Goal: Task Accomplishment & Management: Manage account settings

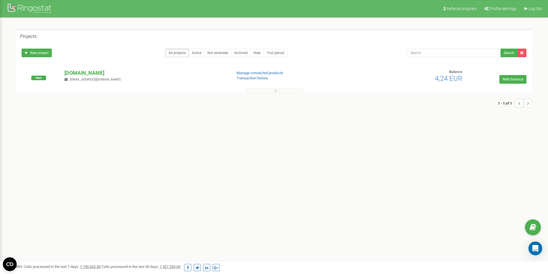
click at [235, 126] on div "Referral program Profile settings Log Out Projects New project All projects Act…" at bounding box center [274, 172] width 548 height 345
click at [81, 71] on p "[DOMAIN_NAME]" at bounding box center [145, 72] width 162 height 7
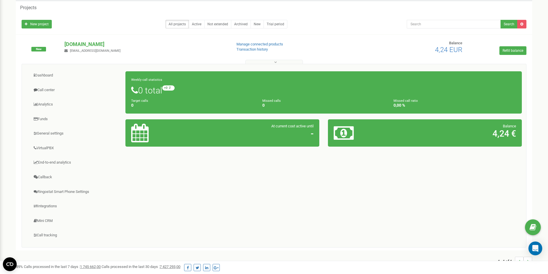
scroll to position [57, 0]
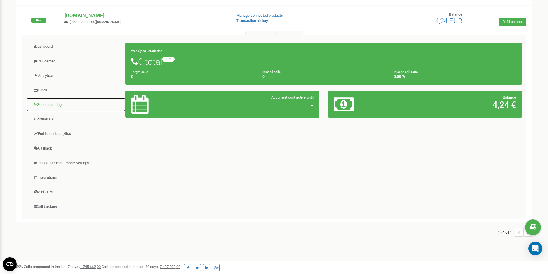
click at [69, 105] on link "General settings" at bounding box center [75, 105] width 99 height 14
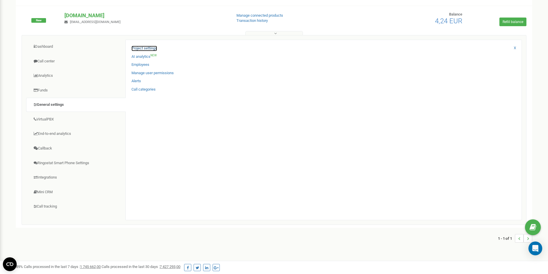
click at [150, 47] on link "Project settings" at bounding box center [144, 48] width 26 height 5
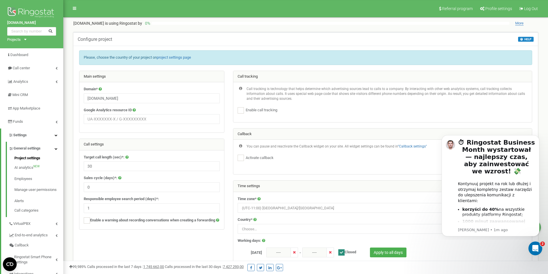
click at [220, 79] on div "Main settings" at bounding box center [151, 76] width 145 height 11
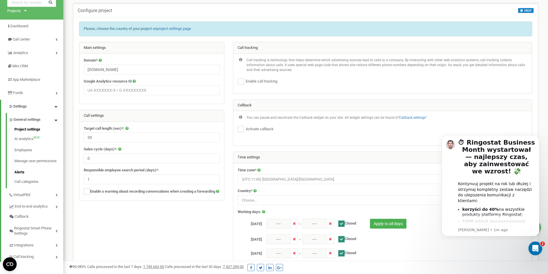
scroll to position [57, 0]
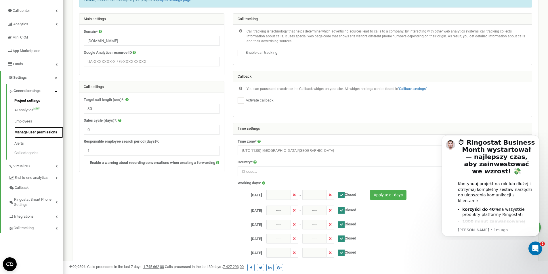
click at [45, 133] on link "Manage user permissions" at bounding box center [38, 132] width 49 height 11
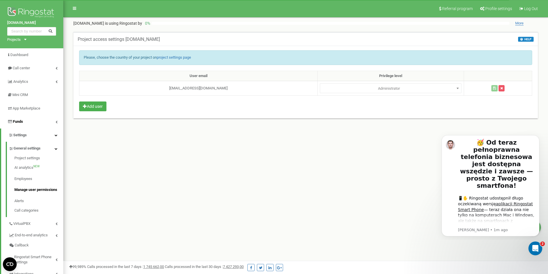
scroll to position [29, 0]
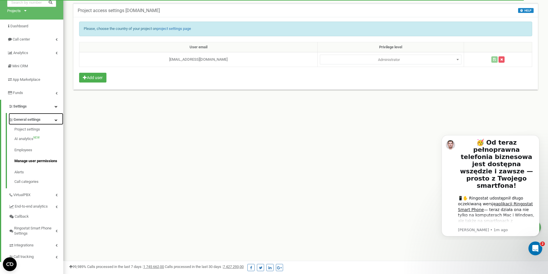
click at [55, 118] on link "General settings" at bounding box center [36, 119] width 55 height 12
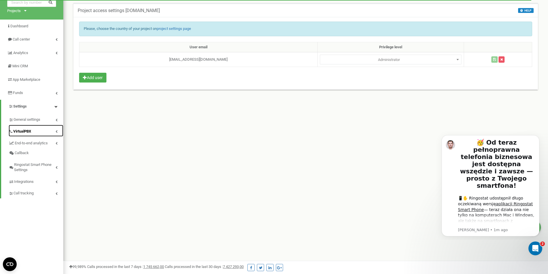
click at [53, 126] on link "VirtualPBX" at bounding box center [36, 131] width 55 height 12
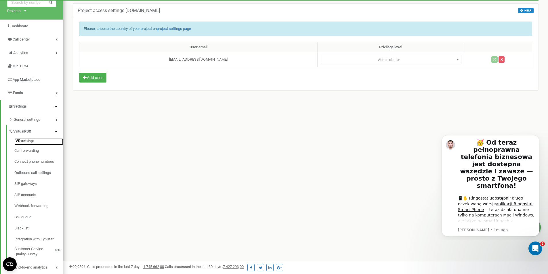
click at [40, 142] on link "IVR settings" at bounding box center [38, 141] width 49 height 7
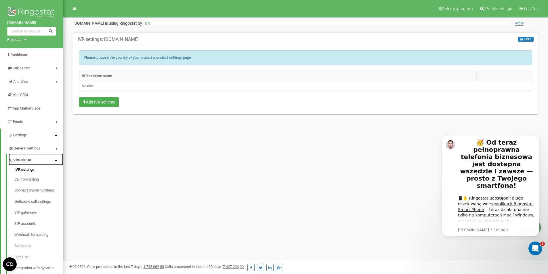
click at [50, 158] on link "VirtualPBX" at bounding box center [36, 160] width 55 height 12
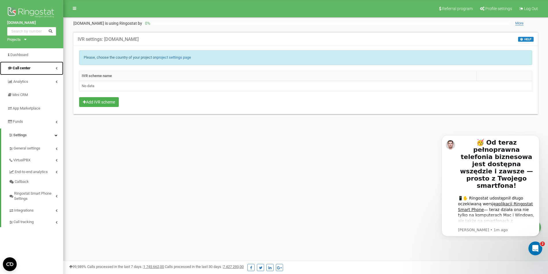
click at [53, 66] on link "Call center" at bounding box center [31, 69] width 63 height 14
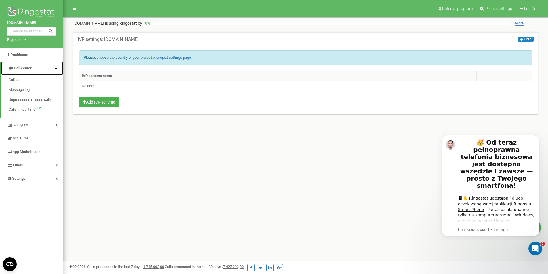
click at [56, 65] on link "Call center" at bounding box center [32, 69] width 62 height 14
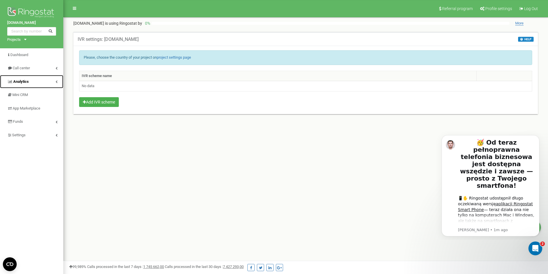
click at [55, 80] on link "Analytics" at bounding box center [31, 82] width 63 height 14
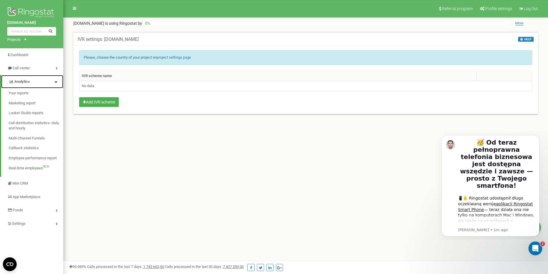
click at [55, 80] on link "Analytics" at bounding box center [32, 82] width 62 height 14
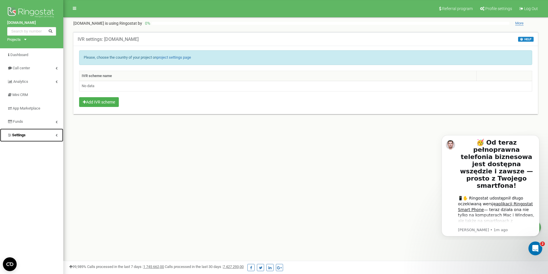
click at [50, 130] on link "Settings" at bounding box center [31, 136] width 63 height 14
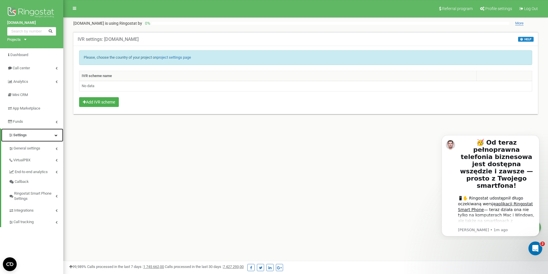
scroll to position [29, 0]
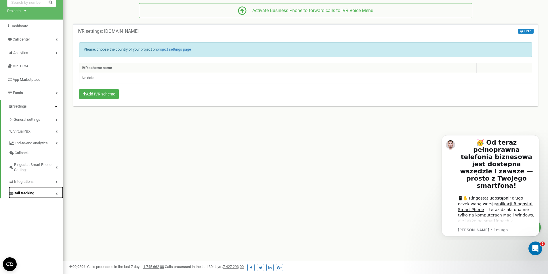
click at [57, 191] on link "Call tracking" at bounding box center [36, 193] width 55 height 12
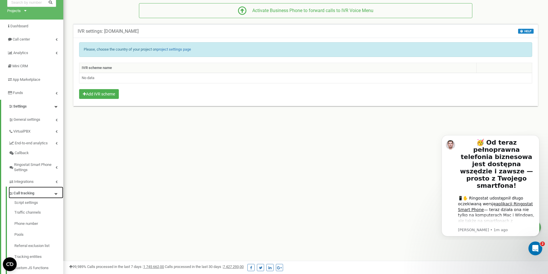
click at [57, 191] on link "Call tracking" at bounding box center [36, 193] width 55 height 12
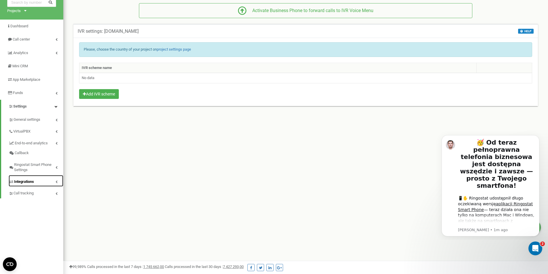
click at [56, 183] on icon at bounding box center [56, 181] width 2 height 3
click at [56, 183] on icon at bounding box center [56, 181] width 3 height 3
click at [55, 166] on span "Ringostat Smart Phone Settings" at bounding box center [34, 167] width 41 height 11
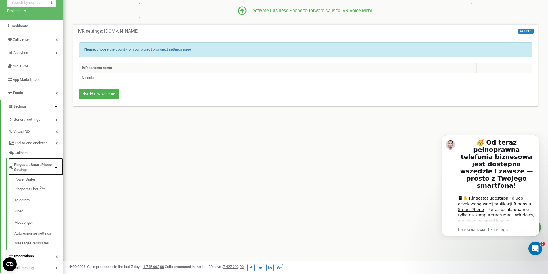
click at [55, 165] on link "Ringostat Smart Phone Settings" at bounding box center [36, 166] width 55 height 17
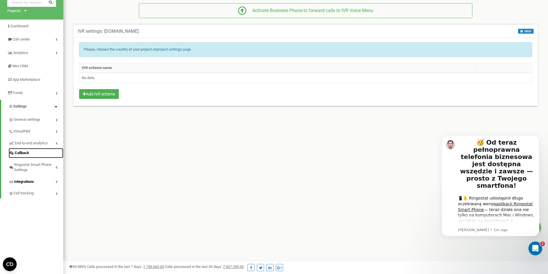
click at [54, 148] on link "Callback" at bounding box center [36, 153] width 55 height 10
click at [56, 145] on link "End-to-end analytics" at bounding box center [36, 143] width 55 height 12
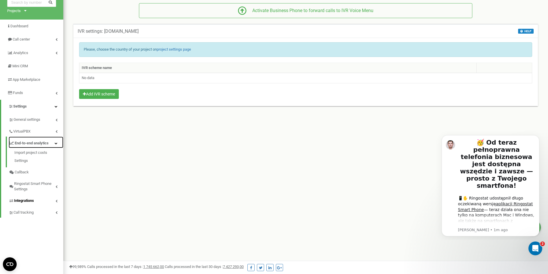
click at [56, 145] on link "End-to-end analytics" at bounding box center [36, 143] width 55 height 12
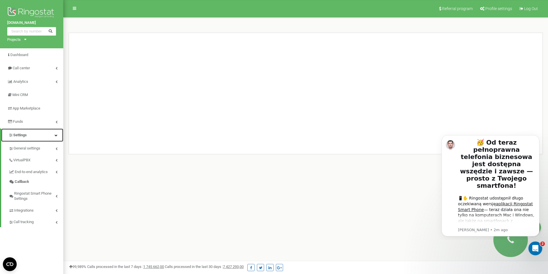
click at [49, 134] on link "Settings" at bounding box center [32, 136] width 62 height 14
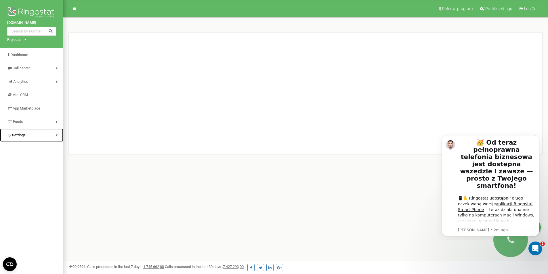
click at [49, 134] on link "Settings" at bounding box center [31, 136] width 63 height 14
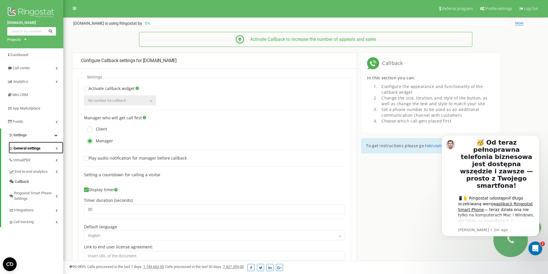
click at [40, 149] on span "General settings" at bounding box center [27, 148] width 27 height 5
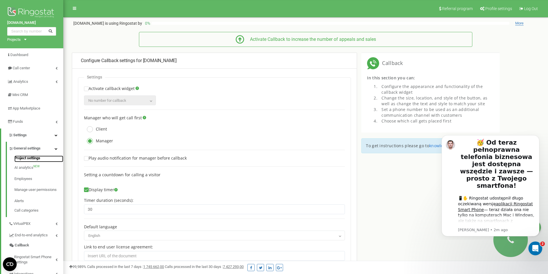
click at [40, 157] on link "Project settings" at bounding box center [38, 159] width 49 height 7
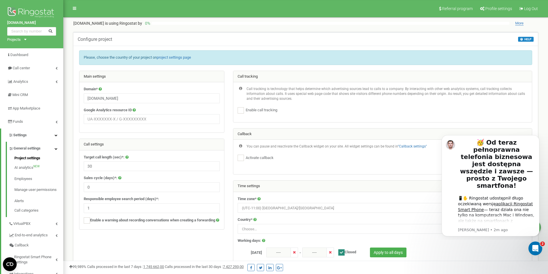
click at [164, 83] on div "Domain* tzrngstNK.com Google Analytics resource ID" at bounding box center [151, 107] width 145 height 50
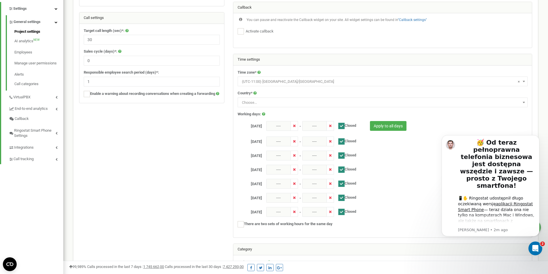
scroll to position [40, 0]
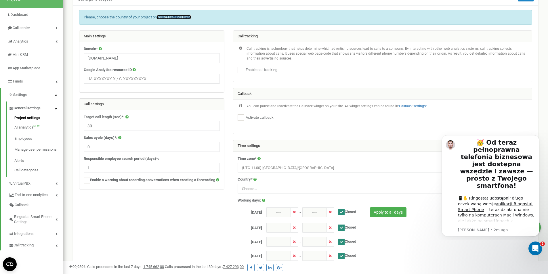
click at [185, 18] on link "project settings page" at bounding box center [174, 17] width 34 height 4
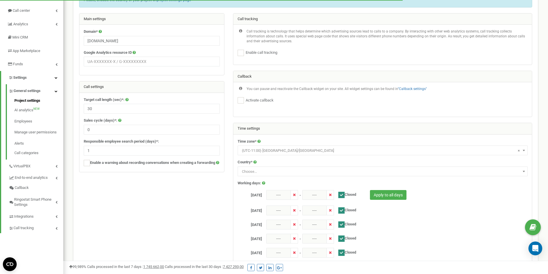
click at [273, 172] on span "Choose..." at bounding box center [382, 172] width 286 height 8
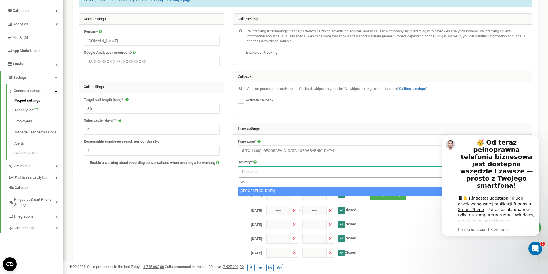
type input "uk"
select select "UKR"
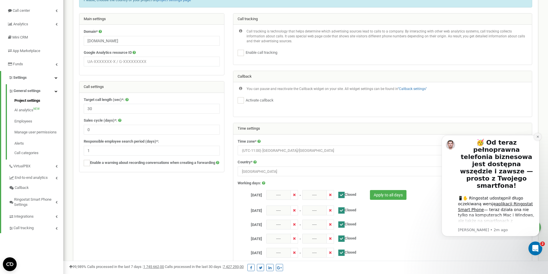
click at [537, 139] on button "Dismiss notification" at bounding box center [537, 136] width 7 height 7
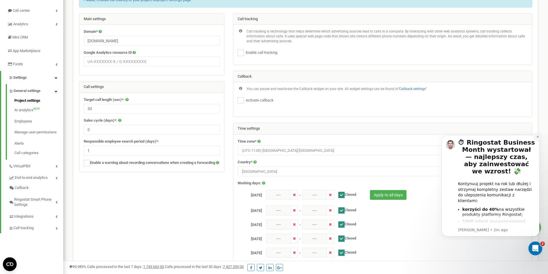
click at [536, 135] on button "Dismiss notification" at bounding box center [537, 136] width 7 height 7
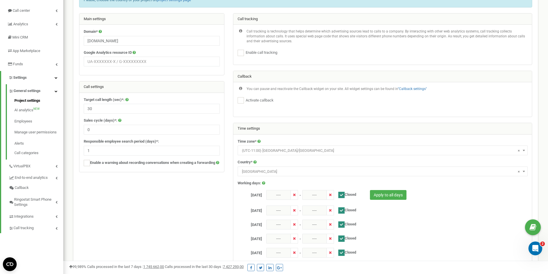
click at [304, 146] on span "× (UTC-11:00) [GEOGRAPHIC_DATA]/[GEOGRAPHIC_DATA]" at bounding box center [382, 150] width 290 height 10
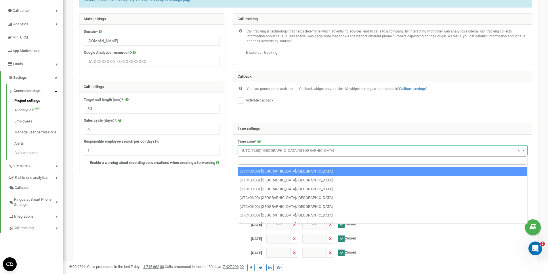
scroll to position [2444, 0]
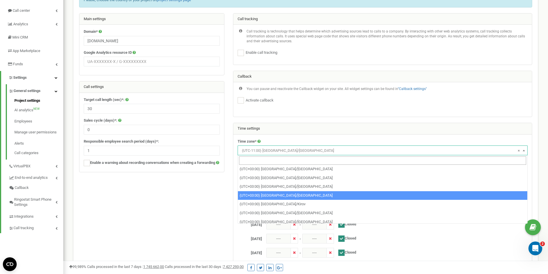
select select "Europe/[GEOGRAPHIC_DATA]"
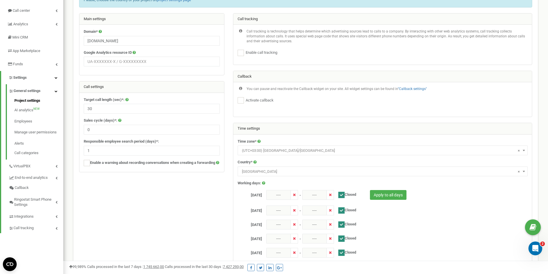
click at [205, 196] on div at bounding box center [305, 189] width 461 height 352
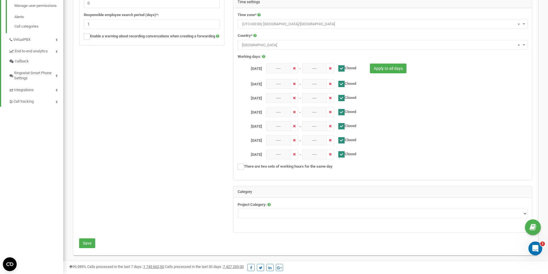
scroll to position [40, 0]
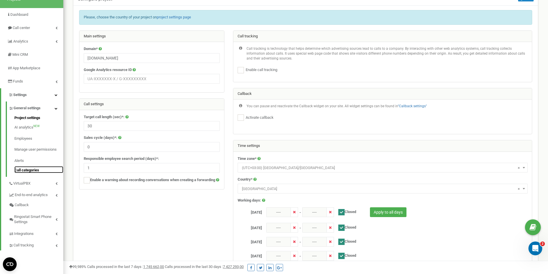
click at [41, 172] on link "Call categories" at bounding box center [38, 169] width 49 height 7
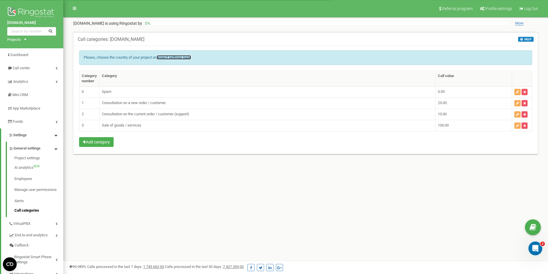
click at [177, 56] on link "project settings page" at bounding box center [174, 57] width 34 height 4
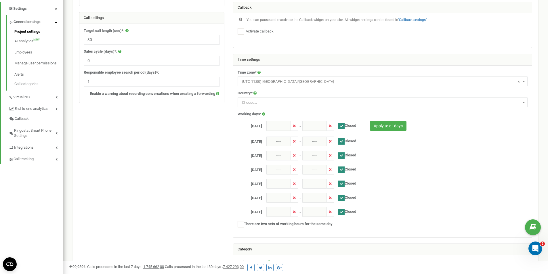
scroll to position [98, 0]
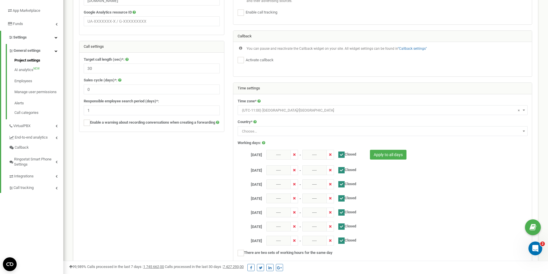
click at [282, 129] on span "Choose..." at bounding box center [382, 131] width 286 height 8
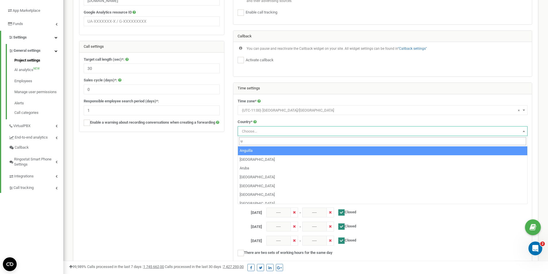
type input "uk"
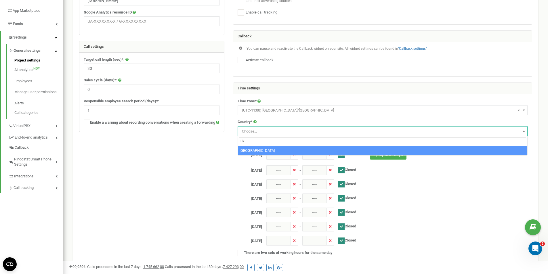
select select "UKR"
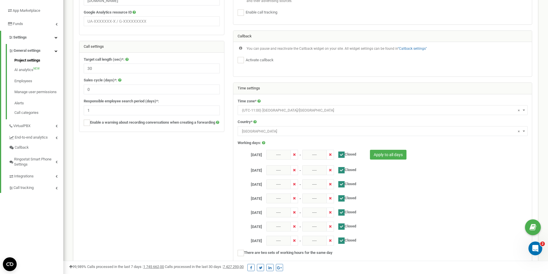
click at [286, 111] on span "× (UTC-11:00) Pacific/Midway" at bounding box center [382, 110] width 286 height 8
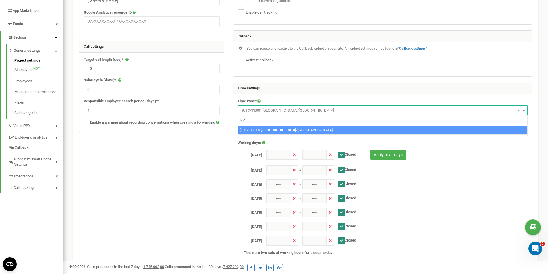
type input "kie"
select select "Europe/Kiev"
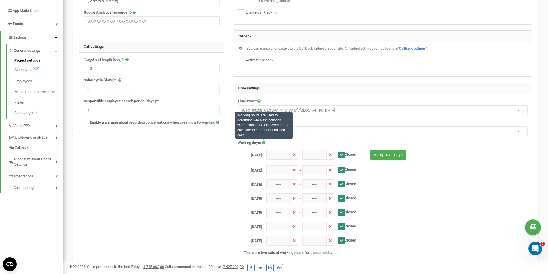
scroll to position [184, 0]
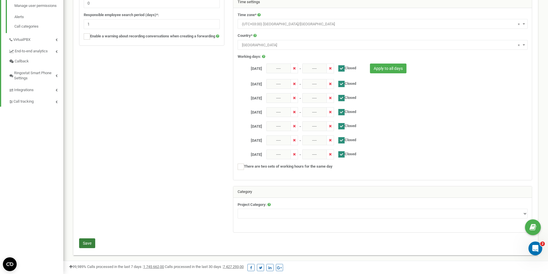
click at [92, 245] on button "Save" at bounding box center [87, 243] width 16 height 10
click at [259, 209] on select "Real estate Tourism Legal Services Industrial and Proprietary Products Goods / …" at bounding box center [382, 214] width 290 height 10
select select "16"
click at [237, 209] on select "Real estate Tourism Legal Services Industrial and Proprietary Products Goods / …" at bounding box center [382, 214] width 290 height 10
click at [91, 241] on button "Save" at bounding box center [87, 243] width 16 height 10
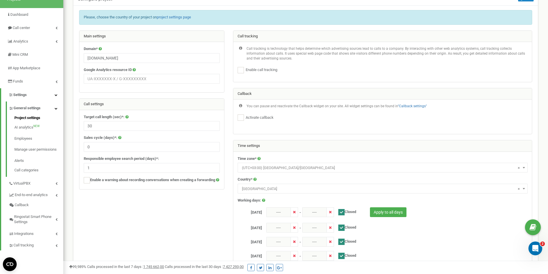
scroll to position [0, 0]
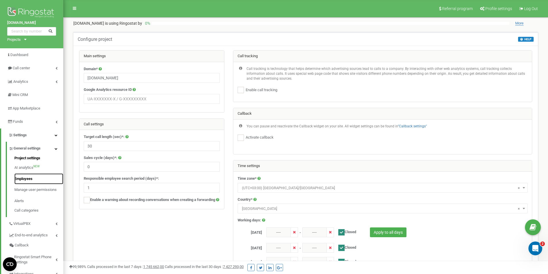
click at [32, 179] on link "Employees" at bounding box center [38, 178] width 49 height 11
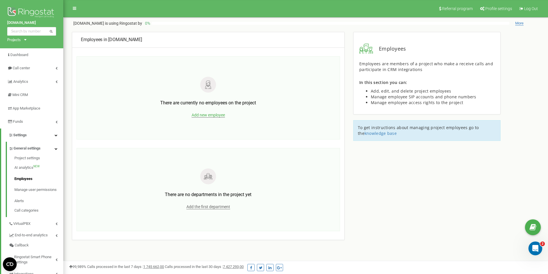
click at [210, 113] on span "Add new employee" at bounding box center [207, 115] width 33 height 5
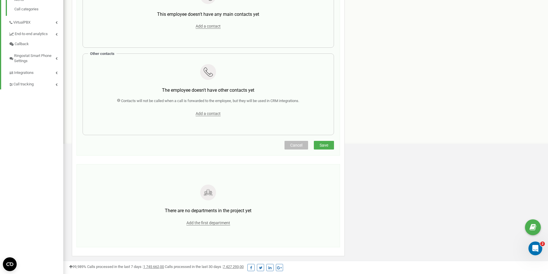
click at [297, 146] on span "Cancel" at bounding box center [296, 145] width 12 height 5
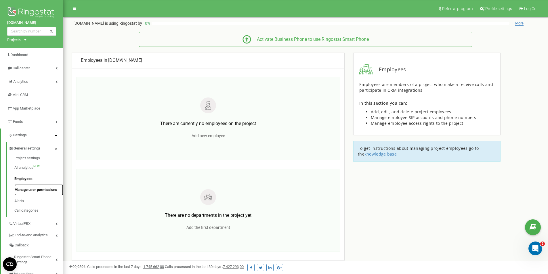
click at [39, 191] on link "Manage user permissions" at bounding box center [38, 189] width 49 height 11
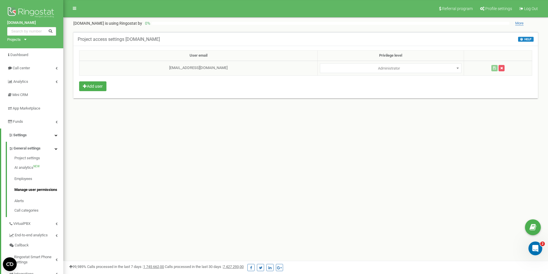
select select
click at [365, 69] on span "Administrator" at bounding box center [390, 68] width 137 height 8
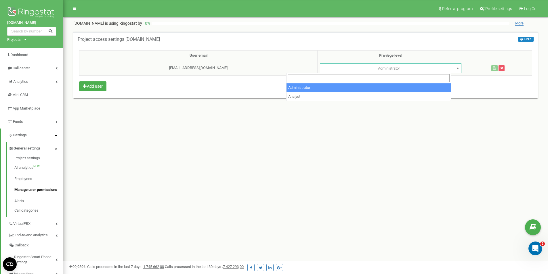
click at [365, 67] on span "Administrator" at bounding box center [390, 68] width 137 height 8
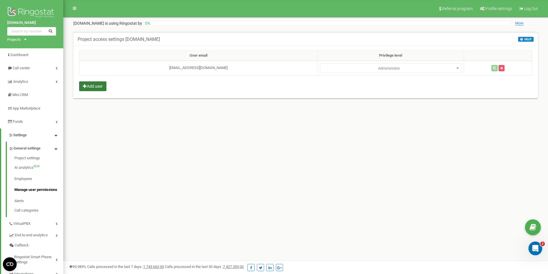
click at [104, 89] on button "Add user" at bounding box center [92, 86] width 27 height 10
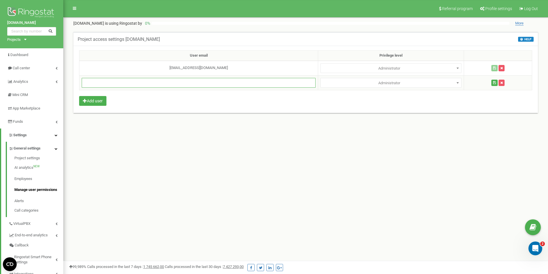
click at [161, 85] on input "text" at bounding box center [199, 83] width 234 height 10
click at [192, 99] on div "User email Privilege level [EMAIL_ADDRESS][DOMAIN_NAME] Administrator [GEOGRAPH…" at bounding box center [305, 79] width 464 height 67
click at [501, 82] on button "button" at bounding box center [501, 83] width 6 height 6
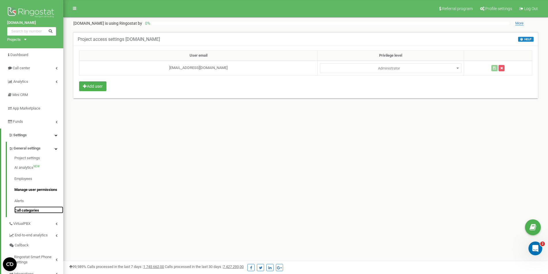
click at [40, 209] on link "Call categories" at bounding box center [38, 209] width 49 height 7
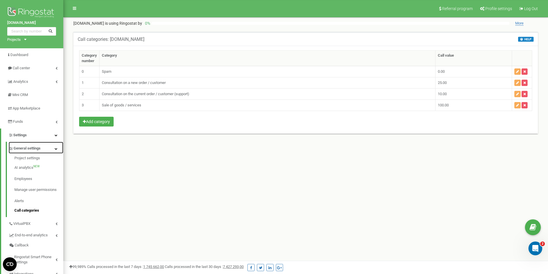
click at [56, 146] on link "General settings" at bounding box center [36, 148] width 55 height 12
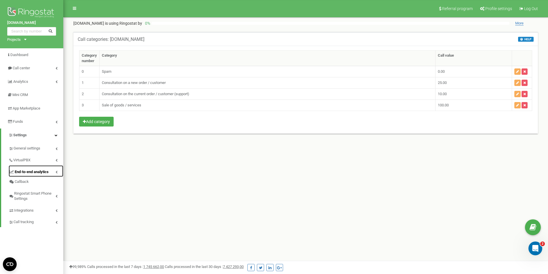
click at [58, 171] on link "End-to-end analytics" at bounding box center [36, 171] width 55 height 12
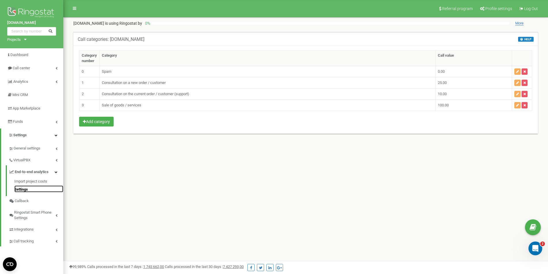
click at [33, 192] on link "Settings" at bounding box center [38, 188] width 49 height 7
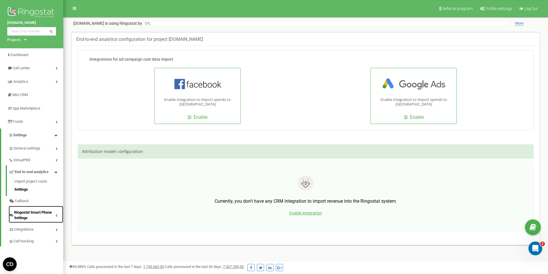
click at [36, 211] on span "Ringostat Smart Phone Settings" at bounding box center [34, 215] width 41 height 11
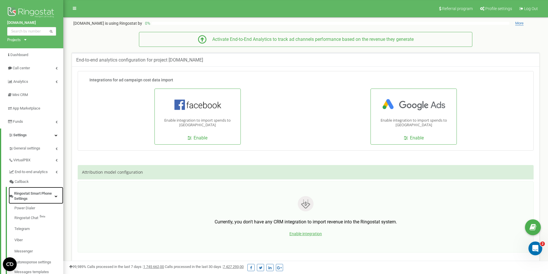
click at [48, 198] on span "Ringostat Smart Phone Settings" at bounding box center [34, 196] width 41 height 11
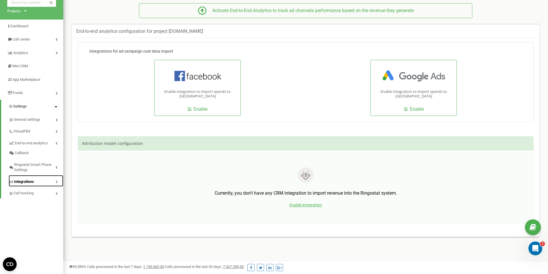
click at [54, 183] on link "Integrations" at bounding box center [36, 181] width 55 height 12
click at [54, 194] on link "Call tracking" at bounding box center [36, 193] width 55 height 12
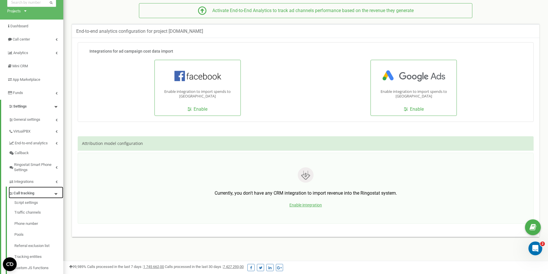
scroll to position [71, 0]
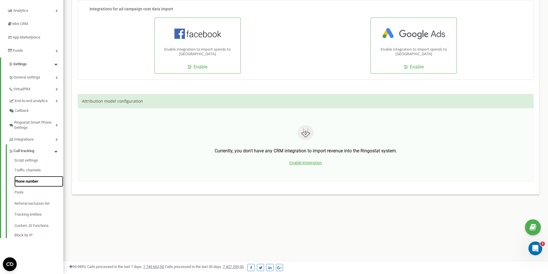
click at [39, 179] on link "Phone number" at bounding box center [38, 181] width 49 height 11
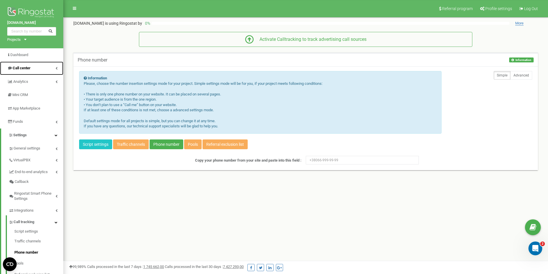
click at [36, 66] on link "Call center" at bounding box center [31, 69] width 63 height 14
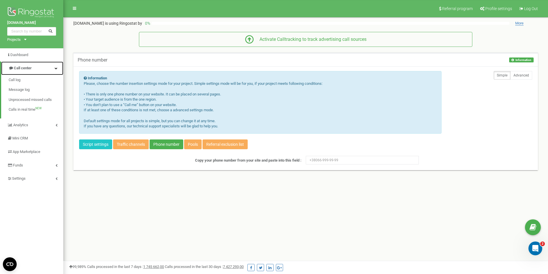
click at [57, 71] on link "Call center" at bounding box center [32, 69] width 62 height 14
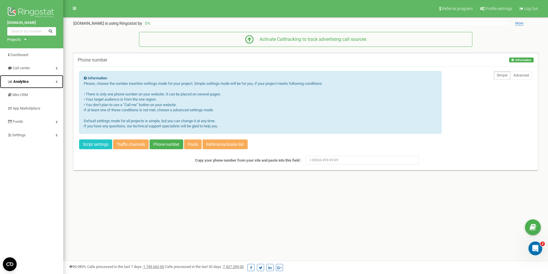
click at [56, 83] on link "Analytics" at bounding box center [31, 82] width 63 height 14
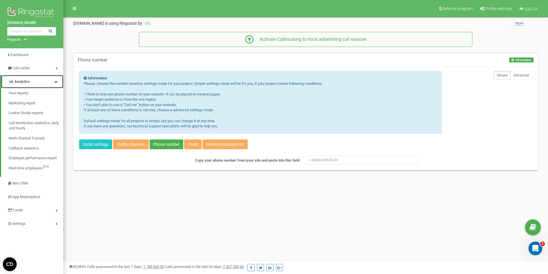
click at [58, 83] on link "Analytics" at bounding box center [32, 82] width 62 height 14
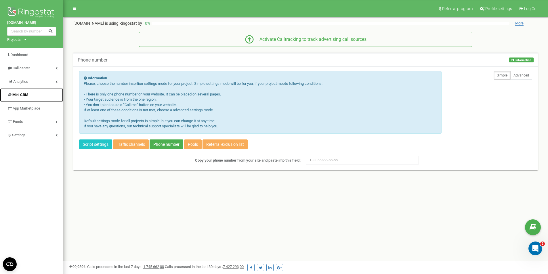
click at [52, 93] on link "Mini CRM" at bounding box center [31, 95] width 63 height 14
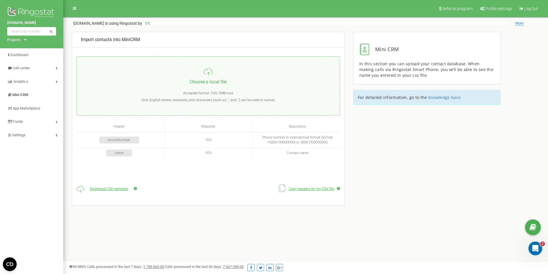
click at [204, 154] on td "YES" at bounding box center [208, 153] width 88 height 11
click at [124, 137] on div "phoneNumber" at bounding box center [119, 140] width 40 height 7
drag, startPoint x: 127, startPoint y: 142, endPoint x: 134, endPoint y: 149, distance: 10.0
click at [127, 142] on div "phoneNumber" at bounding box center [119, 140] width 40 height 7
drag, startPoint x: 209, startPoint y: 178, endPoint x: 228, endPoint y: 180, distance: 19.7
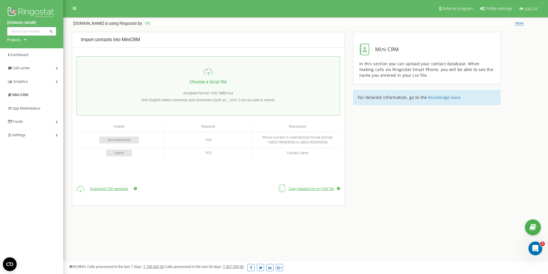
click at [209, 178] on div "Download CSV template Copy headers for my CSV file" at bounding box center [207, 189] width 263 height 32
click at [129, 139] on div "phoneNumber" at bounding box center [119, 140] width 40 height 7
click at [118, 142] on div "phoneNumber" at bounding box center [119, 140] width 40 height 7
click at [130, 140] on div "phoneNumber" at bounding box center [119, 140] width 40 height 7
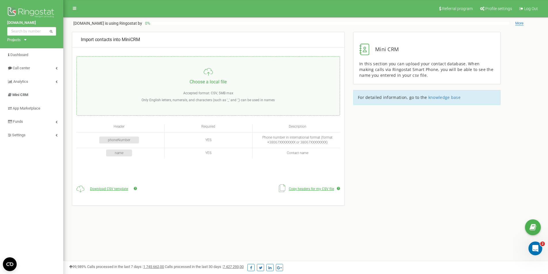
click at [139, 140] on td "phoneNumber" at bounding box center [120, 140] width 88 height 15
click at [128, 138] on div "phoneNumber" at bounding box center [119, 140] width 40 height 7
click at [127, 153] on div "name" at bounding box center [119, 152] width 26 height 7
click at [219, 138] on td "YES" at bounding box center [208, 140] width 88 height 15
click at [41, 107] on span "App Marketplace" at bounding box center [27, 108] width 28 height 4
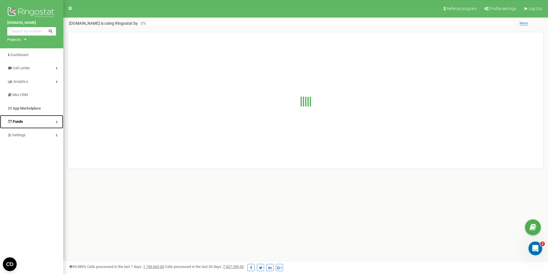
click at [48, 118] on link "Funds" at bounding box center [31, 122] width 63 height 14
click at [46, 120] on link "Funds" at bounding box center [32, 122] width 62 height 14
click at [45, 130] on link "Settings" at bounding box center [31, 136] width 63 height 14
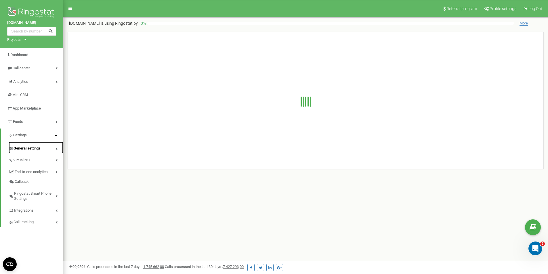
click at [37, 146] on link "General settings" at bounding box center [36, 148] width 55 height 12
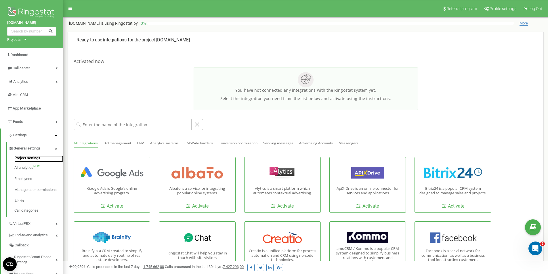
click at [36, 156] on link "Project settings" at bounding box center [38, 159] width 49 height 7
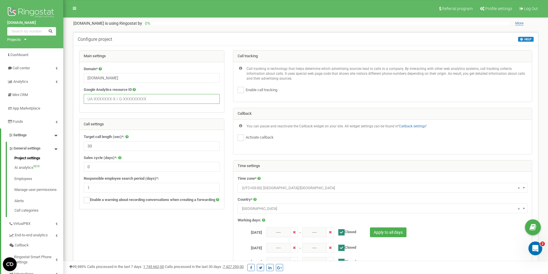
click at [150, 98] on input "text" at bounding box center [152, 99] width 136 height 10
click at [167, 110] on div "Domain* tzrngstNK.com Google Analytics resource ID" at bounding box center [151, 87] width 145 height 50
click at [239, 92] on ins at bounding box center [240, 90] width 6 height 6
click at [241, 91] on ins at bounding box center [240, 90] width 6 height 6
checkbox input "false"
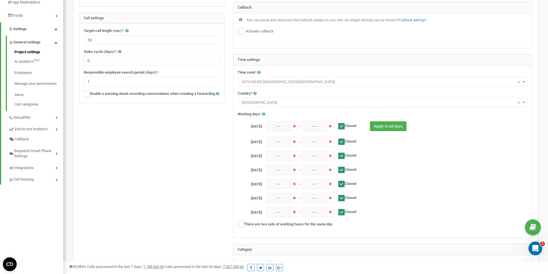
scroll to position [77, 0]
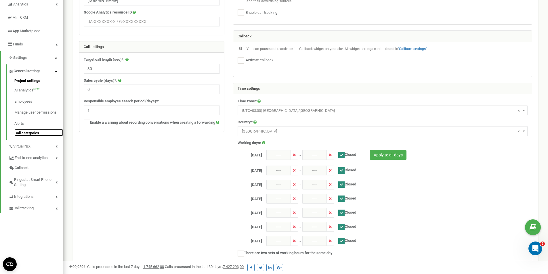
click at [42, 129] on link "Call categories" at bounding box center [38, 132] width 49 height 7
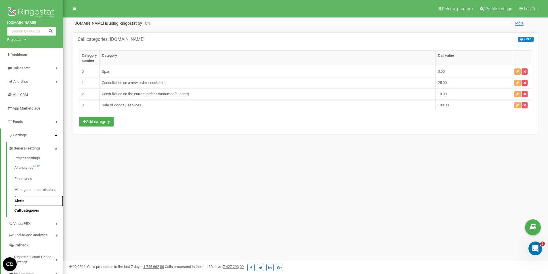
click at [37, 197] on link "Alerts" at bounding box center [38, 200] width 49 height 11
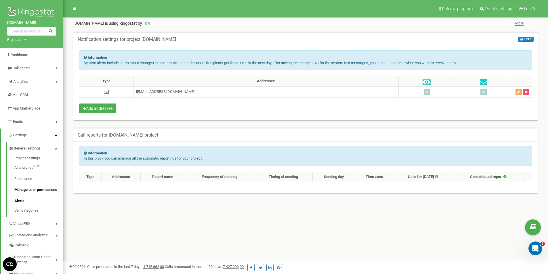
scroll to position [57, 0]
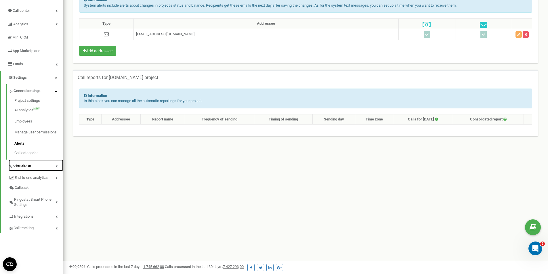
click at [47, 166] on link "VirtualPBX" at bounding box center [36, 166] width 55 height 12
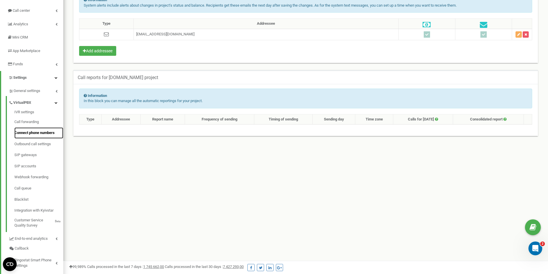
click at [47, 137] on link "Connect phone numbers" at bounding box center [38, 132] width 49 height 11
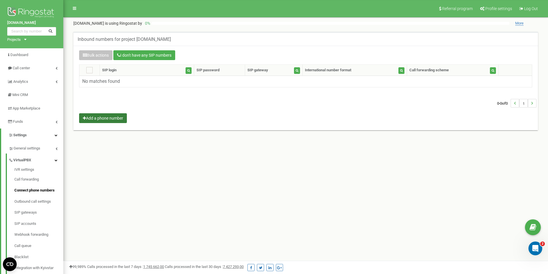
click at [108, 120] on button "Add a phone number" at bounding box center [103, 118] width 48 height 10
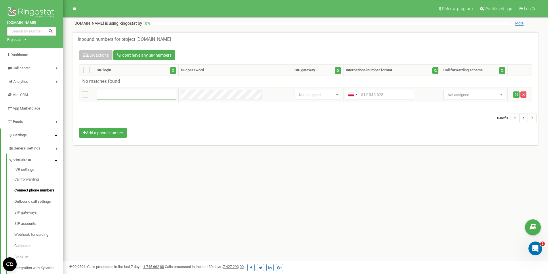
click at [148, 95] on input "text" at bounding box center [136, 95] width 79 height 10
click at [379, 106] on div "Bulk actions I don't have any SIP numbers Setting Select a setting to edit Call…" at bounding box center [305, 94] width 461 height 89
click at [466, 96] on span "Not assigned" at bounding box center [474, 95] width 58 height 8
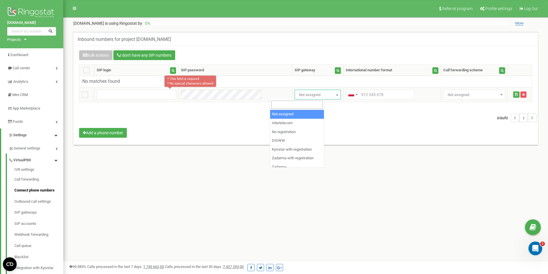
click at [296, 92] on span "Not assigned" at bounding box center [317, 95] width 42 height 8
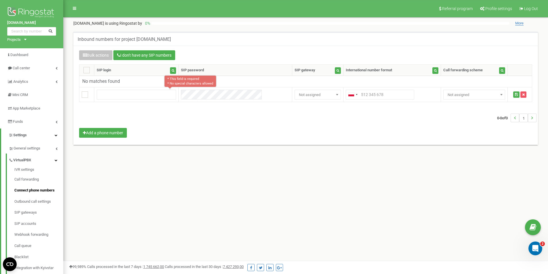
click at [209, 44] on div "Inbound numbers for project tzrngstNK.com" at bounding box center [305, 39] width 464 height 14
click at [168, 92] on input "text" at bounding box center [136, 95] width 79 height 10
click at [137, 39] on h5 "Inbound numbers for project tzrngstNK.com" at bounding box center [124, 39] width 93 height 5
drag, startPoint x: 137, startPoint y: 39, endPoint x: 161, endPoint y: 37, distance: 23.9
click at [161, 37] on h5 "Inbound numbers for project tzrngstNK.com" at bounding box center [124, 39] width 93 height 5
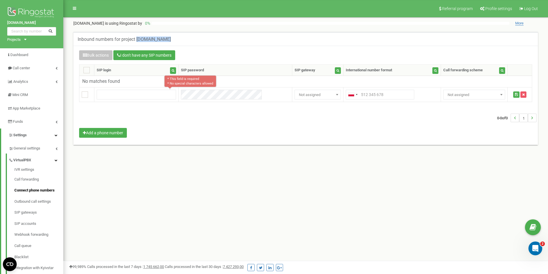
copy h5 "[DOMAIN_NAME]"
paste input "[DOMAIN_NAME]"
click at [165, 137] on div "Bulk actions I don't have any SIP numbers Setting Select a setting to edit Call…" at bounding box center [305, 94] width 461 height 89
click at [193, 118] on div "0-0 of 0 1" at bounding box center [305, 118] width 461 height 20
click at [153, 94] on input "[DOMAIN_NAME]" at bounding box center [136, 95] width 79 height 10
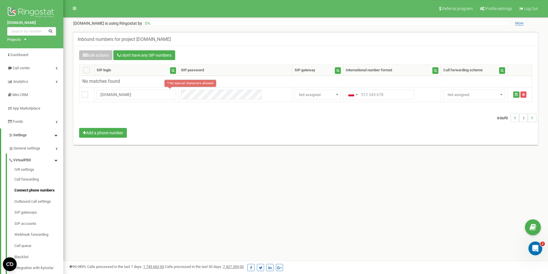
click at [147, 111] on div "0-0 of 0 1" at bounding box center [305, 118] width 461 height 20
click at [138, 93] on input "[DOMAIN_NAME]" at bounding box center [136, 95] width 79 height 10
click at [180, 115] on div "0-0 of 0 1" at bounding box center [305, 118] width 461 height 20
click at [121, 96] on input "[DOMAIN_NAME]" at bounding box center [136, 95] width 79 height 10
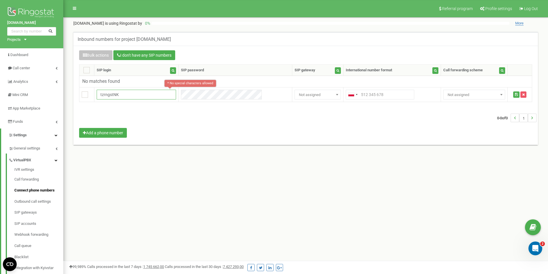
type input "tzrngstNK"
click at [178, 124] on div "0-0 of 0 1" at bounding box center [305, 118] width 461 height 20
click at [283, 168] on div "Referral program Profile settings Log Out tzrngstNK.com is using Ringostat by 0…" at bounding box center [305, 172] width 484 height 345
click at [462, 97] on span "Not assigned" at bounding box center [474, 95] width 58 height 8
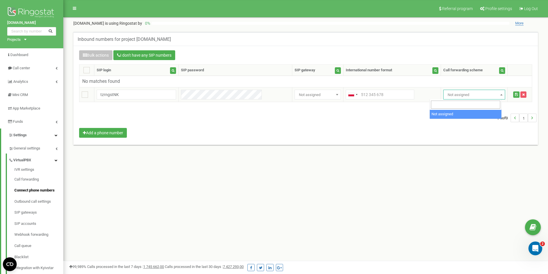
drag, startPoint x: 462, startPoint y: 97, endPoint x: 395, endPoint y: 97, distance: 66.7
click at [462, 97] on span "Not assigned" at bounding box center [474, 95] width 58 height 8
click at [292, 100] on td "Not assigned Intertelecom No registration DIDWW Kyivstar with registration Zada…" at bounding box center [317, 94] width 51 height 15
click at [296, 96] on span "Not assigned" at bounding box center [317, 95] width 42 height 8
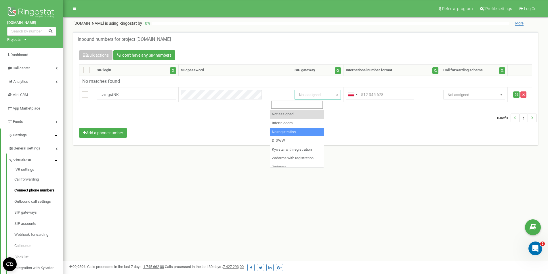
select select "2"
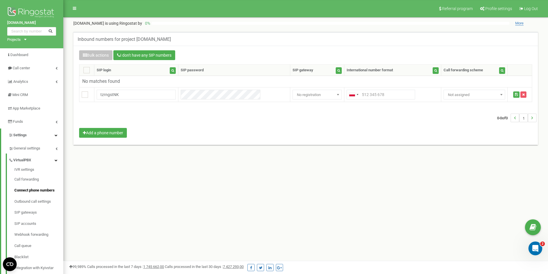
click at [185, 112] on div "0-0 of 0 1" at bounding box center [305, 118] width 461 height 20
click at [353, 94] on input "text" at bounding box center [380, 95] width 68 height 10
click at [350, 91] on input "text" at bounding box center [380, 95] width 68 height 10
paste input "+380978889911"
type input "+380978889911"
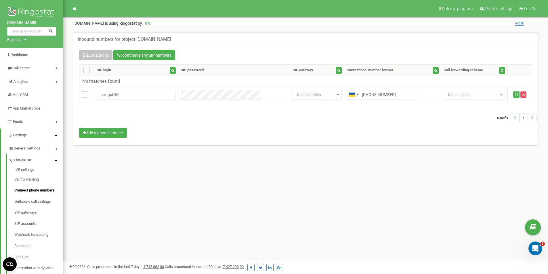
click at [357, 118] on div "0-0 of 0 1" at bounding box center [305, 118] width 461 height 20
click at [458, 99] on body at bounding box center [274, 172] width 548 height 345
click at [459, 95] on span "Not assigned" at bounding box center [473, 95] width 57 height 8
click at [513, 95] on button "submit" at bounding box center [516, 94] width 6 height 6
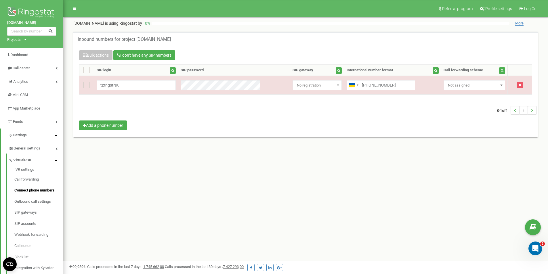
click at [434, 118] on div "0-1 of 1 1" at bounding box center [305, 110] width 461 height 20
click at [539, 250] on div "Open Intercom Messenger" at bounding box center [534, 247] width 19 height 19
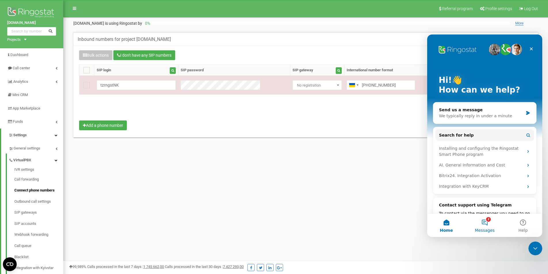
click at [485, 224] on button "2 Messages" at bounding box center [484, 225] width 38 height 23
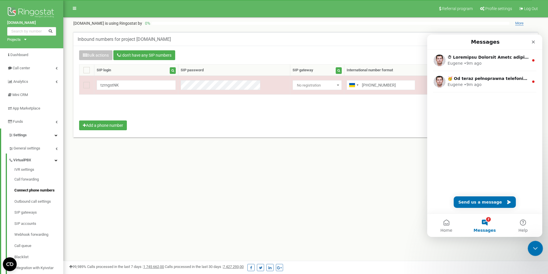
click at [534, 246] on icon "Close Intercom Messenger" at bounding box center [534, 247] width 7 height 7
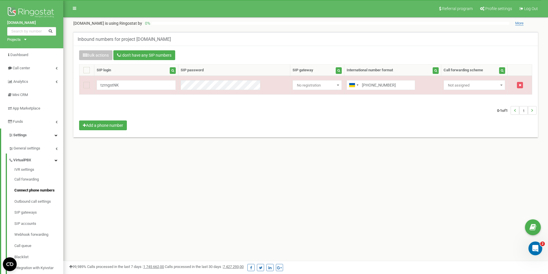
click at [263, 234] on div "Referral program Profile settings Log Out tzrngstNK.com is using Ringostat by 0…" at bounding box center [305, 172] width 484 height 345
click at [165, 186] on div "Referral program Profile settings Log Out tzrngstNK.com is using Ringostat by 0…" at bounding box center [305, 172] width 484 height 345
click at [40, 170] on link "IVR settings" at bounding box center [38, 170] width 49 height 7
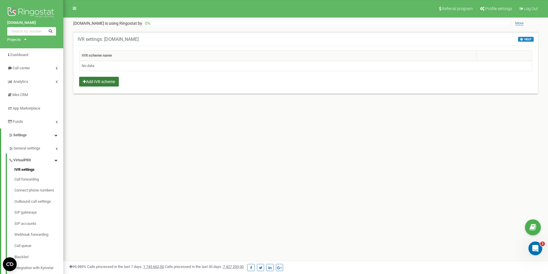
click at [104, 84] on button "Add IVR scheme" at bounding box center [99, 82] width 40 height 10
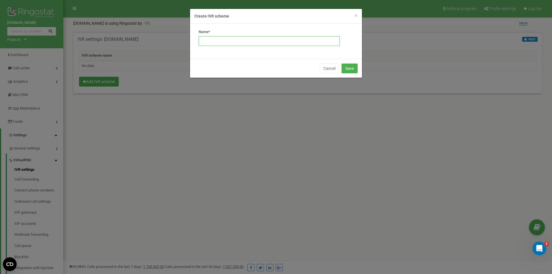
click at [276, 40] on input "text" at bounding box center [269, 41] width 141 height 10
click at [231, 39] on input "text" at bounding box center [269, 41] width 141 height 10
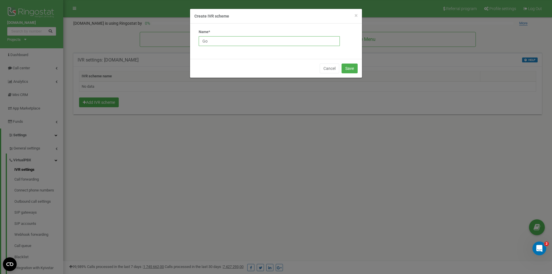
type input "G"
type input "Voice Menu TEST"
click at [345, 66] on button "Save" at bounding box center [350, 69] width 16 height 10
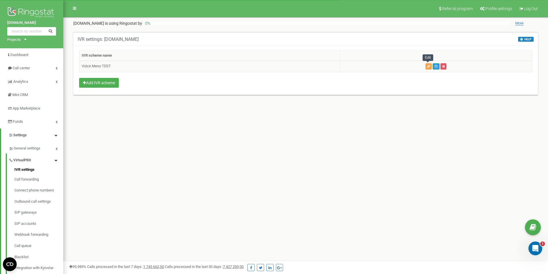
click at [427, 66] on icon "button" at bounding box center [428, 66] width 3 height 3
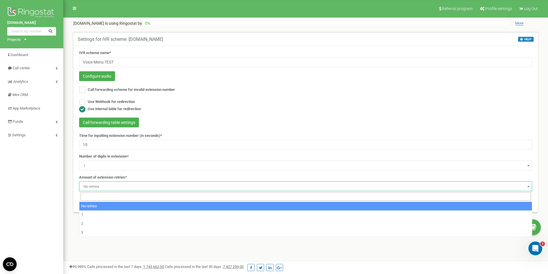
click at [113, 186] on span "No retries" at bounding box center [305, 187] width 449 height 8
click at [112, 184] on span "No retries" at bounding box center [305, 187] width 449 height 8
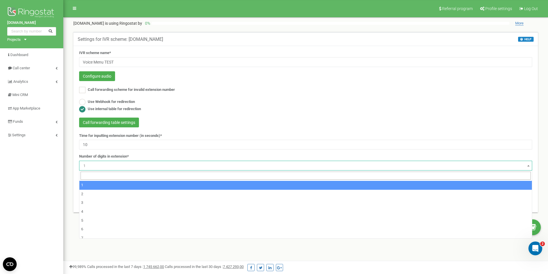
click at [113, 168] on span "1" at bounding box center [305, 166] width 449 height 8
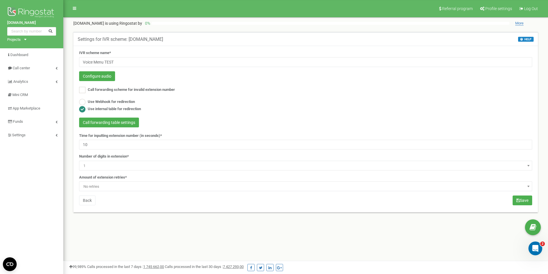
click at [114, 165] on span "1" at bounding box center [305, 166] width 449 height 8
click at [117, 145] on input "10" at bounding box center [305, 145] width 453 height 10
click at [129, 211] on div "IVR scheme name* Voice Menu TEST Configure audio Call forwarding scheme for inv…" at bounding box center [305, 129] width 464 height 167
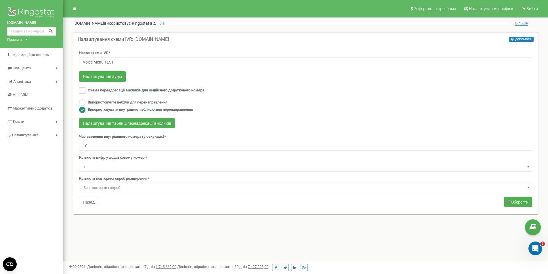
click at [296, 114] on div "Використовуйте вебхук для перенаправлення Використовувати внутрішню таблицю для…" at bounding box center [305, 106] width 453 height 14
click at [201, 92] on font "Схема переадресації викликів для недійсного додаткового номера" at bounding box center [146, 90] width 116 height 4
checkbox input "true"
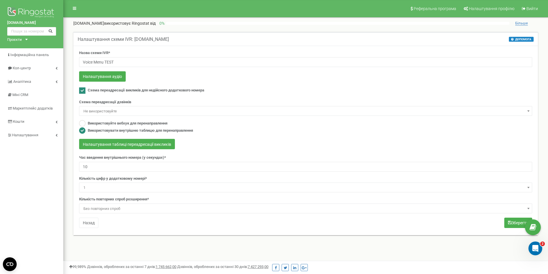
click at [181, 114] on span "Не використовуйте" at bounding box center [305, 111] width 449 height 8
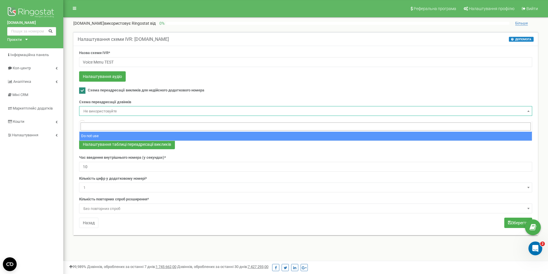
click at [136, 115] on span "Не використовуйте" at bounding box center [305, 111] width 449 height 8
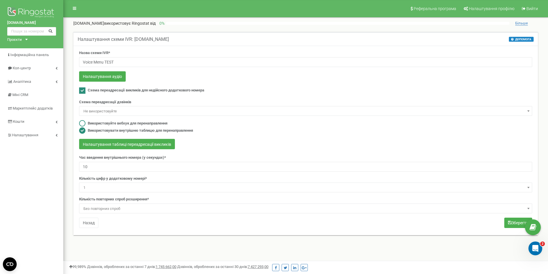
click at [126, 125] on font "Використовуйте вебхук для перенаправлення" at bounding box center [128, 123] width 80 height 4
click at [118, 133] on font "Використовувати внутрішню таблицю для перенаправлення" at bounding box center [140, 130] width 105 height 4
radio input "false"
radio input "true"
click at [119, 125] on font "Використовуйте вебхук для перенаправлення" at bounding box center [128, 123] width 80 height 4
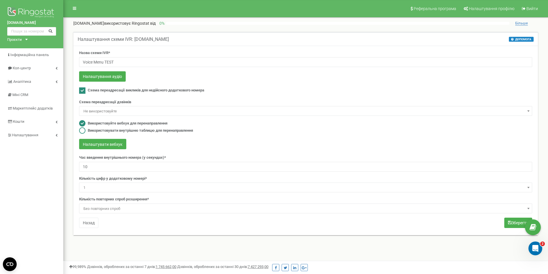
click at [115, 133] on font "Використовувати внутрішню таблицю для перенаправлення" at bounding box center [140, 130] width 105 height 4
radio input "false"
radio input "true"
click at [116, 147] on font "Налаштування таблиці переадресації викликів" at bounding box center [127, 144] width 88 height 5
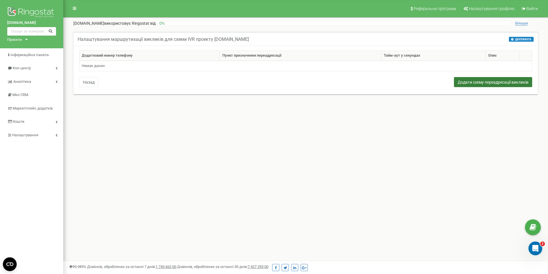
click at [470, 85] on font "Додати схему переадресації викликів" at bounding box center [492, 82] width 71 height 5
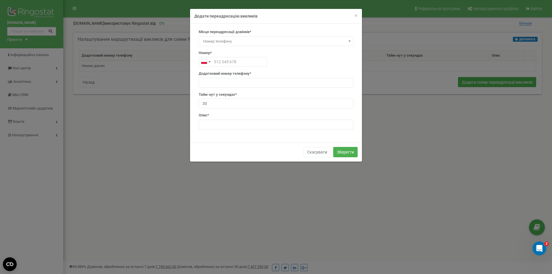
click at [231, 40] on font "Номер телефону" at bounding box center [217, 41] width 29 height 4
click at [356, 16] on font "×" at bounding box center [355, 15] width 3 height 7
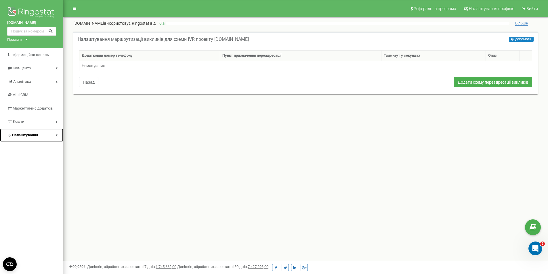
click at [49, 134] on link "Налаштування" at bounding box center [31, 136] width 63 height 14
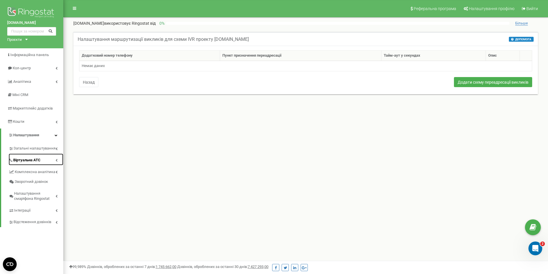
click at [56, 163] on link "Віртуальна АТС" at bounding box center [36, 160] width 55 height 12
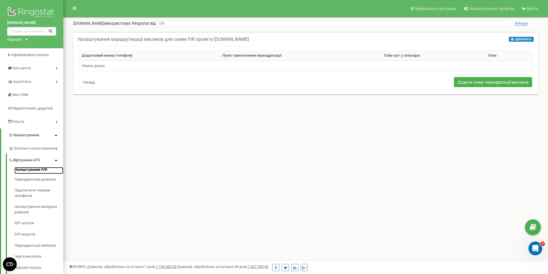
click at [43, 173] on link "Налаштування IVR" at bounding box center [38, 170] width 49 height 7
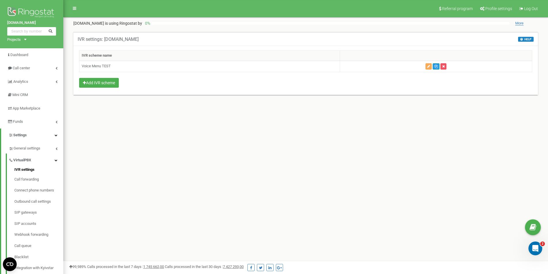
click at [357, 128] on div "Referral program Profile settings Log Out [DOMAIN_NAME] is using Ringostat by 0…" at bounding box center [305, 172] width 484 height 345
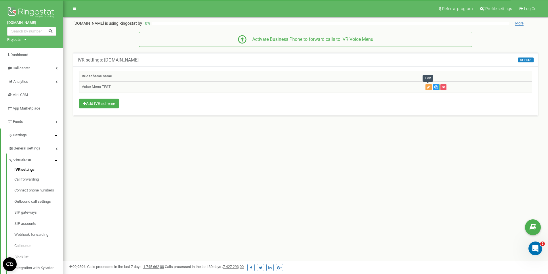
click at [429, 87] on icon "button" at bounding box center [428, 86] width 3 height 3
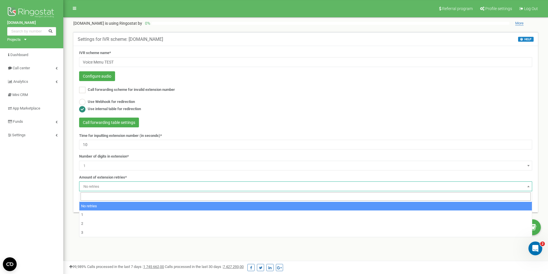
click at [119, 185] on span "No retries" at bounding box center [305, 187] width 449 height 8
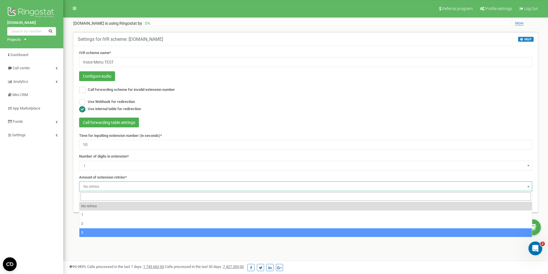
click at [110, 249] on div "Referral program Profile settings Log Out tzrngstNK.com is using Ringostat by 0…" at bounding box center [305, 172] width 484 height 345
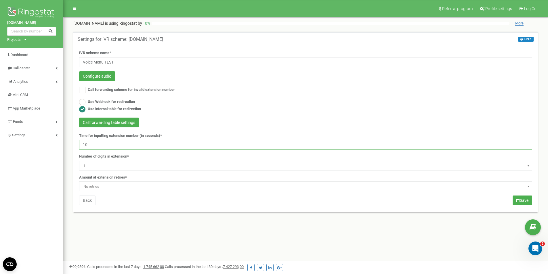
click at [118, 142] on input "10" at bounding box center [305, 145] width 453 height 10
drag, startPoint x: 89, startPoint y: 142, endPoint x: 70, endPoint y: 141, distance: 18.7
click at [72, 141] on div "Settings for IVR scheme: tzrngstNK.com HELP HELP IVR is a comprehensive tool th…" at bounding box center [305, 126] width 473 height 188
type input "5"
click at [103, 167] on span "1" at bounding box center [305, 166] width 449 height 8
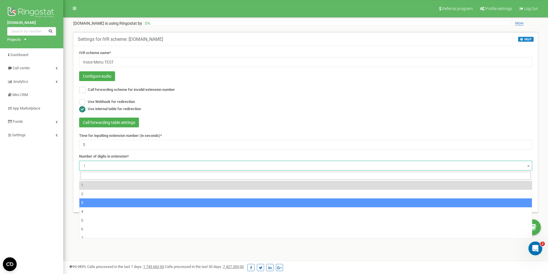
scroll to position [22, 0]
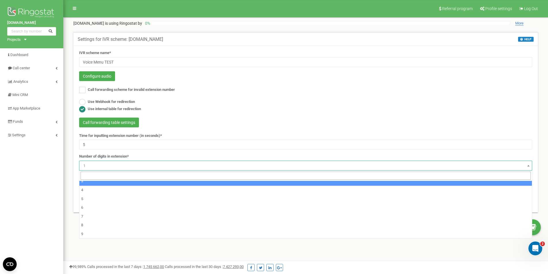
click at [119, 164] on span "1" at bounding box center [305, 166] width 449 height 8
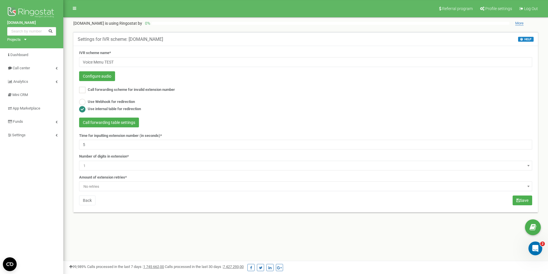
click at [121, 187] on span "No retries" at bounding box center [305, 187] width 449 height 8
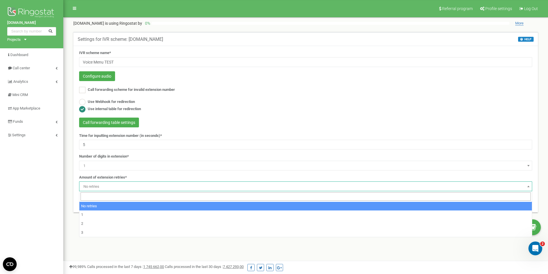
click at [121, 185] on span "No retries" at bounding box center [305, 187] width 449 height 8
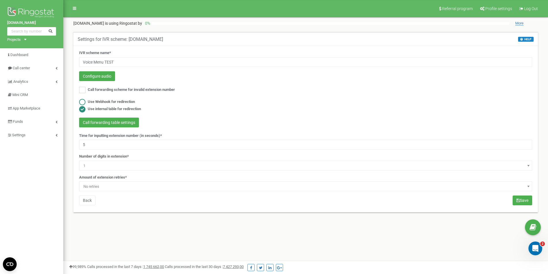
click at [125, 103] on label "Use Webhook for redirection" at bounding box center [111, 101] width 47 height 5
click at [131, 110] on label "Use internal table for redirection" at bounding box center [114, 108] width 53 height 5
radio input "false"
radio input "true"
click at [118, 103] on label "Use Webhook for redirection" at bounding box center [111, 101] width 47 height 5
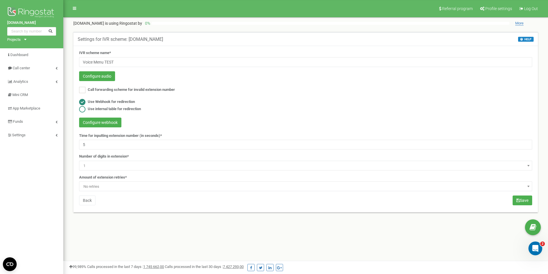
click at [121, 108] on label "Use internal table for redirection" at bounding box center [114, 108] width 53 height 5
radio input "false"
radio input "true"
click at [118, 121] on button "Call forwarding table settings" at bounding box center [109, 123] width 60 height 10
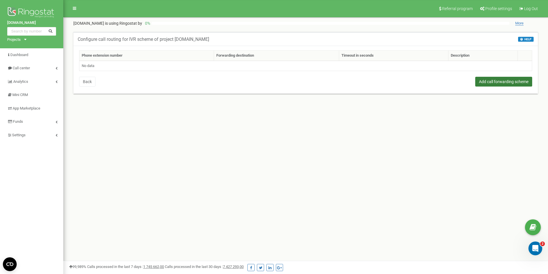
click at [485, 84] on button "Add call forwarding scheme" at bounding box center [503, 82] width 57 height 10
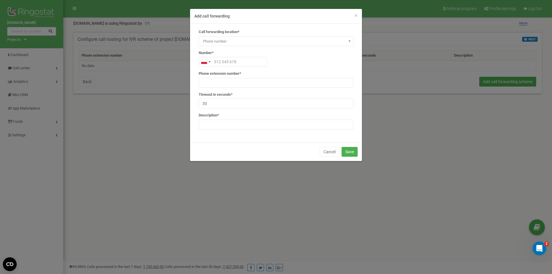
click at [241, 40] on span "Phone number" at bounding box center [276, 41] width 151 height 8
click at [222, 64] on input "text" at bounding box center [233, 62] width 68 height 10
click at [224, 64] on input "text" at bounding box center [233, 62] width 68 height 10
type input "_"
type input "[PHONE_NUMBER]"
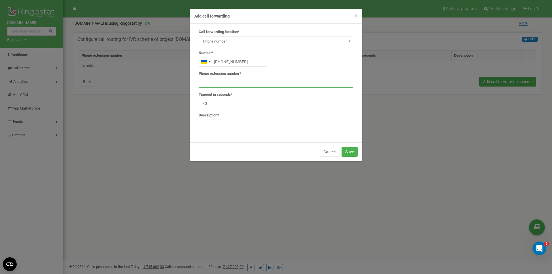
click at [235, 84] on input "text" at bounding box center [276, 83] width 155 height 10
click at [245, 76] on div "Phone extension number*" at bounding box center [276, 79] width 155 height 17
drag, startPoint x: 241, startPoint y: 74, endPoint x: 227, endPoint y: 73, distance: 14.2
click at [227, 73] on label "Phone extension number*" at bounding box center [220, 73] width 43 height 5
click at [227, 72] on label "Phone extension number*" at bounding box center [220, 73] width 43 height 5
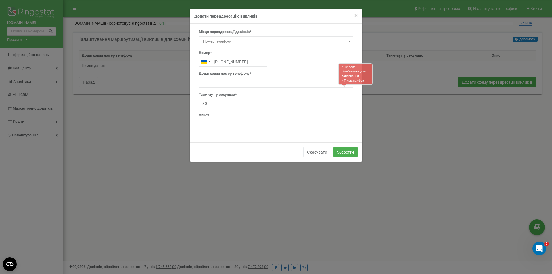
click at [264, 72] on div "Додатковий номер телефону* * Це поле обов'язкове для заповнення * Тільки цифри" at bounding box center [276, 79] width 155 height 17
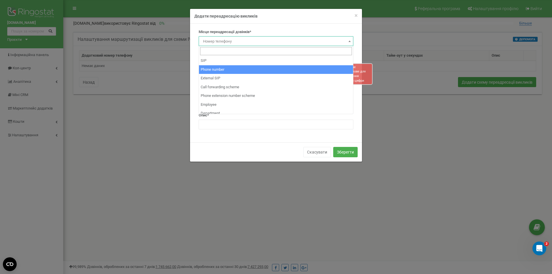
click at [238, 37] on span "Номер телефону" at bounding box center [276, 41] width 151 height 8
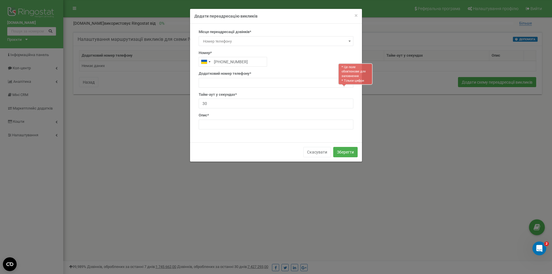
click at [234, 40] on span "Номер телефону" at bounding box center [276, 41] width 151 height 8
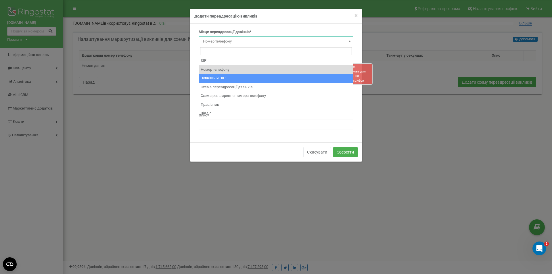
scroll to position [4, 0]
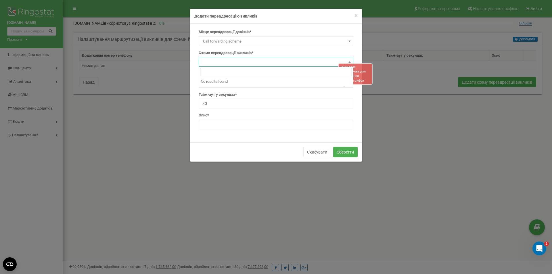
click at [243, 59] on span at bounding box center [276, 62] width 155 height 10
click at [240, 40] on span "Call forwarding scheme" at bounding box center [276, 41] width 151 height 8
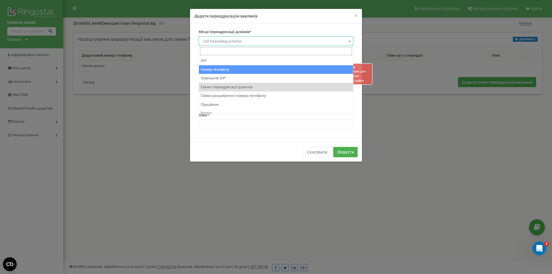
select select "Phone"
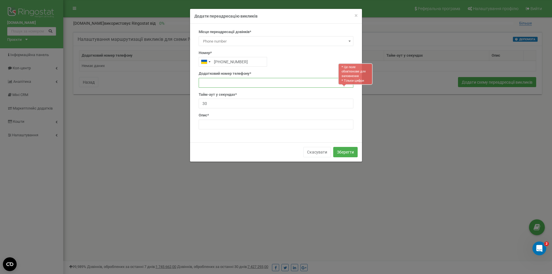
click at [225, 83] on input "text" at bounding box center [276, 83] width 155 height 10
click at [354, 155] on button "Зберегти" at bounding box center [345, 152] width 24 height 10
type input "380931112314"
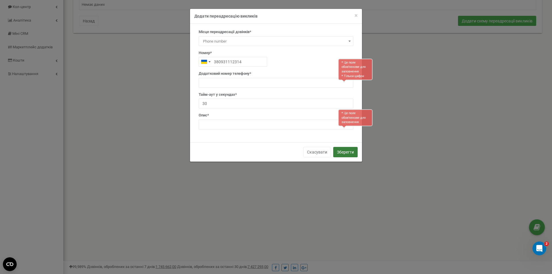
scroll to position [63, 0]
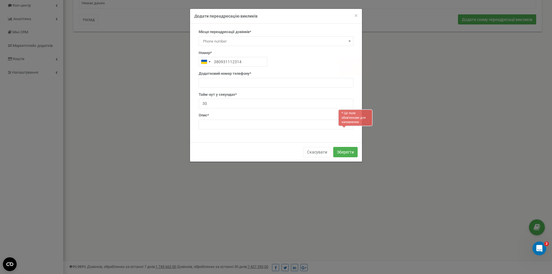
click at [237, 77] on div "Додатковий номер телефону* * This field is required * Numbers only" at bounding box center [276, 79] width 155 height 17
click at [262, 76] on div "Додатковий номер телефону* * Це поле обов'язкове для заповнення * Тільки цифри" at bounding box center [276, 79] width 155 height 17
click at [232, 85] on input "text" at bounding box center [276, 83] width 155 height 10
click at [258, 124] on input "text" at bounding box center [276, 125] width 155 height 10
click at [235, 126] on input "text" at bounding box center [276, 125] width 155 height 10
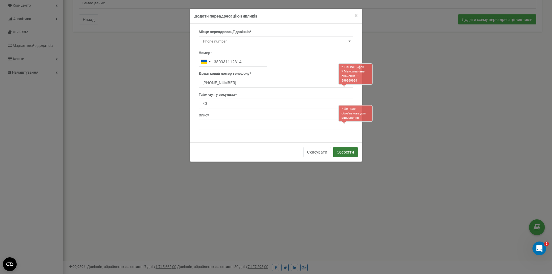
click at [350, 152] on font "Зберегти" at bounding box center [345, 152] width 17 height 5
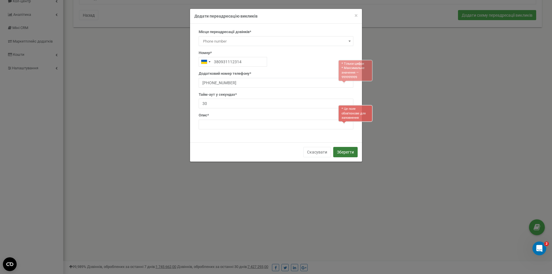
scroll to position [71, 0]
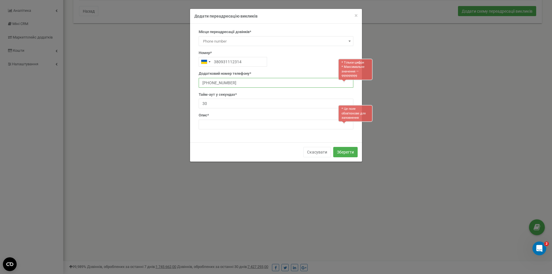
drag, startPoint x: 208, startPoint y: 83, endPoint x: 193, endPoint y: 83, distance: 15.2
click at [193, 83] on div "Місце переадресації дзвінків* SIP Номер телефону Зовнішній SIP Схема переадреса…" at bounding box center [276, 83] width 172 height 119
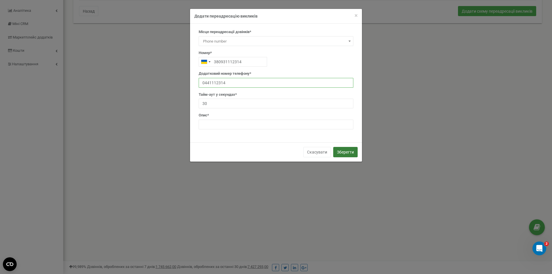
type input "0441112314"
click at [352, 152] on font "Зберегти" at bounding box center [345, 152] width 17 height 5
click at [313, 125] on input "text" at bounding box center [276, 125] width 155 height 10
type input "9"
type input "-"
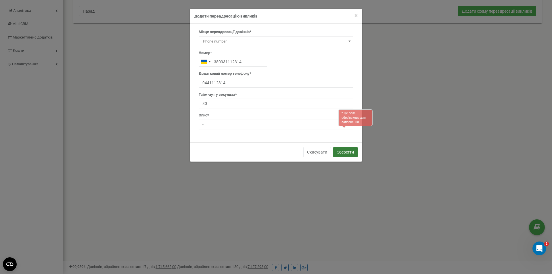
click at [356, 147] on button "Зберегти" at bounding box center [345, 152] width 24 height 10
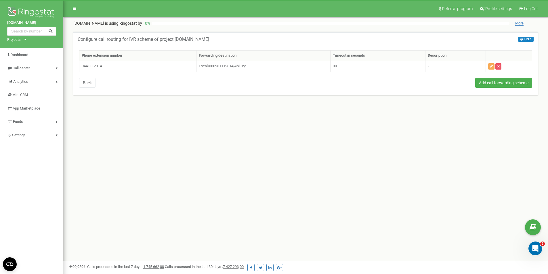
click at [463, 22] on div at bounding box center [331, 23] width 358 height 3
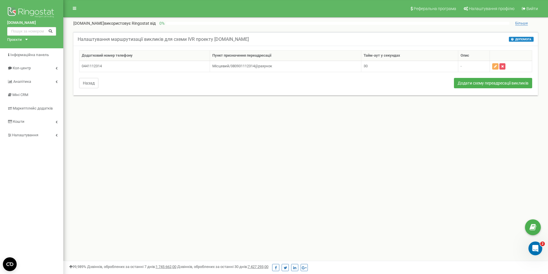
click at [97, 88] on button "Назад" at bounding box center [88, 83] width 19 height 10
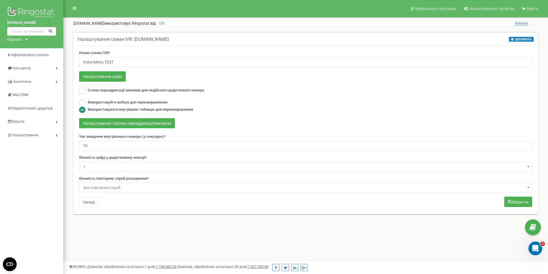
click at [110, 190] on font "Без повторних спроб" at bounding box center [101, 187] width 37 height 4
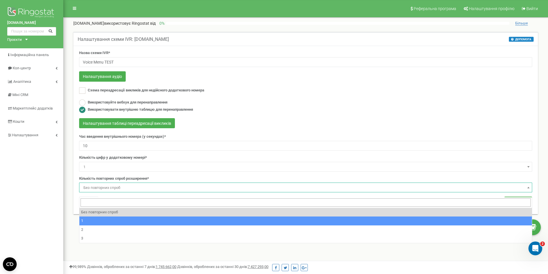
select select "2"
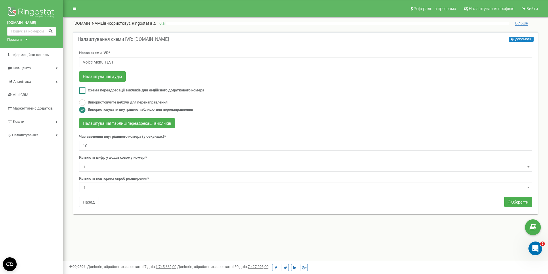
click at [114, 92] on font "Схема переадресації викликів для недійсного додаткового номера" at bounding box center [146, 90] width 116 height 4
checkbox input "true"
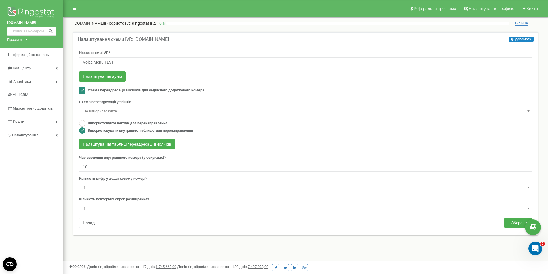
click at [114, 113] on font "Не використовуйте" at bounding box center [99, 111] width 33 height 4
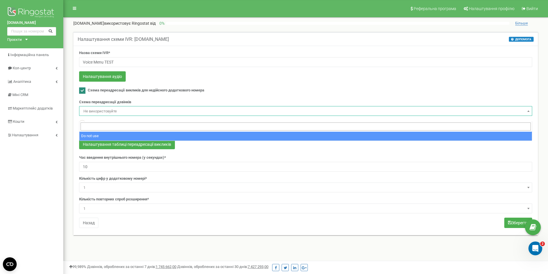
click at [144, 115] on span "Не використовуйте" at bounding box center [305, 111] width 449 height 8
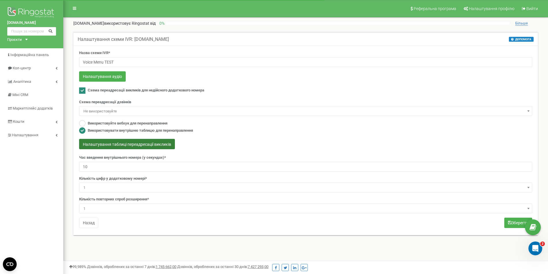
click at [137, 147] on font "Налаштування таблиці переадресації викликів" at bounding box center [127, 144] width 88 height 5
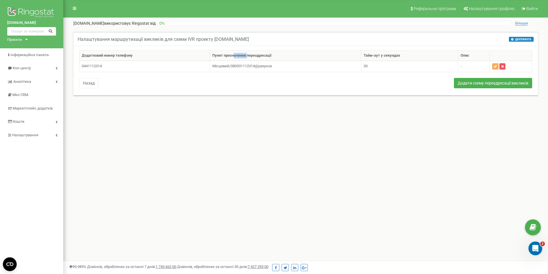
drag, startPoint x: 235, startPoint y: 60, endPoint x: 251, endPoint y: 60, distance: 16.4
click at [248, 57] on font "Пункт призначення переадресації" at bounding box center [241, 55] width 59 height 4
drag, startPoint x: 258, startPoint y: 59, endPoint x: 270, endPoint y: 59, distance: 11.8
click at [262, 57] on font "Пункт призначення переадресації" at bounding box center [241, 55] width 59 height 4
click at [273, 60] on th "Пункт призначення переадресації" at bounding box center [285, 56] width 151 height 10
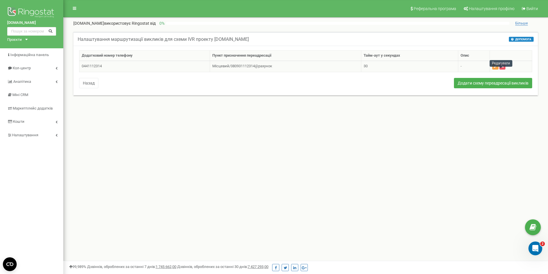
click at [493, 70] on button "button" at bounding box center [495, 66] width 6 height 6
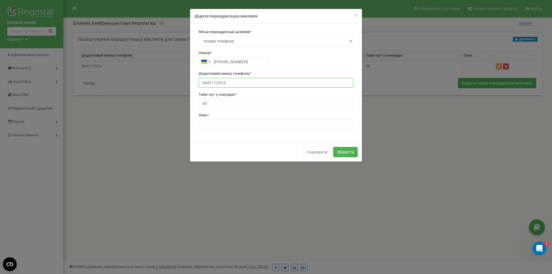
click at [253, 83] on input "0441112314" at bounding box center [276, 83] width 155 height 10
click at [277, 70] on div "Місце переадресації дзвінків* SIP Номер телефону Зовнішній SIP Схема переадреса…" at bounding box center [275, 81] width 163 height 104
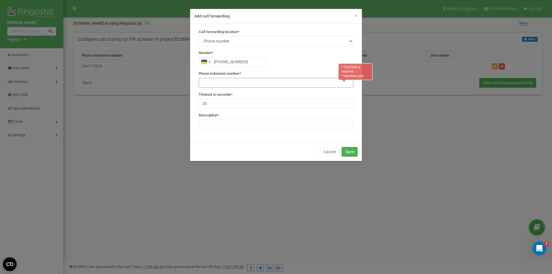
click at [234, 81] on input "text" at bounding box center [276, 83] width 155 height 10
type input "1"
click at [348, 151] on button "Save" at bounding box center [350, 152] width 16 height 10
type input "380931112314"
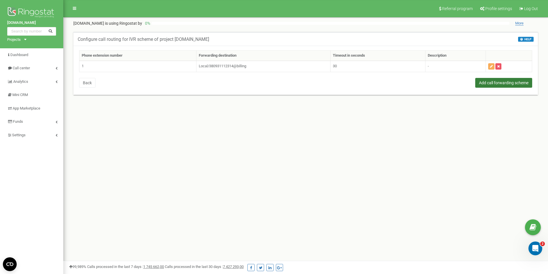
click at [500, 87] on button "Add call forwarding scheme" at bounding box center [503, 83] width 57 height 10
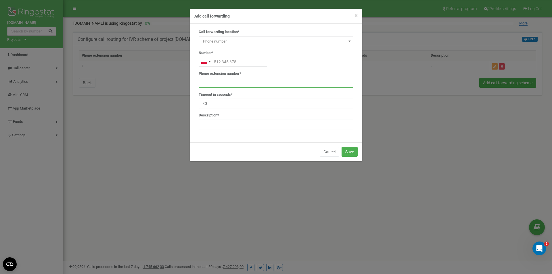
click at [216, 85] on input "text" at bounding box center [276, 83] width 155 height 10
type input "2"
click at [239, 64] on input "text" at bounding box center [233, 62] width 68 height 10
click at [346, 151] on button "Save" at bounding box center [350, 152] width 16 height 10
type input "380441112314"
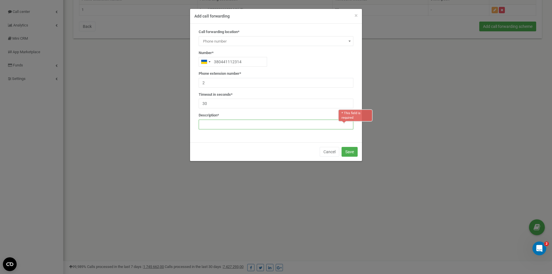
scroll to position [71, 0]
click at [277, 129] on input "text" at bounding box center [276, 125] width 155 height 10
type input "-"
click at [348, 153] on button "Save" at bounding box center [350, 152] width 16 height 10
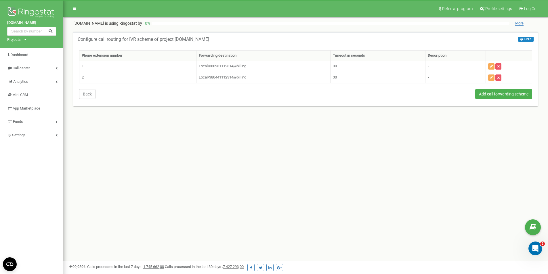
click at [90, 92] on button "Back" at bounding box center [87, 94] width 16 height 10
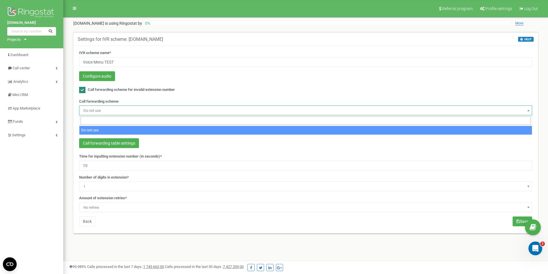
click at [112, 121] on input "search" at bounding box center [305, 120] width 450 height 8
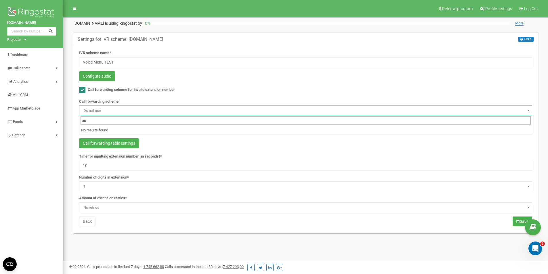
type input "[PERSON_NAME]"
type input "d"
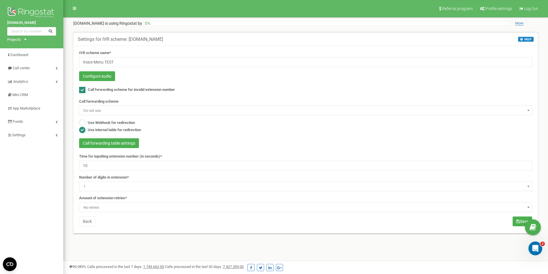
click at [253, 82] on div "Configure audio" at bounding box center [305, 76] width 453 height 11
click at [157, 91] on span "Call forwarding scheme for invalid extension number" at bounding box center [131, 89] width 87 height 4
checkbox input "false"
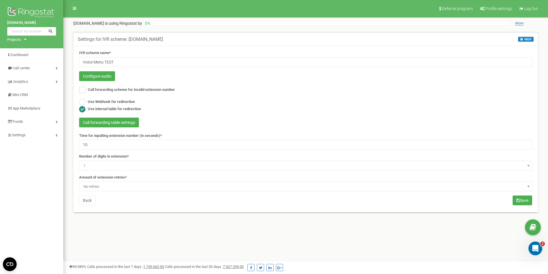
click at [112, 187] on span "No retries" at bounding box center [305, 187] width 449 height 8
click at [117, 216] on div "Settings for IVR scheme: [DOMAIN_NAME] HELP HELP IVR is a comprehensive tool th…" at bounding box center [305, 126] width 473 height 188
click at [121, 189] on span "1" at bounding box center [305, 187] width 449 height 8
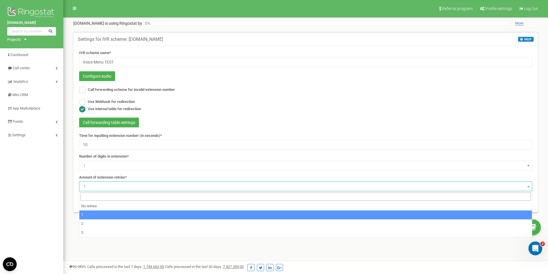
click at [116, 188] on span "1" at bounding box center [305, 187] width 449 height 8
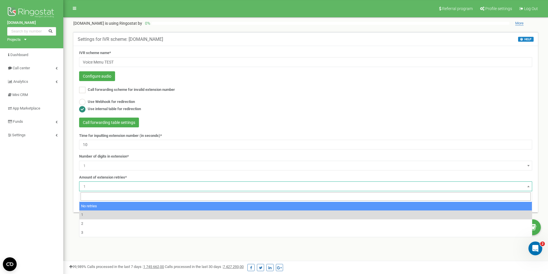
select select "0"
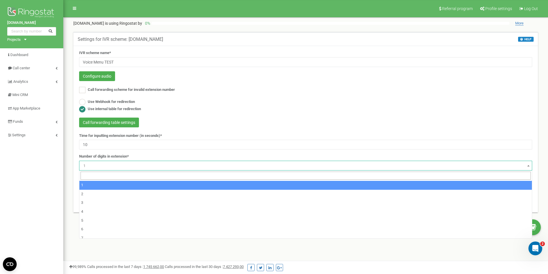
click at [120, 164] on span "1" at bounding box center [305, 166] width 449 height 8
click at [106, 165] on span "1" at bounding box center [305, 166] width 449 height 8
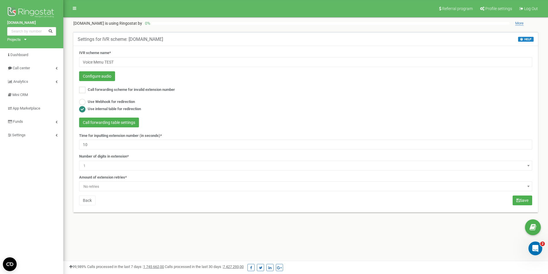
click at [117, 157] on label "Number of digits in extension*" at bounding box center [104, 156] width 50 height 5
click at [112, 165] on span "1" at bounding box center [305, 166] width 449 height 8
click at [112, 99] on label "Use Webhook for redirection" at bounding box center [111, 101] width 47 height 5
click at [110, 107] on label "Use internal table for redirection" at bounding box center [114, 108] width 53 height 5
radio input "false"
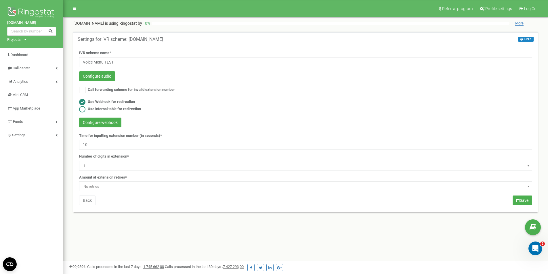
radio input "true"
click at [116, 126] on button "Call forwarding table settings" at bounding box center [109, 123] width 60 height 10
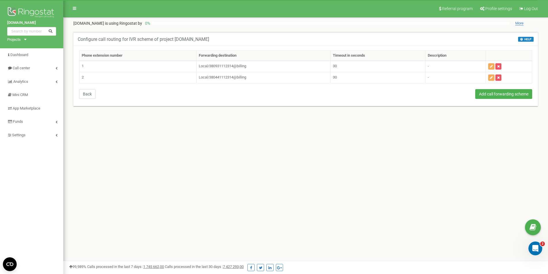
click at [89, 92] on button "Back" at bounding box center [87, 94] width 16 height 10
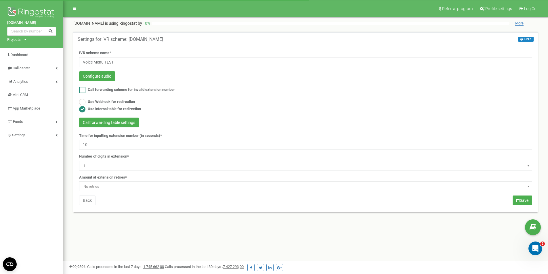
click at [103, 90] on span "Call forwarding scheme for invalid extension number" at bounding box center [131, 89] width 87 height 4
checkbox input "true"
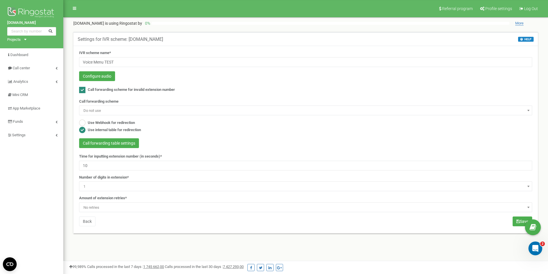
click at [100, 106] on div "Call forwarding scheme Do not use Do not use" at bounding box center [305, 107] width 453 height 17
click at [100, 109] on span "Do not use" at bounding box center [305, 111] width 449 height 8
click at [100, 114] on span "Do not use" at bounding box center [305, 111] width 449 height 8
click at [128, 143] on button "Call forwarding table settings" at bounding box center [109, 143] width 60 height 10
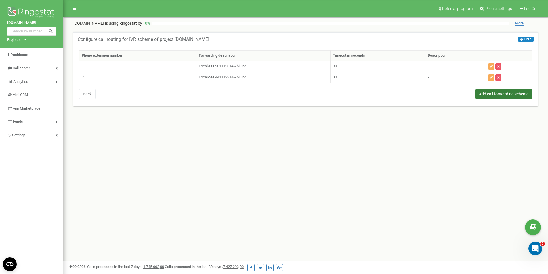
click at [510, 95] on button "Add call forwarding scheme" at bounding box center [503, 94] width 57 height 10
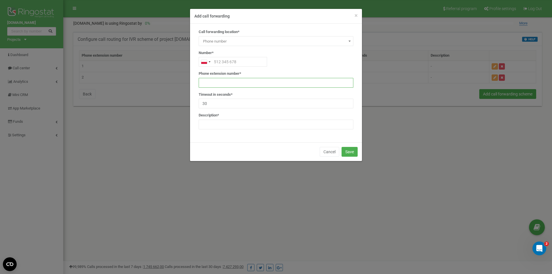
click at [254, 84] on input "text" at bounding box center [276, 83] width 155 height 10
type input "0"
click at [256, 74] on div "Phone extension number* 0" at bounding box center [276, 79] width 155 height 17
click at [224, 40] on span "Phone number" at bounding box center [276, 41] width 151 height 8
click at [256, 66] on span "Voice Menu TEST" at bounding box center [276, 62] width 151 height 8
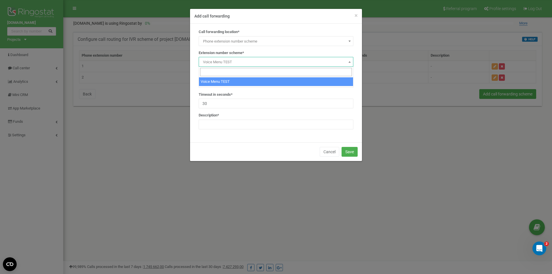
click at [256, 64] on span "Voice Menu TEST" at bounding box center [276, 62] width 151 height 8
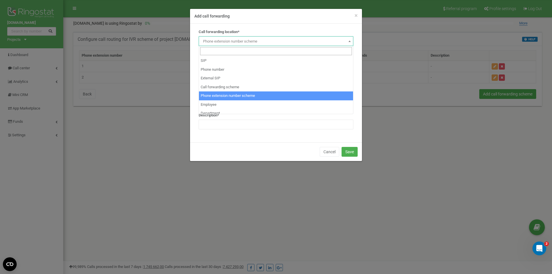
click at [255, 45] on span "Phone extension number scheme" at bounding box center [276, 41] width 151 height 8
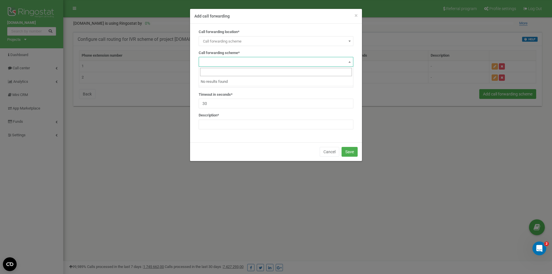
click at [246, 60] on span at bounding box center [276, 62] width 155 height 10
click at [242, 79] on li "No results found" at bounding box center [276, 81] width 154 height 9
click at [245, 63] on span at bounding box center [276, 62] width 155 height 10
click at [248, 45] on span "Call forwarding scheme" at bounding box center [276, 41] width 151 height 8
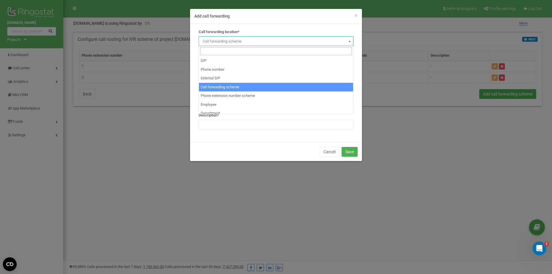
click at [248, 44] on span "Call forwarding scheme" at bounding box center [276, 41] width 151 height 8
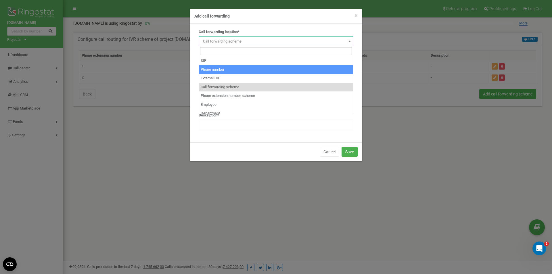
select select "Phone"
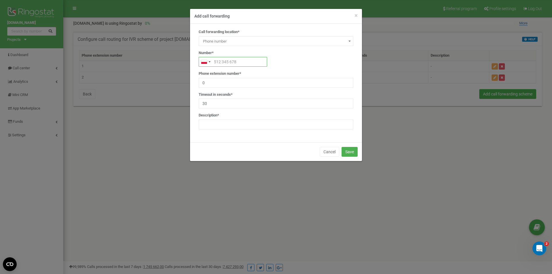
click at [234, 61] on input "text" at bounding box center [233, 62] width 68 height 10
click at [216, 96] on label "Timeout in seconds*" at bounding box center [216, 94] width 34 height 5
click at [323, 150] on button "Cancel" at bounding box center [330, 152] width 20 height 10
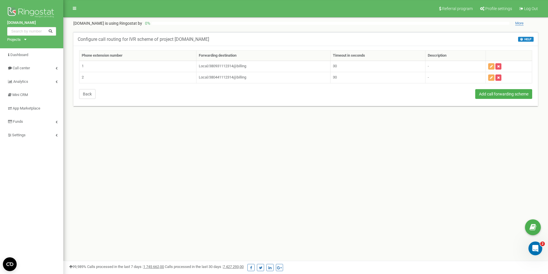
click at [90, 95] on button "Back" at bounding box center [87, 94] width 16 height 10
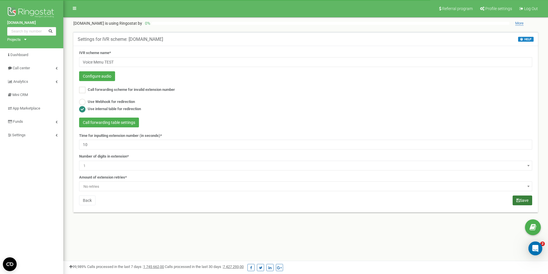
click at [526, 200] on button "Save" at bounding box center [522, 200] width 20 height 10
click at [55, 135] on link "Settings" at bounding box center [31, 136] width 63 height 14
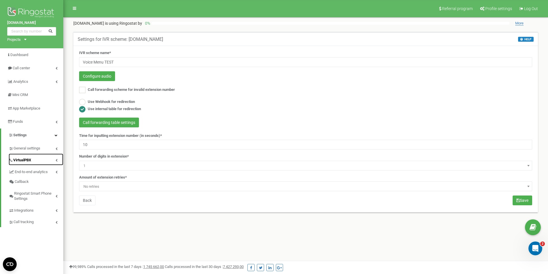
click at [48, 160] on link "VirtualPBX" at bounding box center [36, 160] width 55 height 12
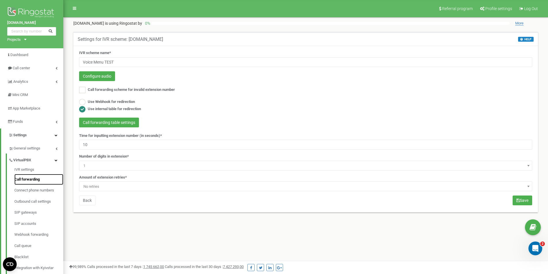
click at [44, 178] on link "Call forwarding" at bounding box center [38, 179] width 49 height 11
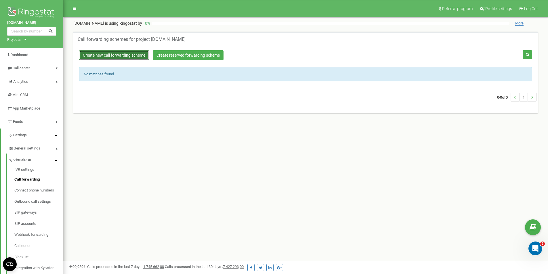
click at [118, 53] on link "Create new call forwarding scheme" at bounding box center [114, 55] width 70 height 10
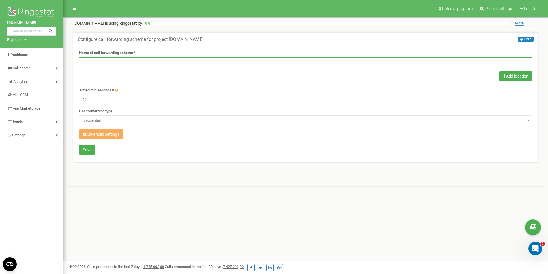
click at [467, 65] on input "text" at bounding box center [305, 62] width 453 height 10
click at [120, 132] on button "Advanced settings" at bounding box center [101, 134] width 44 height 10
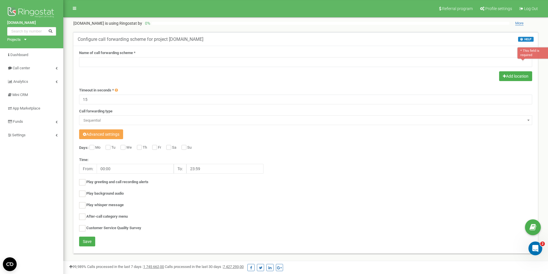
click at [121, 136] on button "Advanced settings" at bounding box center [101, 134] width 44 height 10
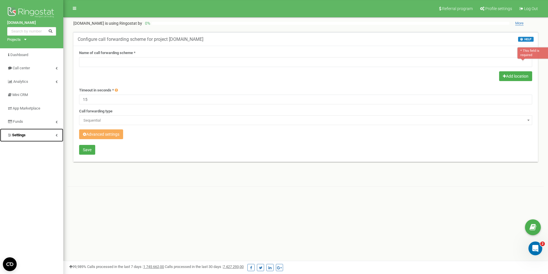
click at [53, 133] on link "Settings" at bounding box center [31, 136] width 63 height 14
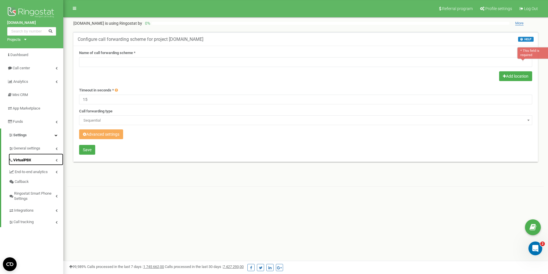
click at [54, 157] on link "VirtualPBX" at bounding box center [36, 160] width 55 height 12
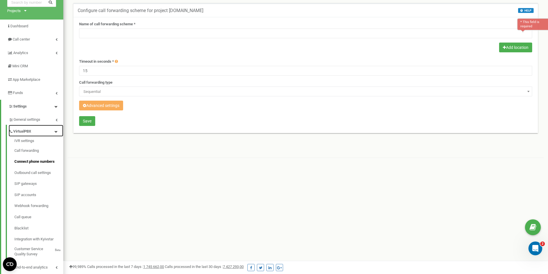
scroll to position [57, 0]
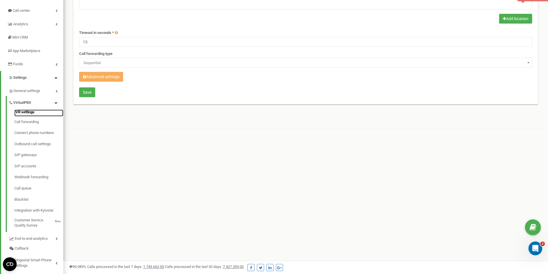
click at [42, 112] on link "IVR settings" at bounding box center [38, 113] width 49 height 7
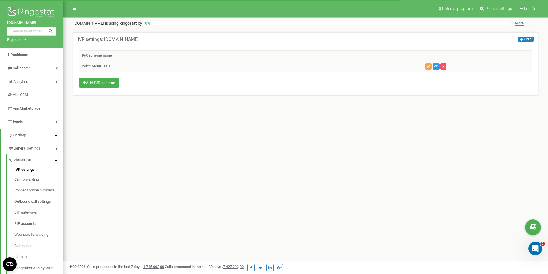
click at [428, 65] on icon "button" at bounding box center [428, 66] width 3 height 3
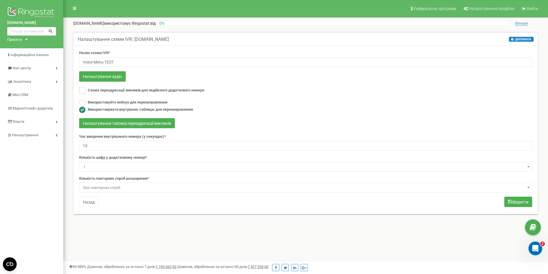
click at [256, 26] on div "tzrngstNK.com використовує Ringostat від 0 %" at bounding box center [291, 23] width 436 height 6
click at [121, 94] on label "Схема переадресації викликів для недійсного додаткового номера" at bounding box center [141, 90] width 125 height 6
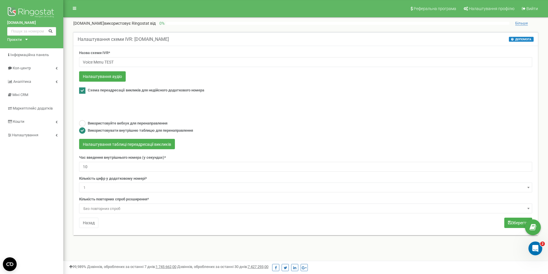
checkbox input "true"
click at [97, 114] on span "Не використовуйте" at bounding box center [305, 111] width 449 height 8
click at [93, 113] on font "Не використовуйте" at bounding box center [99, 111] width 33 height 4
click at [112, 125] on font "Використовуйте вебхук для перенаправлення" at bounding box center [128, 123] width 80 height 4
click at [112, 133] on font "Використовувати внутрішню таблицю для перенаправлення" at bounding box center [140, 130] width 105 height 4
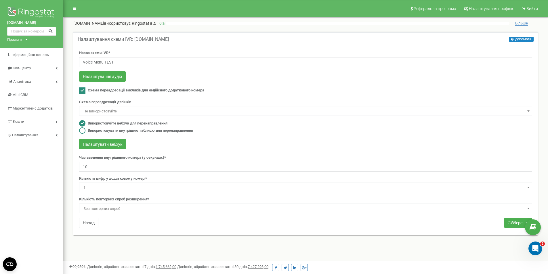
radio input "false"
radio input "true"
click at [125, 125] on font "Використовуйте вебхук для перенаправлення" at bounding box center [128, 123] width 80 height 4
click at [123, 133] on font "Використовувати внутрішню таблицю для перенаправлення" at bounding box center [140, 130] width 105 height 4
radio input "false"
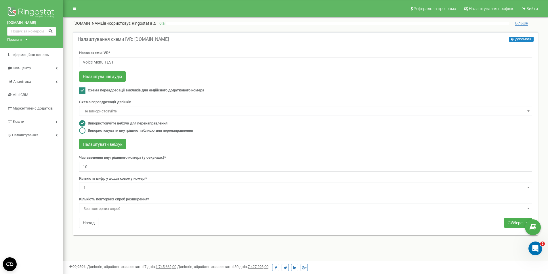
radio input "true"
click at [121, 147] on font "Налаштування таблиці переадресації викликів" at bounding box center [127, 144] width 88 height 5
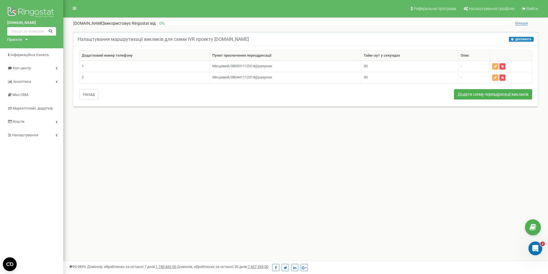
click at [87, 97] on font "Назад" at bounding box center [89, 94] width 12 height 5
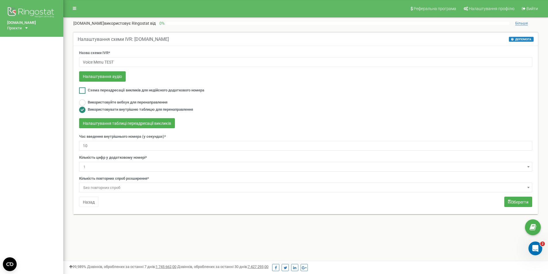
click at [165, 93] on label "Схема переадресації викликів для недійсного додаткового номера" at bounding box center [141, 90] width 125 height 6
checkbox input "true"
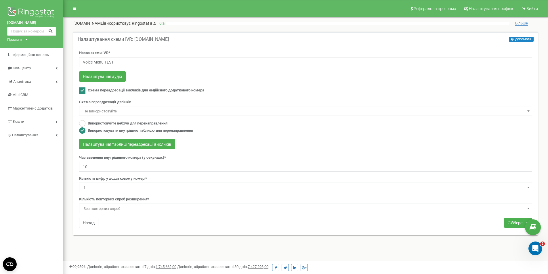
click at [113, 113] on span "Не використовуйте" at bounding box center [305, 111] width 449 height 8
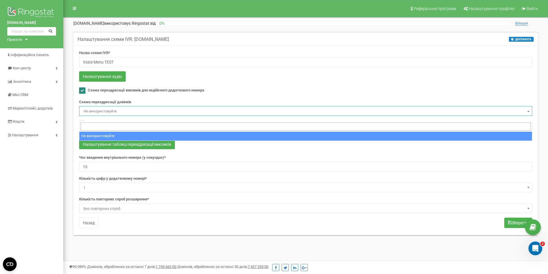
scroll to position [29, 0]
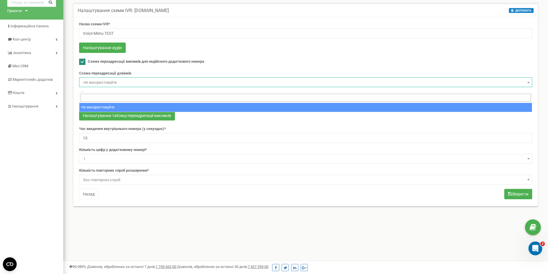
click at [127, 96] on input "search" at bounding box center [305, 98] width 450 height 8
click at [75, 112] on div "Назва схеми IVR* Voice Menu TEST Налаштування аудіо Схема переадресації викликі…" at bounding box center [305, 111] width 461 height 179
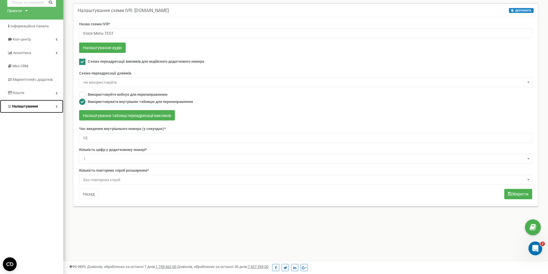
click at [57, 106] on link "Налаштування" at bounding box center [31, 107] width 63 height 14
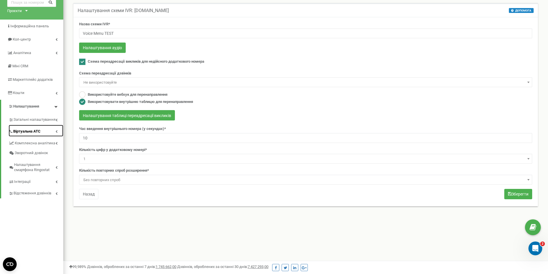
click at [50, 131] on link "Віртуальна АТС" at bounding box center [36, 131] width 55 height 12
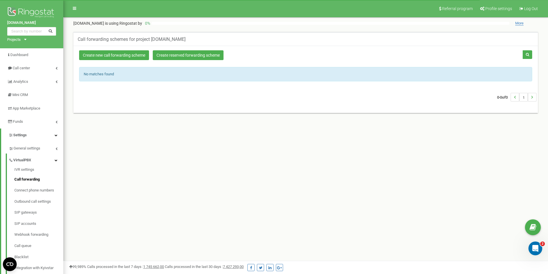
click at [145, 50] on div "Create new call forwarding scheme Create reserved forwarding scheme No matches …" at bounding box center [305, 79] width 464 height 67
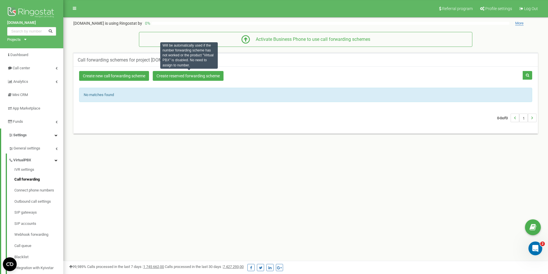
click at [130, 83] on div "Create new call forwarding scheme Create reserved forwarding scheme No matches …" at bounding box center [305, 99] width 464 height 67
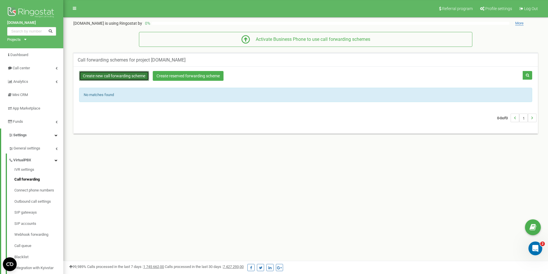
click at [133, 76] on link "Create new call forwarding scheme" at bounding box center [114, 76] width 70 height 10
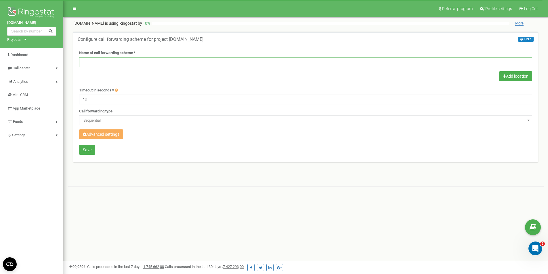
click at [133, 63] on input "text" at bounding box center [305, 62] width 453 height 10
type input "n"
type input "Invalid-number"
click at [182, 89] on div "Timeout in seconds * 15" at bounding box center [305, 96] width 453 height 17
click at [123, 121] on span "Sequential" at bounding box center [305, 120] width 449 height 8
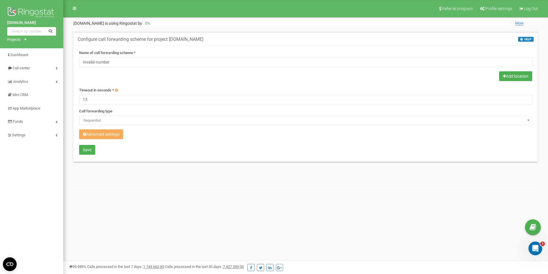
click at [123, 122] on span "Sequential" at bounding box center [305, 120] width 449 height 8
click at [110, 135] on button "Advanced settings" at bounding box center [101, 134] width 44 height 10
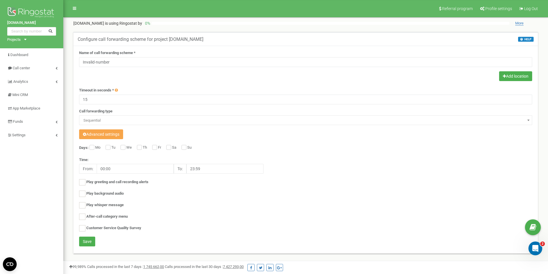
click at [113, 129] on button "Advanced settings" at bounding box center [101, 134] width 44 height 10
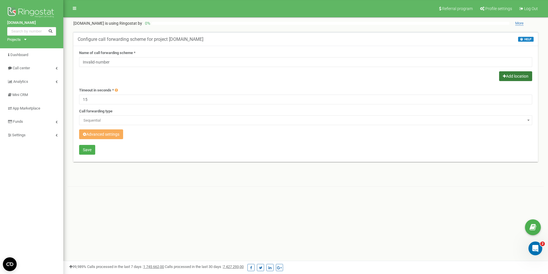
click at [528, 77] on button "Add location" at bounding box center [515, 76] width 33 height 10
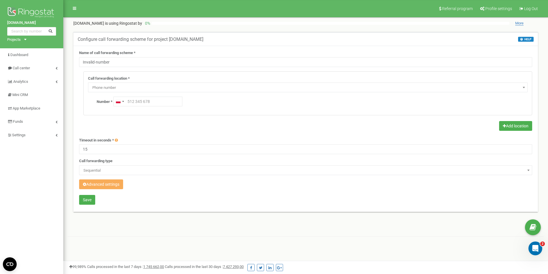
click at [513, 81] on div "Call forwarding location * Do not use Voicemail IVR Webhook forwarding number C…" at bounding box center [307, 84] width 439 height 17
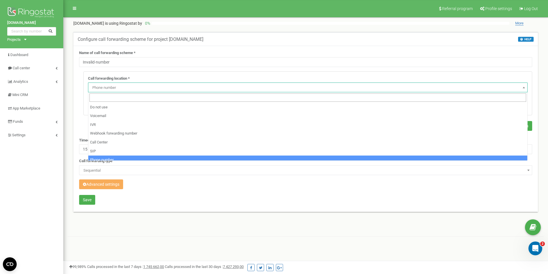
click at [517, 88] on span "Phone number" at bounding box center [307, 88] width 435 height 8
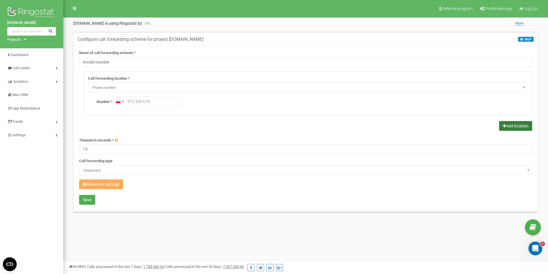
click at [518, 126] on button "Add location" at bounding box center [515, 126] width 33 height 10
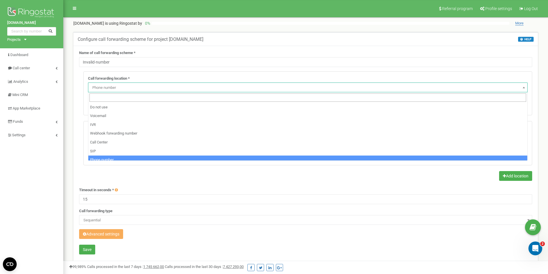
click at [146, 88] on span "Phone number" at bounding box center [307, 88] width 435 height 8
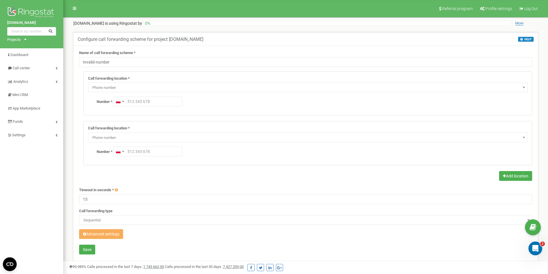
click at [146, 88] on span "Phone number" at bounding box center [307, 88] width 435 height 8
click at [160, 97] on input "text" at bounding box center [147, 102] width 69 height 10
type input "[PHONE_NUMBER]"
click at [159, 147] on input "text" at bounding box center [147, 152] width 69 height 10
type input "[PHONE_NUMBER]"
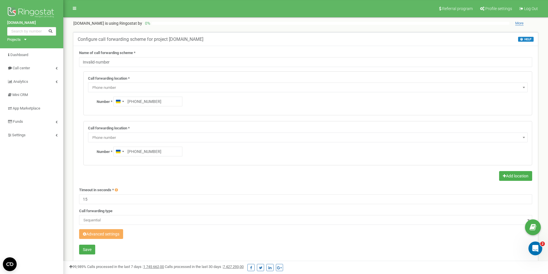
click at [193, 162] on div "Call forwarding location * Do not use Voicemail IVR Webhook forwarding number C…" at bounding box center [308, 143] width 448 height 44
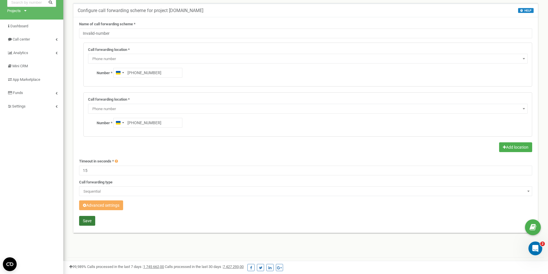
click at [84, 222] on button "Save" at bounding box center [87, 221] width 16 height 10
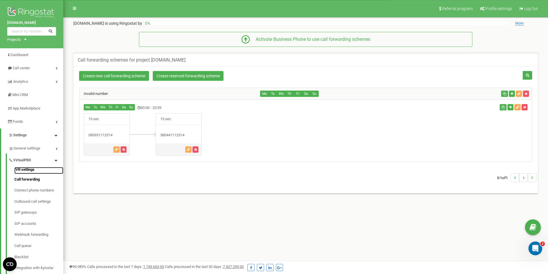
click at [30, 170] on link "IVR settings" at bounding box center [38, 170] width 49 height 7
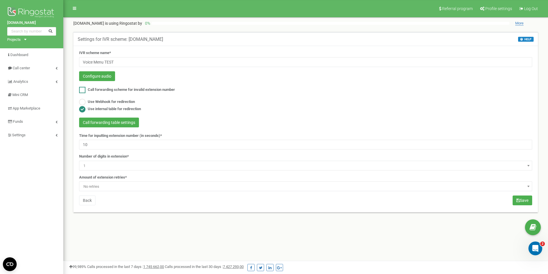
click at [127, 89] on span "Call forwarding scheme for invalid extension number" at bounding box center [131, 89] width 87 height 4
checkbox input "true"
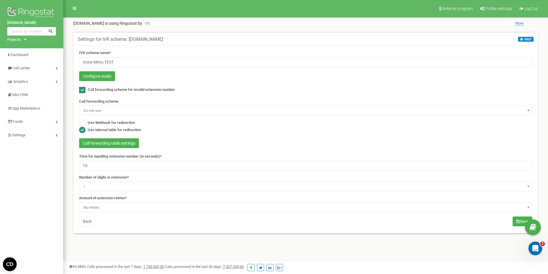
click at [124, 106] on span "Do not use" at bounding box center [305, 111] width 453 height 10
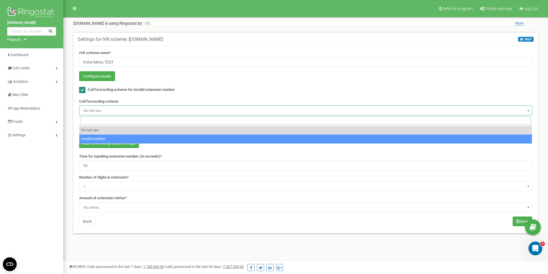
select select "270141"
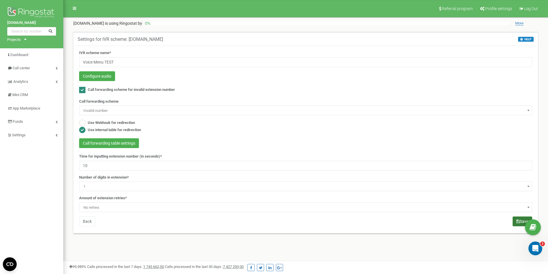
click at [516, 219] on icon "submit" at bounding box center [517, 221] width 3 height 4
drag, startPoint x: 83, startPoint y: 162, endPoint x: 78, endPoint y: 160, distance: 5.7
click at [81, 161] on input "10" at bounding box center [305, 166] width 453 height 10
type input "5"
click at [513, 222] on button "Save" at bounding box center [522, 221] width 20 height 10
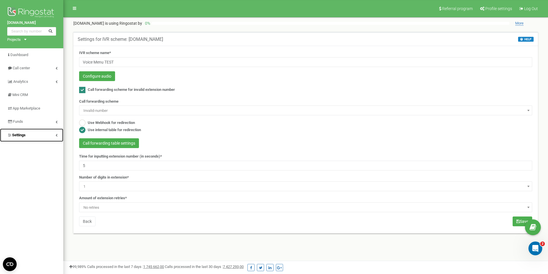
click at [53, 136] on link "Settings" at bounding box center [31, 136] width 63 height 14
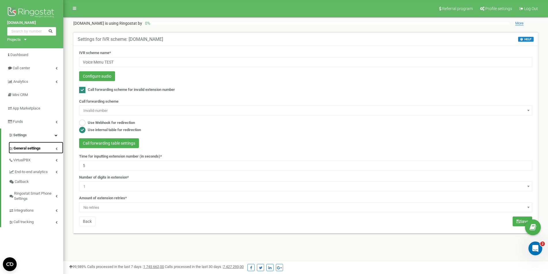
click at [55, 149] on link "General settings" at bounding box center [36, 148] width 55 height 12
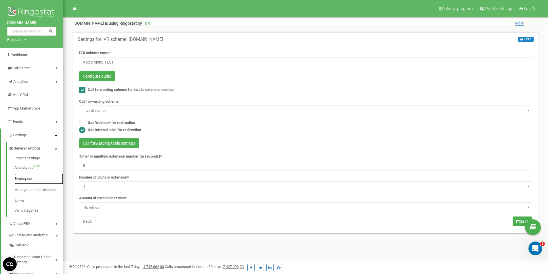
click at [31, 180] on link "Employees" at bounding box center [38, 178] width 49 height 11
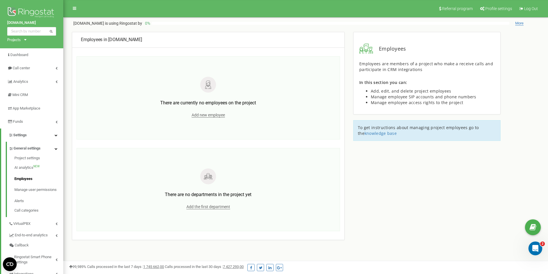
click at [208, 112] on div "Add new employee" at bounding box center [208, 115] width 223 height 8
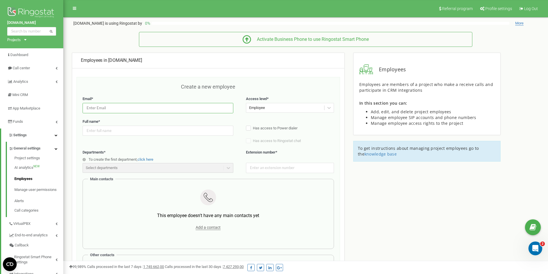
paste input "support@ringostat.com"
type input "support@ringostat.com"
paste input "Іванов Іван"
type input "Іванов Іван"
click at [150, 87] on div "Create a new employee" at bounding box center [208, 89] width 251 height 13
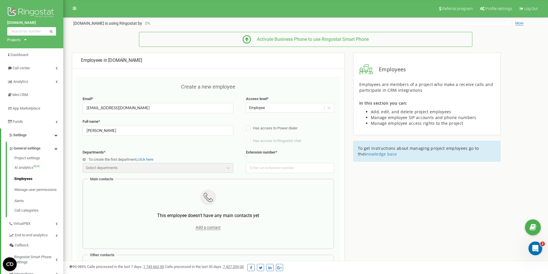
click at [260, 107] on div "Employee" at bounding box center [257, 107] width 16 height 5
click at [271, 108] on div "Employee" at bounding box center [285, 107] width 78 height 9
drag, startPoint x: 270, startPoint y: 167, endPoint x: 272, endPoint y: 172, distance: 5.3
click at [271, 170] on input "text" at bounding box center [290, 168] width 88 height 10
type input "101"
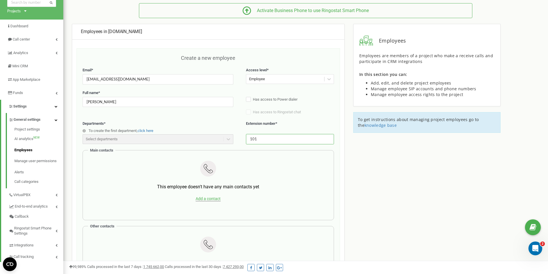
scroll to position [57, 0]
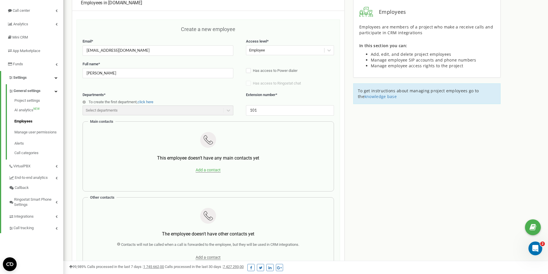
click at [207, 171] on span "Add a contact" at bounding box center [207, 170] width 25 height 5
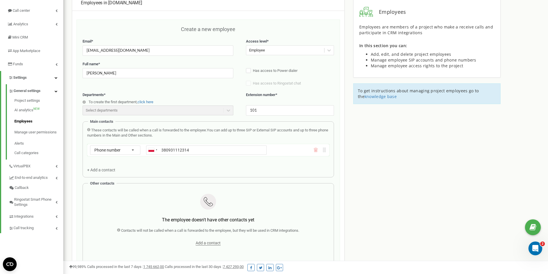
click at [162, 151] on input "380931112314" at bounding box center [206, 149] width 120 height 9
type input "+380931112314"
click at [228, 168] on div "These contacts will be called when a call is forwarded to the employee. You can…" at bounding box center [208, 150] width 242 height 45
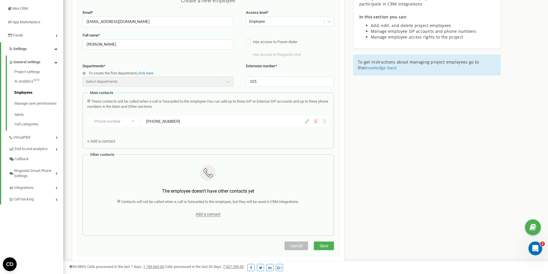
click at [217, 218] on div "Add a contact" at bounding box center [207, 214] width 233 height 8
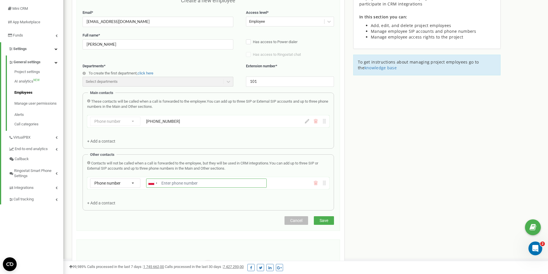
paste input "380441112314"
click at [162, 183] on input "380441112314" at bounding box center [206, 183] width 120 height 9
click at [161, 182] on input "380441112314" at bounding box center [206, 183] width 120 height 9
type input "+380441112314"
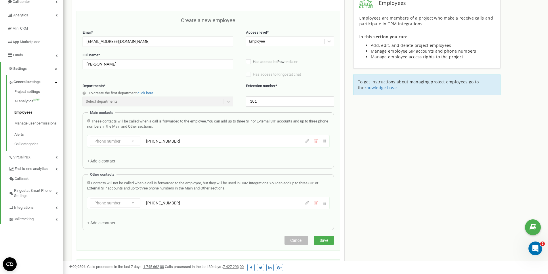
scroll to position [0, 0]
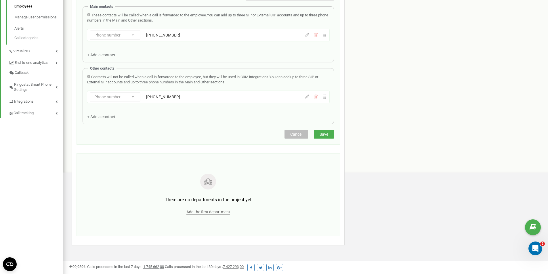
click at [323, 136] on span "Save" at bounding box center [323, 134] width 9 height 5
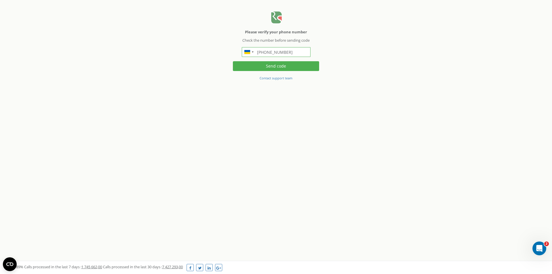
click at [301, 52] on input "[PHONE_NUMBER]" at bounding box center [276, 52] width 69 height 10
click at [313, 69] on button "Send code" at bounding box center [276, 66] width 86 height 10
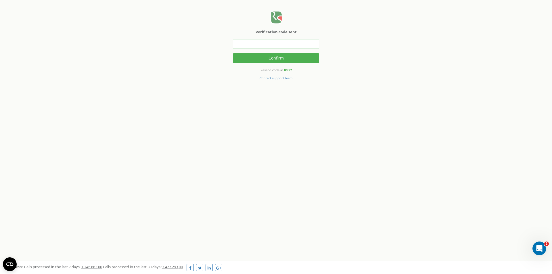
click at [298, 44] on input "text" at bounding box center [276, 44] width 86 height 10
type input "825980"
click at [291, 59] on button "Confirm" at bounding box center [276, 58] width 86 height 10
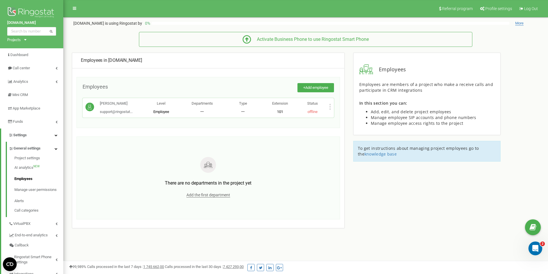
scroll to position [29, 0]
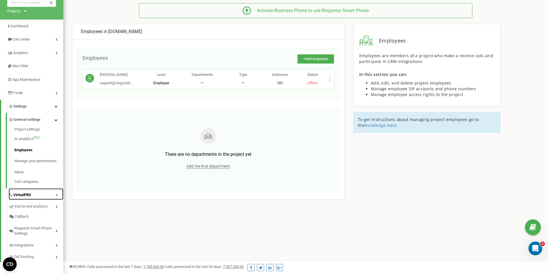
click at [53, 193] on link "VirtualPBX" at bounding box center [36, 194] width 55 height 12
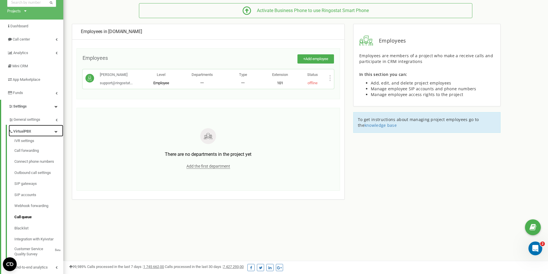
scroll to position [57, 0]
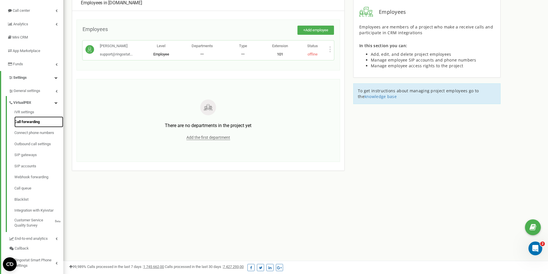
click at [53, 126] on link "Call forwarding" at bounding box center [38, 121] width 49 height 11
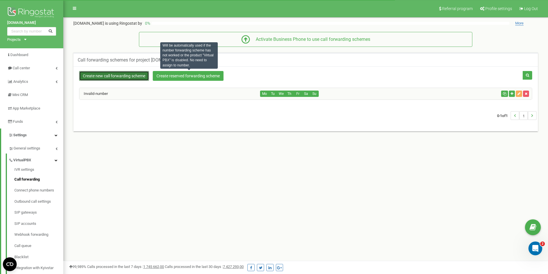
click at [146, 76] on link "Create new call forwarding scheme" at bounding box center [114, 76] width 70 height 10
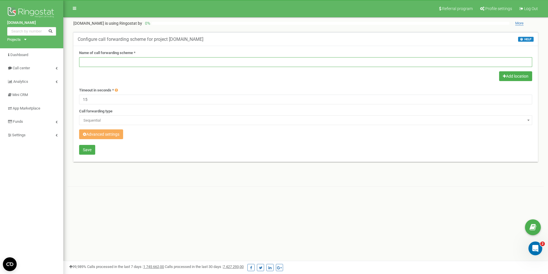
click at [143, 57] on input "text" at bounding box center [305, 62] width 453 height 10
type input "TEST-scheme"
click at [513, 78] on button "Add location" at bounding box center [515, 76] width 33 height 10
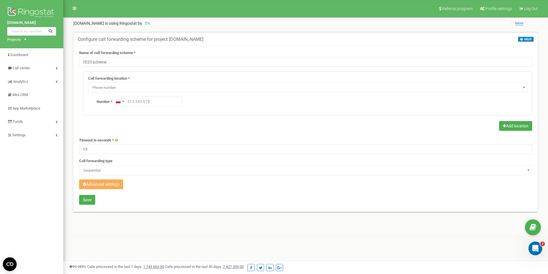
click at [140, 90] on span "Phone number" at bounding box center [307, 88] width 435 height 8
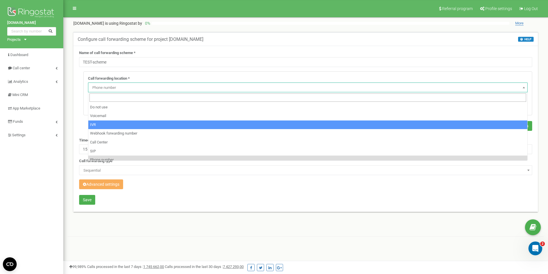
select select "addNumber"
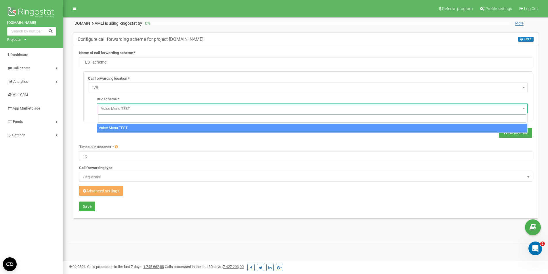
click at [137, 110] on span "Voice Menu TEST" at bounding box center [312, 109] width 427 height 8
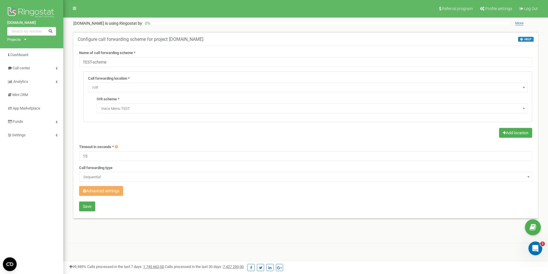
click at [115, 175] on span "Sequential" at bounding box center [305, 177] width 449 height 8
click at [114, 190] on button "Advanced settings" at bounding box center [101, 191] width 44 height 10
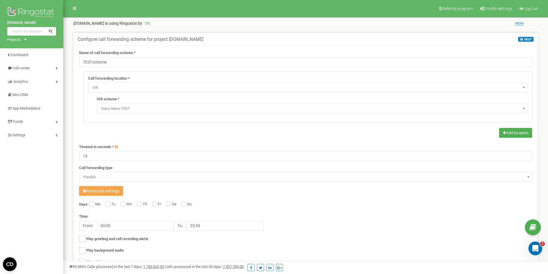
click at [114, 190] on button "Advanced settings" at bounding box center [101, 191] width 44 height 10
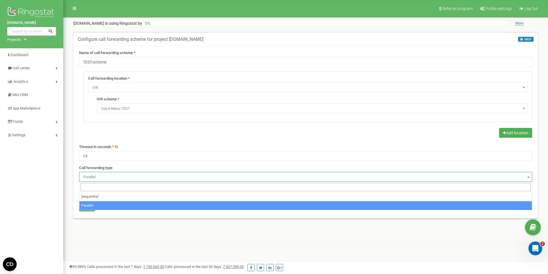
click at [115, 179] on span "Parallel" at bounding box center [305, 177] width 449 height 8
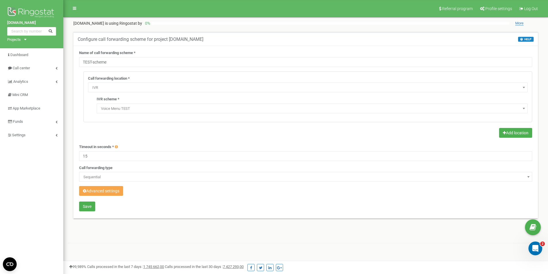
click at [110, 191] on button "Advanced settings" at bounding box center [101, 191] width 44 height 10
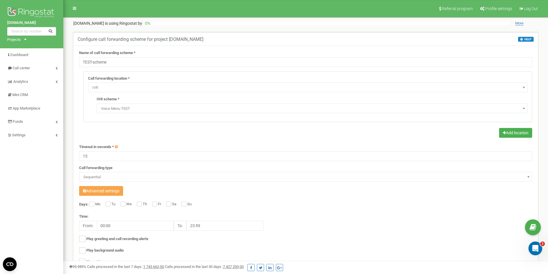
click at [110, 191] on button "Advanced settings" at bounding box center [101, 191] width 44 height 10
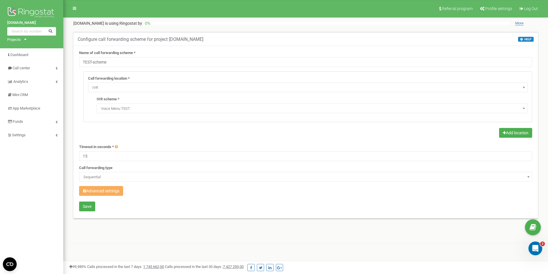
click at [115, 177] on span "Sequential" at bounding box center [305, 177] width 449 height 8
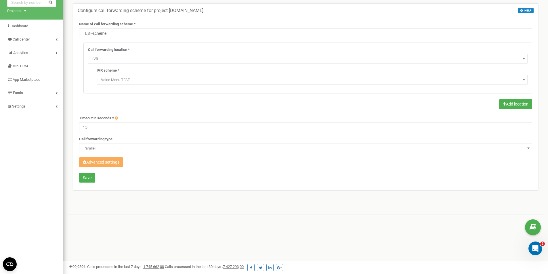
scroll to position [57, 0]
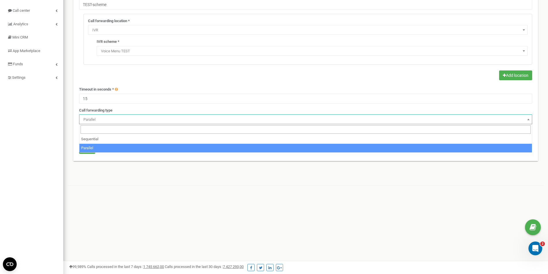
click at [122, 117] on span "Parallel" at bounding box center [305, 120] width 449 height 8
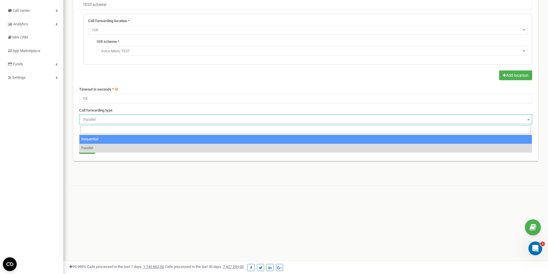
select select "serial"
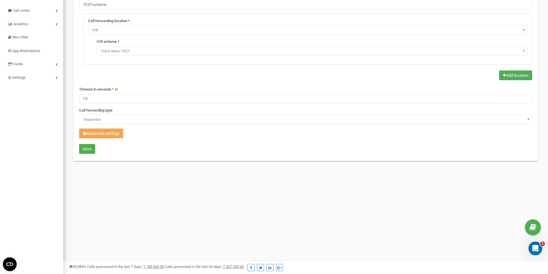
click at [110, 135] on button "Advanced settings" at bounding box center [101, 134] width 44 height 10
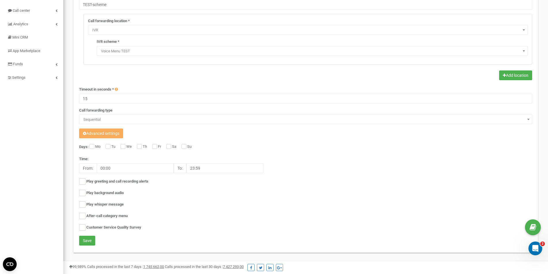
click at [97, 149] on label "Mo" at bounding box center [98, 147] width 7 height 6
click at [93, 149] on input "Mo" at bounding box center [91, 147] width 4 height 4
checkbox input "true"
click at [107, 147] on input "Tu" at bounding box center [108, 147] width 4 height 4
checkbox input "true"
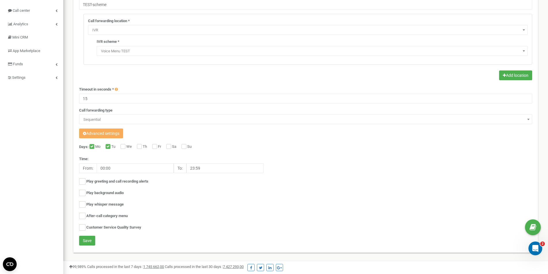
click at [120, 146] on div "Days: Mo Tu We Th Fr Sa Su Time: From: 00:00 To: 23:59 Play greeting and call r…" at bounding box center [305, 190] width 453 height 92
click at [122, 146] on input "We" at bounding box center [122, 147] width 4 height 4
checkbox input "true"
click at [143, 147] on label "Th" at bounding box center [146, 147] width 6 height 6
click at [141, 147] on input "Th" at bounding box center [139, 147] width 4 height 4
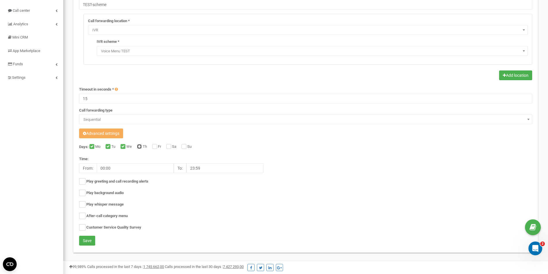
checkbox input "true"
click at [158, 147] on label "Fr" at bounding box center [160, 147] width 5 height 6
click at [156, 147] on input "Fr" at bounding box center [154, 147] width 4 height 4
checkbox input "true"
click at [221, 202] on div "Play whisper message" at bounding box center [305, 204] width 453 height 7
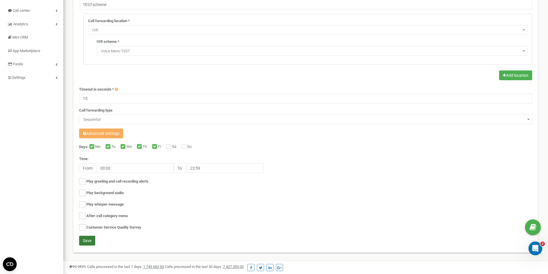
click at [91, 242] on button "Save" at bounding box center [87, 241] width 16 height 10
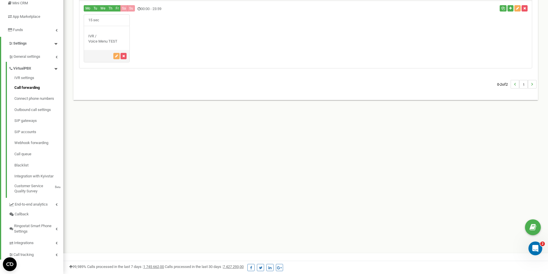
scroll to position [63, 0]
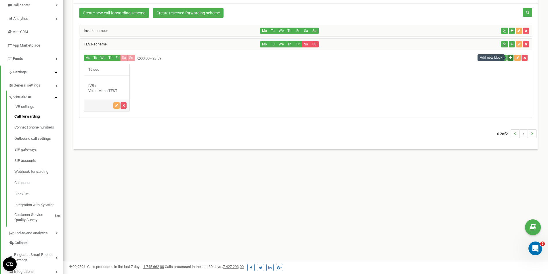
click at [509, 57] on icon "button" at bounding box center [510, 57] width 3 height 3
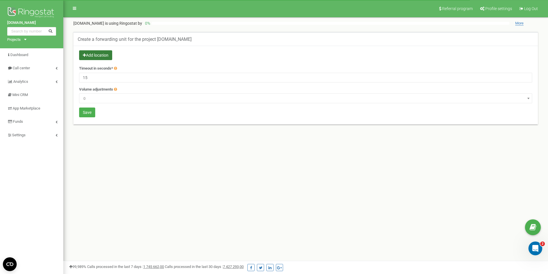
click at [103, 52] on button "Add location" at bounding box center [95, 55] width 33 height 10
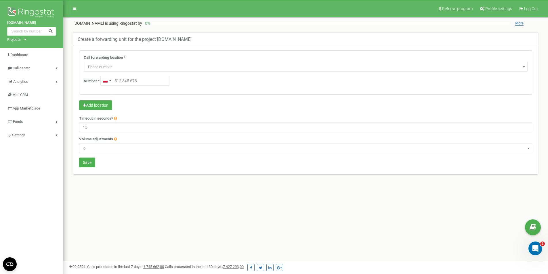
click at [119, 67] on span "Phone number" at bounding box center [306, 67] width 440 height 8
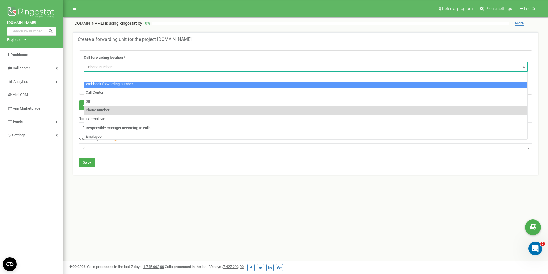
scroll to position [39, 0]
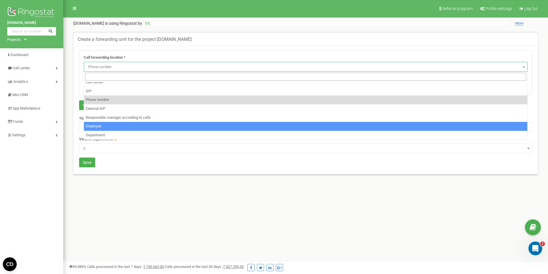
select select "Employee"
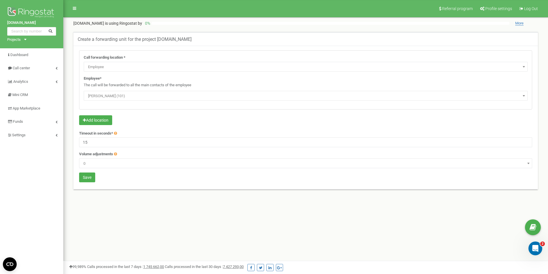
click at [118, 93] on span "[PERSON_NAME] (101)" at bounding box center [306, 96] width 440 height 8
click at [90, 179] on button "Save" at bounding box center [87, 177] width 16 height 10
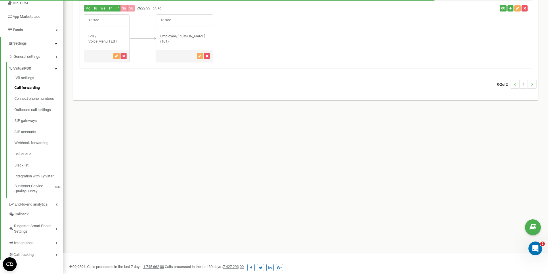
scroll to position [63, 0]
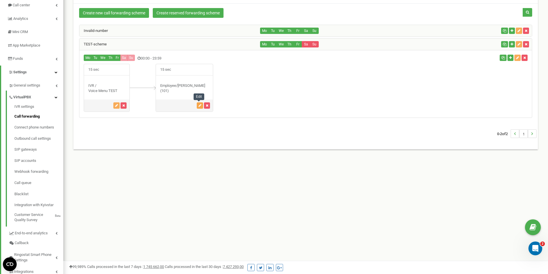
click at [200, 105] on icon "button" at bounding box center [199, 105] width 3 height 3
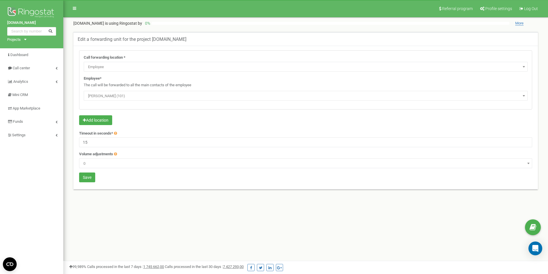
select select "Employee"
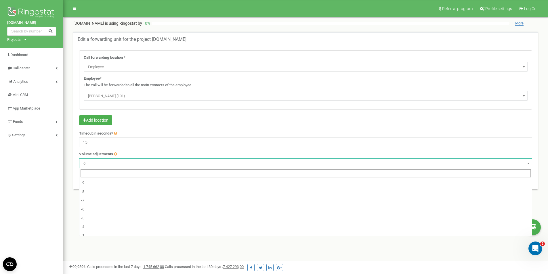
click at [106, 162] on span "0" at bounding box center [305, 164] width 449 height 8
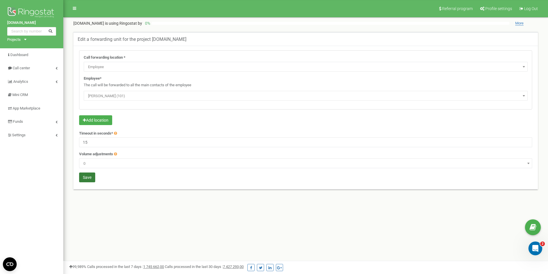
click at [92, 176] on button "Save" at bounding box center [87, 177] width 16 height 10
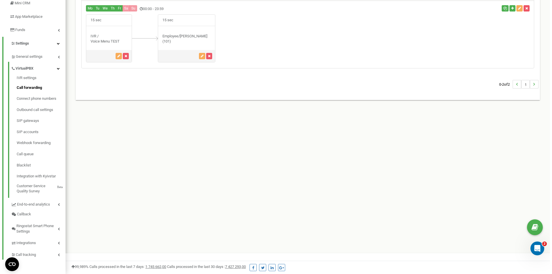
scroll to position [63, 0]
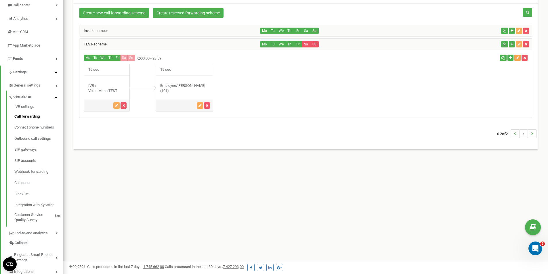
click at [516, 56] on icon "button" at bounding box center [517, 57] width 3 height 3
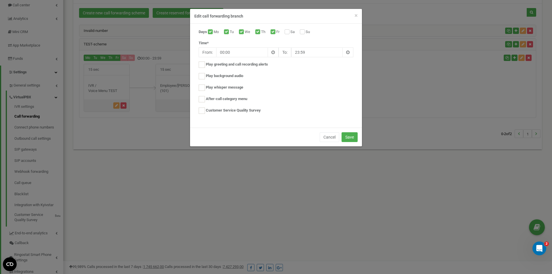
click at [290, 30] on div "Sa" at bounding box center [290, 32] width 11 height 6
click at [304, 31] on input "Su" at bounding box center [302, 32] width 4 height 4
checkbox input "true"
click at [291, 32] on label "Sa" at bounding box center [293, 32] width 6 height 6
click at [288, 32] on input "Sa" at bounding box center [287, 32] width 4 height 4
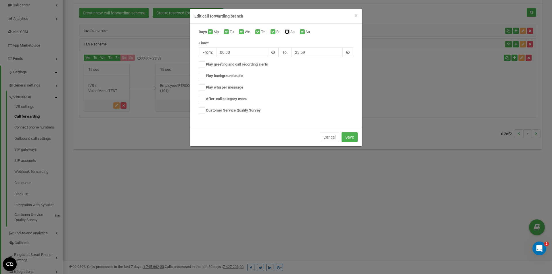
checkbox input "true"
click at [349, 139] on button "Save" at bounding box center [350, 137] width 16 height 10
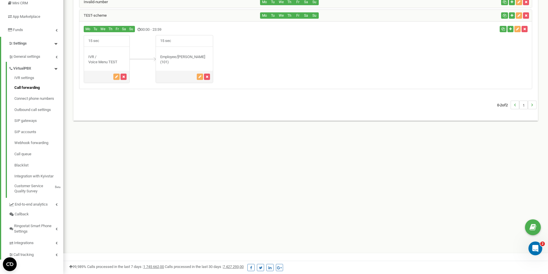
scroll to position [63, 0]
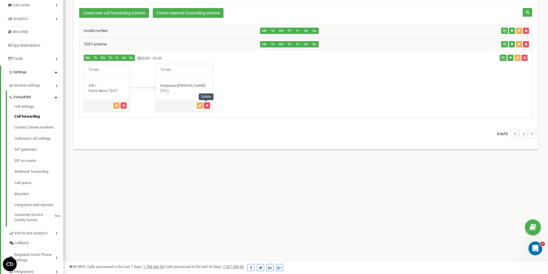
click at [208, 106] on button "button" at bounding box center [207, 105] width 6 height 6
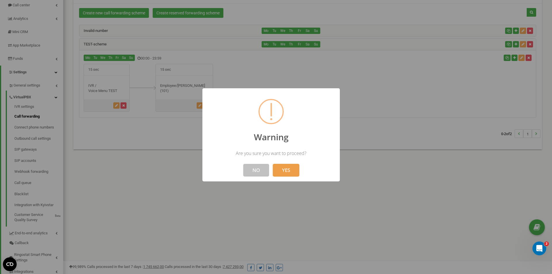
click at [298, 171] on button "YES" at bounding box center [286, 170] width 26 height 13
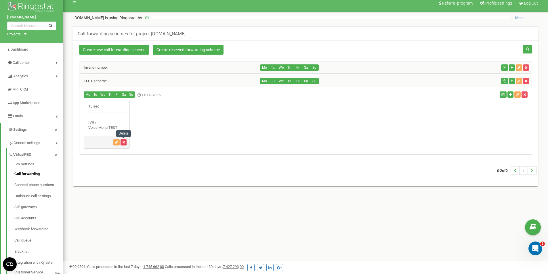
click at [125, 144] on button "button" at bounding box center [123, 142] width 6 height 6
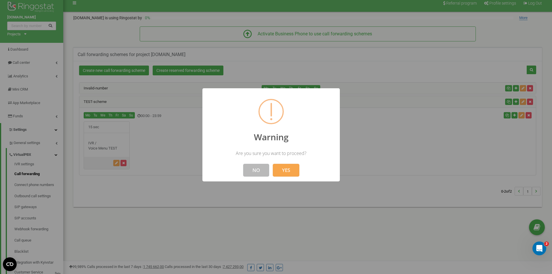
click at [263, 170] on button "NO" at bounding box center [256, 170] width 26 height 13
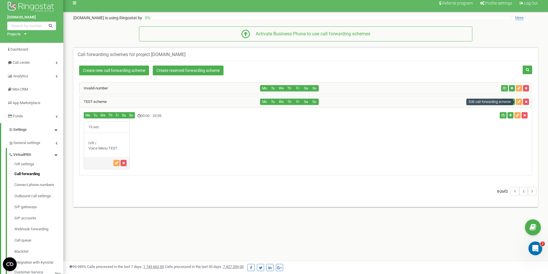
click at [522, 103] on div at bounding box center [515, 101] width 28 height 11
click at [519, 102] on icon "button" at bounding box center [518, 101] width 3 height 3
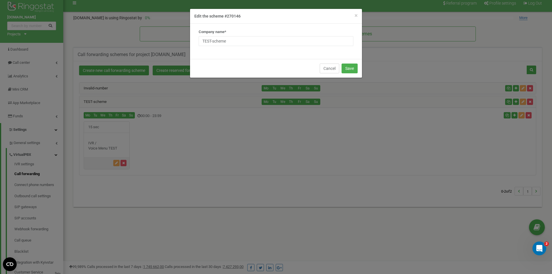
click at [328, 71] on button "Cancel" at bounding box center [330, 69] width 20 height 10
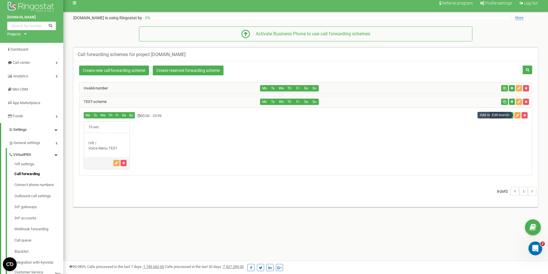
click at [518, 116] on icon "button" at bounding box center [517, 115] width 3 height 3
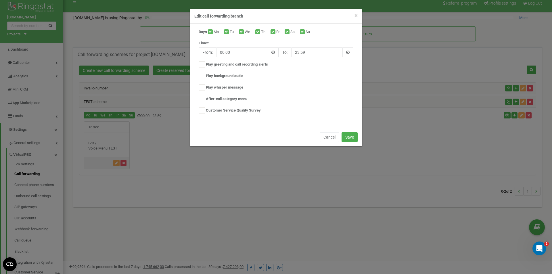
click at [290, 34] on div "Sa" at bounding box center [290, 32] width 11 height 6
click at [303, 30] on input "Su" at bounding box center [302, 32] width 4 height 4
checkbox input "false"
click at [287, 32] on input "Sa" at bounding box center [287, 32] width 4 height 4
checkbox input "false"
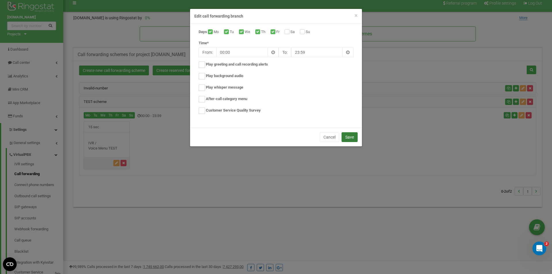
click at [354, 138] on button "Save" at bounding box center [350, 137] width 16 height 10
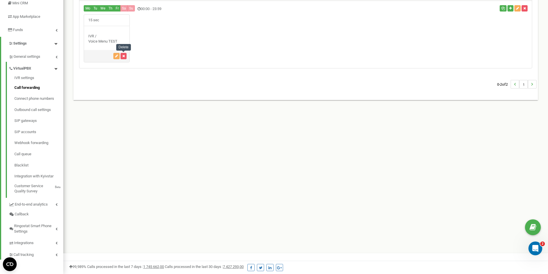
scroll to position [34, 0]
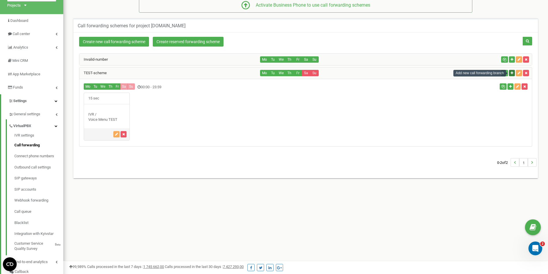
click at [512, 74] on icon "button" at bounding box center [511, 72] width 3 height 3
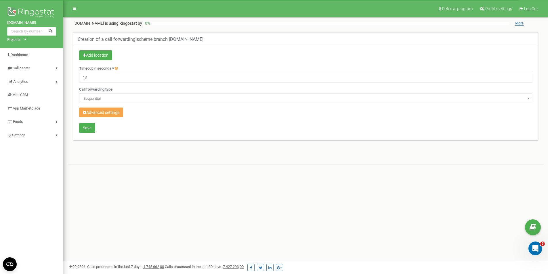
click at [112, 109] on button "Advanced settings" at bounding box center [101, 113] width 44 height 10
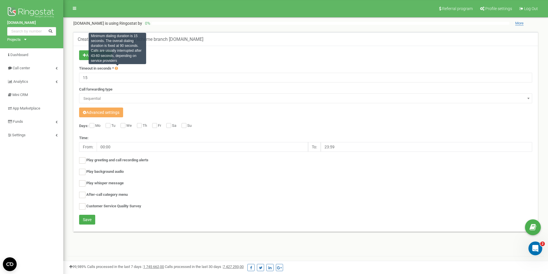
click at [110, 57] on div "Minimum dialing duration is 15 seconds. The overall dialing duration is fixed a…" at bounding box center [117, 48] width 57 height 31
click at [92, 54] on div "Minimum dialing duration is 15 seconds. The overall dialing duration is fixed a…" at bounding box center [117, 48] width 57 height 31
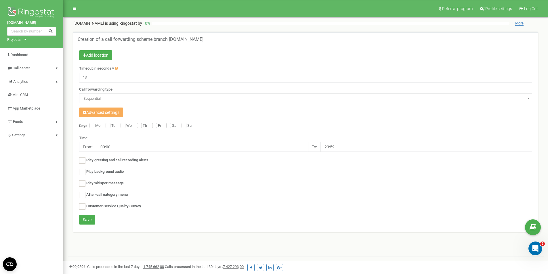
click at [76, 56] on div "Add location Timeout in seconds * 15 Call forwarding type Sequential Parallel S…" at bounding box center [305, 139] width 464 height 186
click at [89, 53] on button "Add location" at bounding box center [95, 55] width 33 height 10
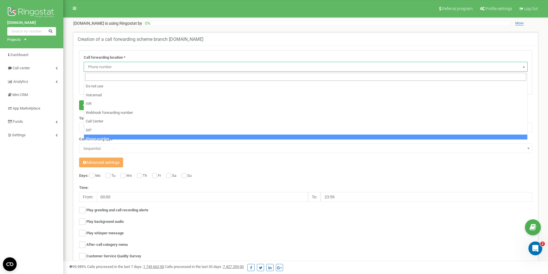
click at [121, 66] on span "Phone number" at bounding box center [306, 67] width 440 height 8
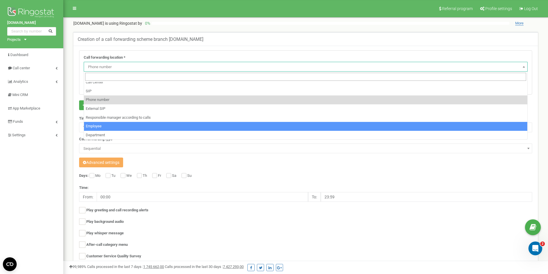
select select "Employee"
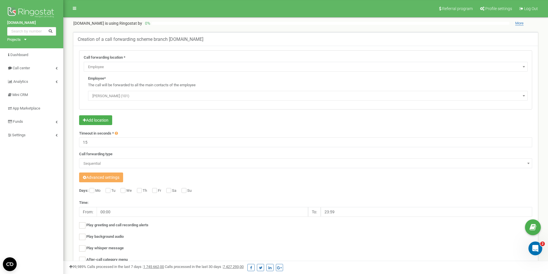
click at [120, 94] on span "Іванов Іван (101)" at bounding box center [307, 96] width 435 height 8
click at [121, 95] on span "Іванов Іван (101)" at bounding box center [307, 96] width 435 height 8
click at [172, 192] on label "Sa" at bounding box center [175, 191] width 6 height 6
click at [170, 192] on input "Sa" at bounding box center [168, 191] width 4 height 4
checkbox input "true"
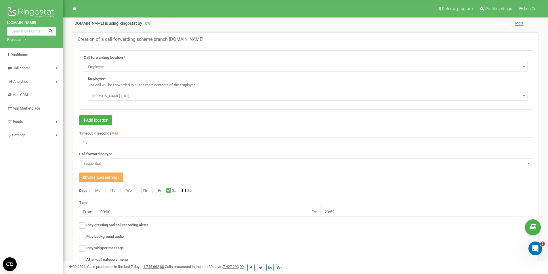
click at [183, 191] on input "Su" at bounding box center [183, 191] width 4 height 4
checkbox input "true"
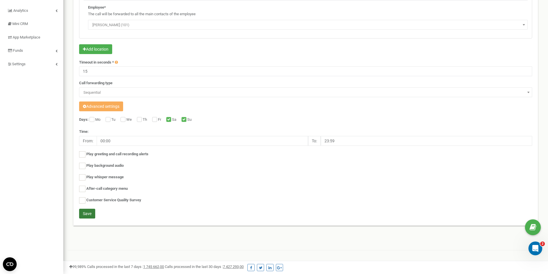
click at [92, 212] on button "Save" at bounding box center [87, 214] width 16 height 10
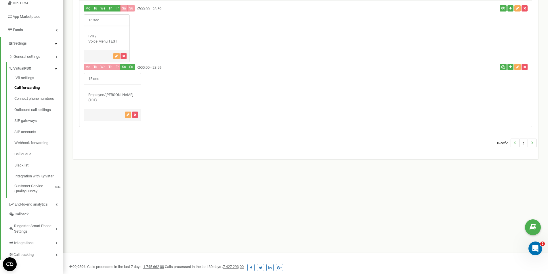
scroll to position [34, 0]
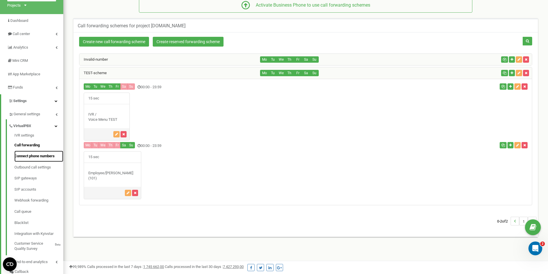
click at [57, 158] on link "Connect phone numbers" at bounding box center [38, 156] width 49 height 11
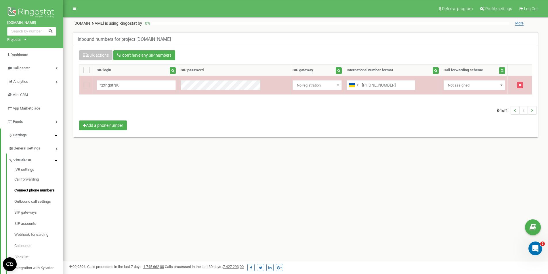
click at [467, 85] on span "Not assigned" at bounding box center [473, 85] width 57 height 8
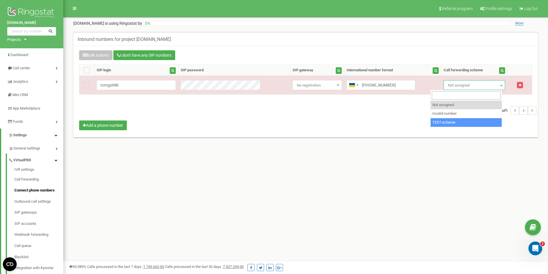
select select "270146"
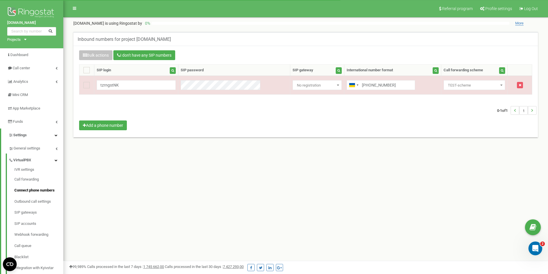
click at [381, 125] on div "Bulk actions I don't have any SIP numbers Setting Select a setting to edit Call…" at bounding box center [305, 90] width 461 height 81
click at [89, 72] on ins at bounding box center [86, 70] width 6 height 6
checkbox input "true"
click at [88, 71] on ins at bounding box center [86, 70] width 6 height 6
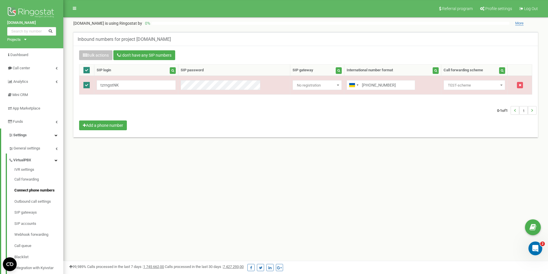
checkbox input "false"
click at [55, 161] on icon at bounding box center [56, 160] width 3 height 3
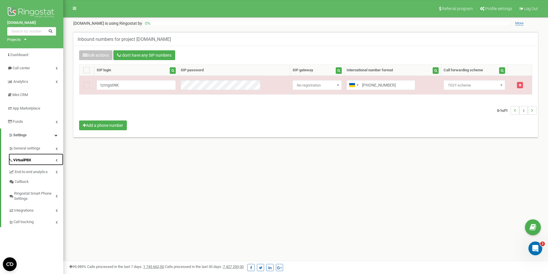
click at [55, 160] on icon at bounding box center [56, 160] width 2 height 3
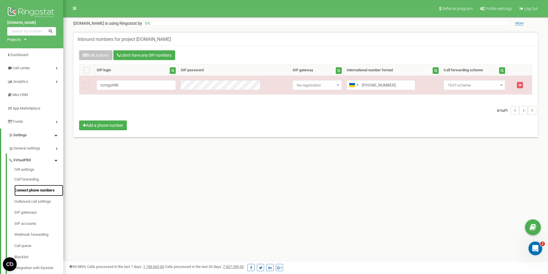
click at [39, 190] on link "Connect phone numbers" at bounding box center [38, 190] width 49 height 11
click at [46, 55] on link "Dashboard" at bounding box center [31, 55] width 63 height 14
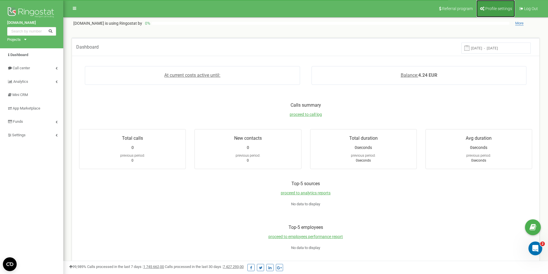
click at [493, 9] on span "Profile settings" at bounding box center [498, 8] width 27 height 5
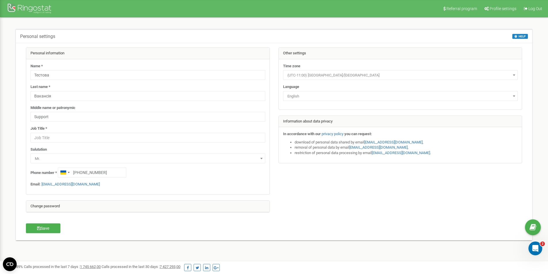
click at [317, 51] on div "Other settings" at bounding box center [400, 53] width 243 height 11
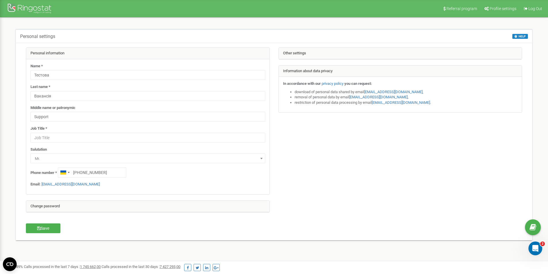
click at [317, 51] on div "Other settings" at bounding box center [400, 53] width 243 height 11
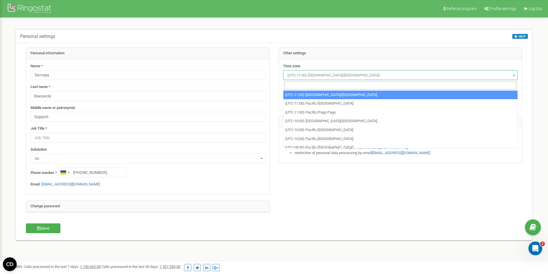
click at [321, 74] on span "(UTC-11:00) [GEOGRAPHIC_DATA]/[GEOGRAPHIC_DATA]" at bounding box center [400, 75] width 231 height 8
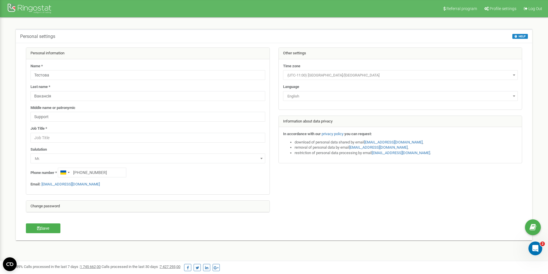
click at [321, 75] on span "(UTC-11:00) [GEOGRAPHIC_DATA]/[GEOGRAPHIC_DATA]" at bounding box center [400, 75] width 231 height 8
click at [315, 93] on span "English" at bounding box center [400, 96] width 231 height 8
click at [301, 106] on input "uk" at bounding box center [400, 106] width 232 height 8
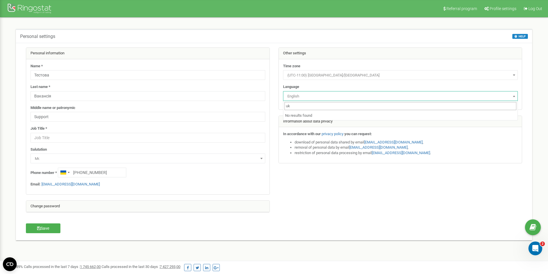
click at [300, 105] on input "uk" at bounding box center [400, 106] width 232 height 8
click at [300, 105] on input "ukу" at bounding box center [400, 106] width 232 height 8
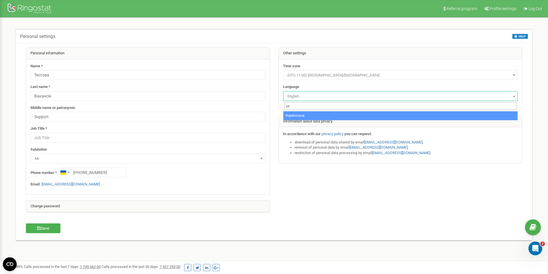
type input "ук"
select select "ukr"
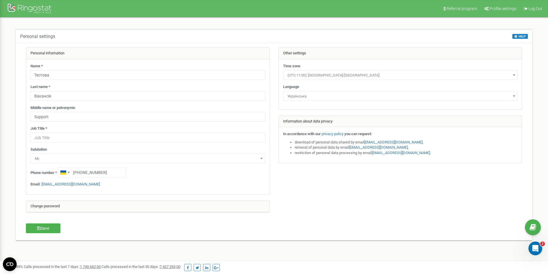
click at [304, 95] on span "Українська" at bounding box center [400, 96] width 231 height 8
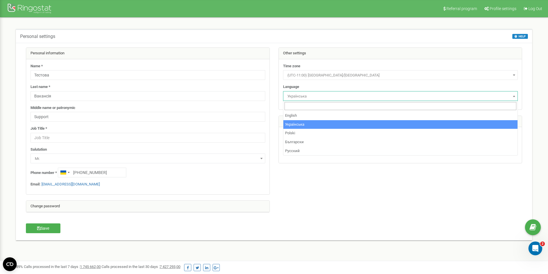
click at [308, 74] on span "(UTC-11:00) Pacific/Midway" at bounding box center [400, 75] width 231 height 8
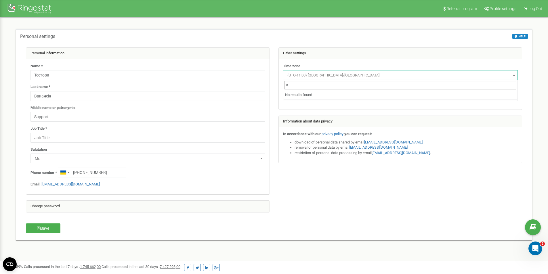
click at [302, 85] on input "л" at bounding box center [400, 85] width 232 height 8
click at [302, 85] on input "лшу" at bounding box center [400, 85] width 232 height 8
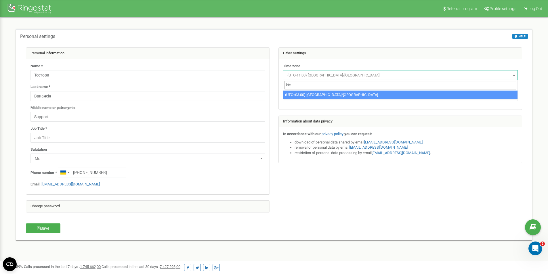
type input "kie"
select select "Europe/Kiev"
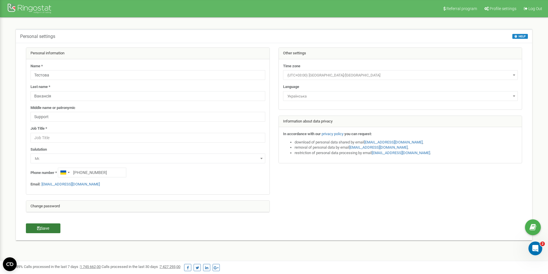
click at [45, 226] on button "Save" at bounding box center [43, 228] width 34 height 10
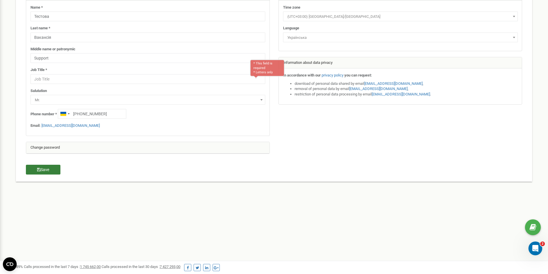
scroll to position [71, 0]
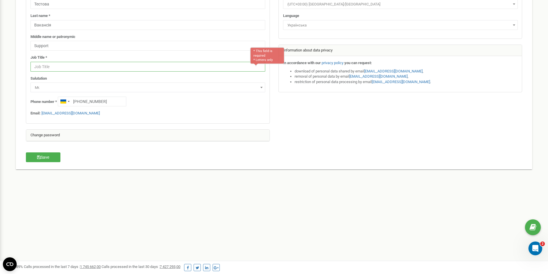
click at [189, 66] on input "text" at bounding box center [147, 67] width 235 height 10
click at [133, 58] on div "Job Title * * This field is required * Letters only" at bounding box center [147, 63] width 235 height 17
click at [118, 65] on input "text" at bounding box center [147, 67] width 235 height 10
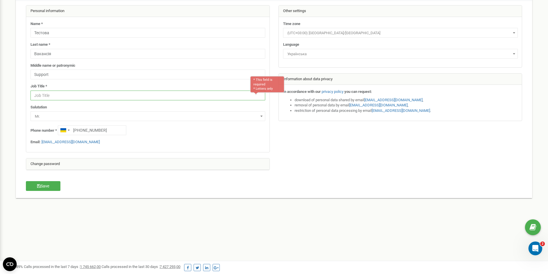
scroll to position [14, 0]
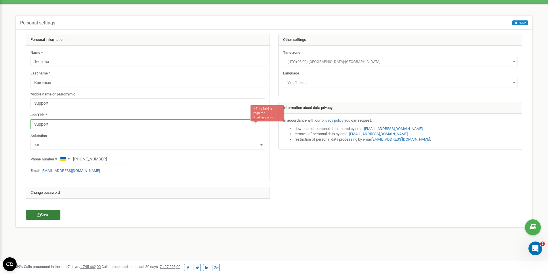
type input "Support"
click at [52, 213] on button "Save" at bounding box center [43, 215] width 34 height 10
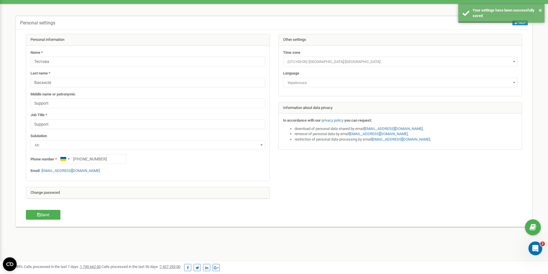
scroll to position [0, 0]
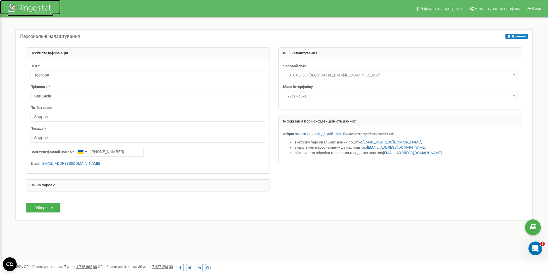
click at [19, 9] on div at bounding box center [30, 9] width 46 height 14
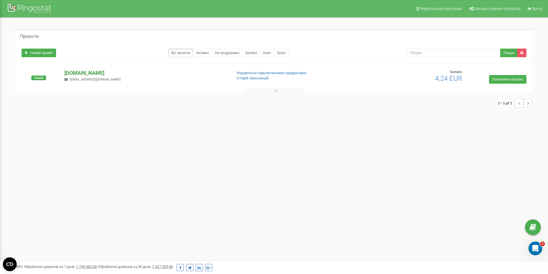
click at [89, 73] on p "[DOMAIN_NAME]" at bounding box center [145, 72] width 162 height 7
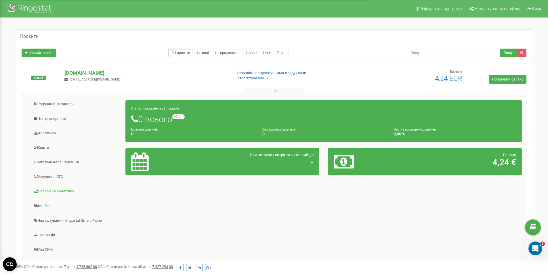
scroll to position [29, 0]
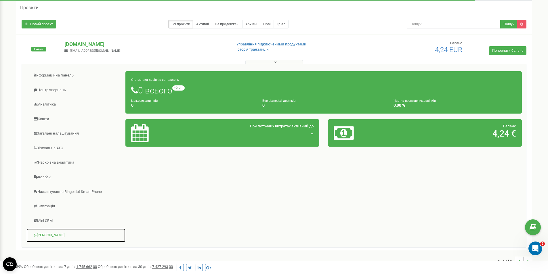
click at [50, 233] on link "[PERSON_NAME]" at bounding box center [75, 235] width 99 height 14
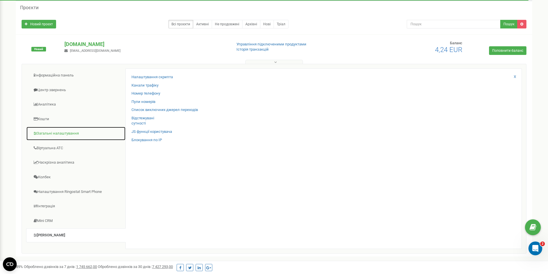
click at [68, 133] on link "Загальні налаштування" at bounding box center [75, 133] width 99 height 14
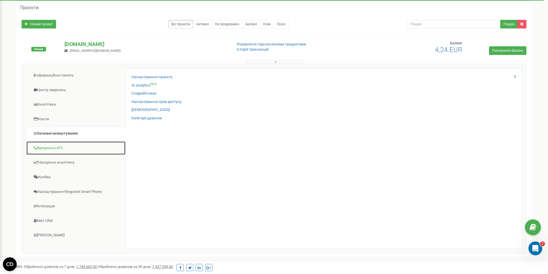
click at [102, 145] on link "Віртуальна АТС" at bounding box center [75, 148] width 99 height 14
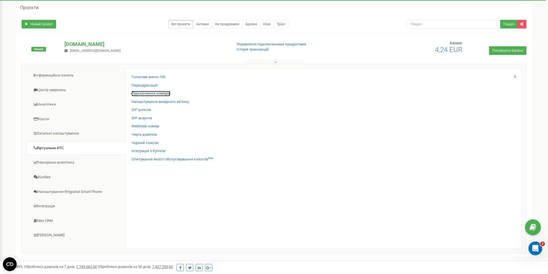
click at [143, 94] on link "Підключення номерів" at bounding box center [150, 93] width 39 height 5
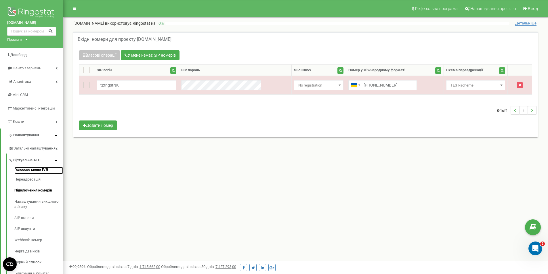
click at [44, 168] on link "Голосове меню IVR" at bounding box center [38, 170] width 49 height 7
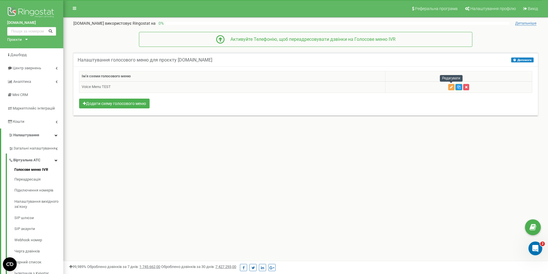
click at [448, 86] on button "button" at bounding box center [451, 87] width 6 height 6
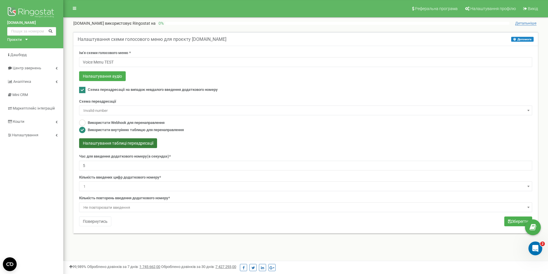
click at [131, 142] on button "Налаштування таблиці переадресації" at bounding box center [118, 143] width 78 height 10
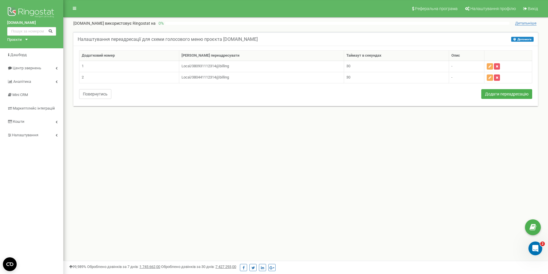
click at [96, 95] on button "Повернутись" at bounding box center [95, 94] width 32 height 10
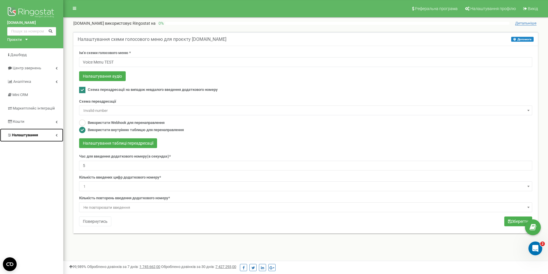
click at [47, 132] on link "Налаштування" at bounding box center [31, 136] width 63 height 14
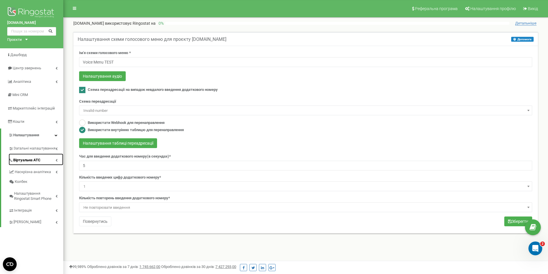
click at [49, 161] on link "Віртуальна АТС" at bounding box center [36, 160] width 55 height 12
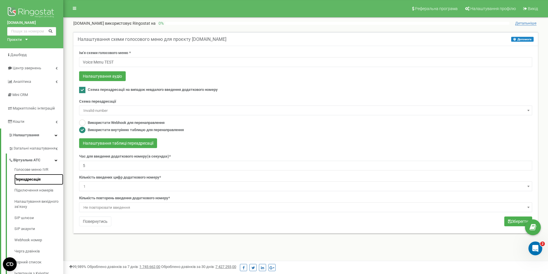
click at [44, 182] on link "Переадресація" at bounding box center [38, 179] width 49 height 11
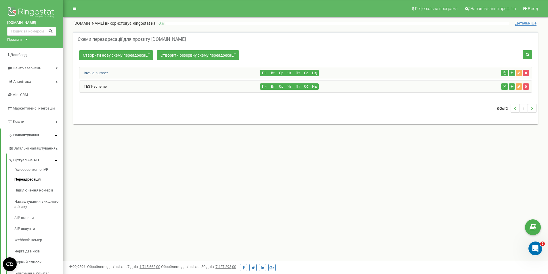
click at [102, 72] on link "Invalid-number" at bounding box center [93, 73] width 28 height 4
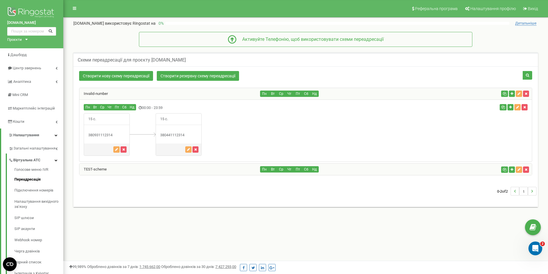
click at [121, 167] on div "TEST-scheme" at bounding box center [169, 169] width 181 height 11
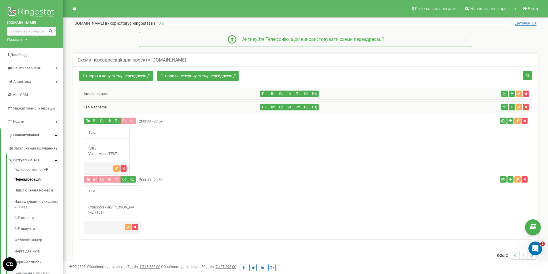
click at [110, 107] on div "TEST-scheme" at bounding box center [169, 106] width 181 height 11
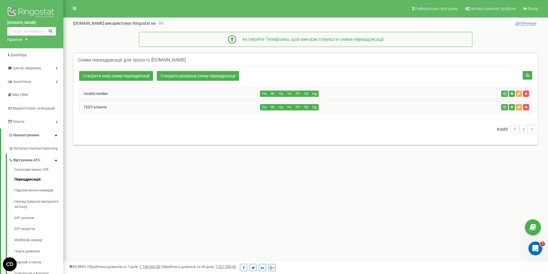
click at [110, 96] on div "Invalid-number" at bounding box center [169, 93] width 181 height 11
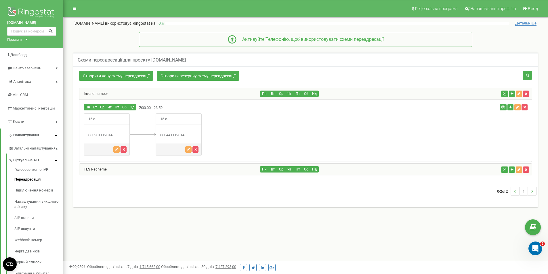
click at [129, 94] on div "Invalid-number" at bounding box center [169, 93] width 181 height 11
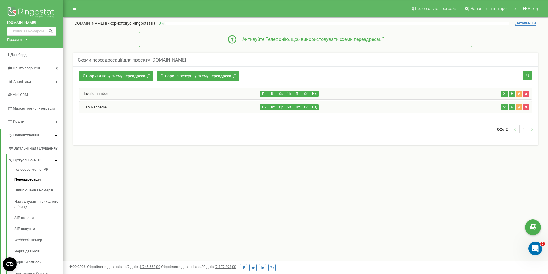
click at [477, 93] on div "Пн Вт Ср Чт Пт Сб Нд" at bounding box center [379, 94] width 238 height 6
drag, startPoint x: 123, startPoint y: 88, endPoint x: 119, endPoint y: 90, distance: 5.0
click at [122, 89] on div "Invalid-number" at bounding box center [169, 93] width 181 height 11
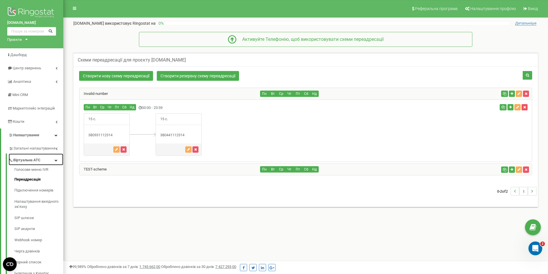
click at [57, 158] on link "Віртуальна АТС" at bounding box center [36, 160] width 55 height 12
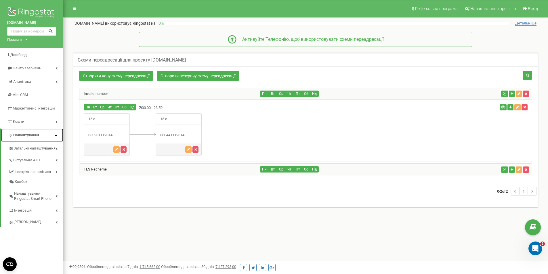
click at [57, 133] on link "Налаштування" at bounding box center [32, 136] width 62 height 14
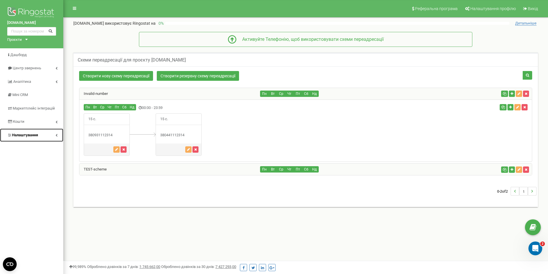
click at [57, 133] on link "Налаштування" at bounding box center [31, 136] width 63 height 14
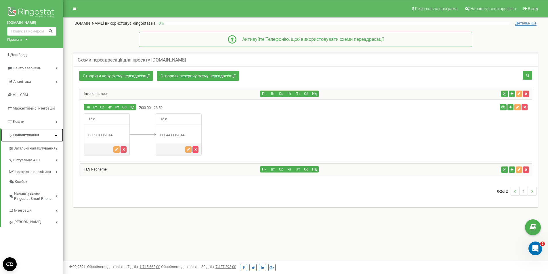
click at [51, 138] on link "Налаштування" at bounding box center [32, 136] width 62 height 14
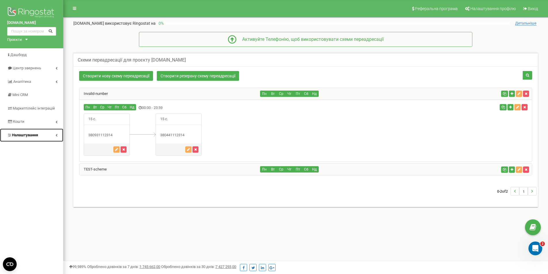
click at [50, 137] on link "Налаштування" at bounding box center [31, 136] width 63 height 14
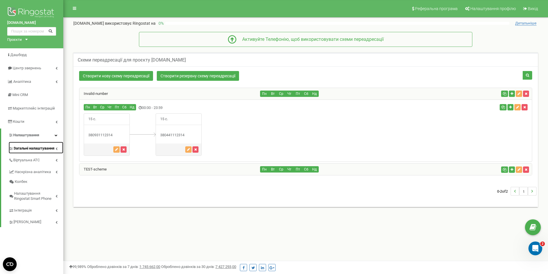
click at [42, 148] on span "Загальні налаштування" at bounding box center [34, 148] width 41 height 5
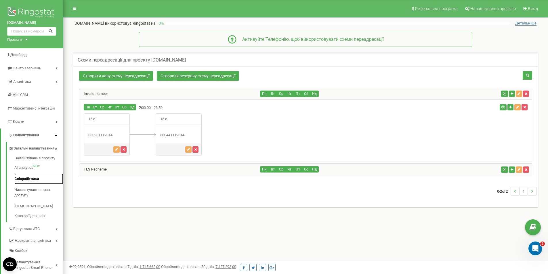
click at [38, 185] on link "Співробітники" at bounding box center [38, 178] width 49 height 11
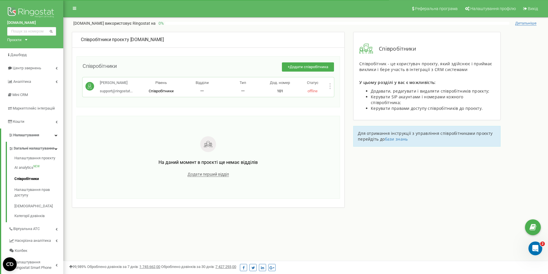
click at [329, 85] on icon at bounding box center [330, 86] width 2 height 6
click at [332, 94] on div "Редагувати" at bounding box center [357, 95] width 57 height 9
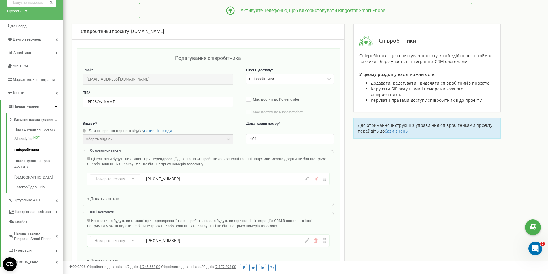
scroll to position [57, 0]
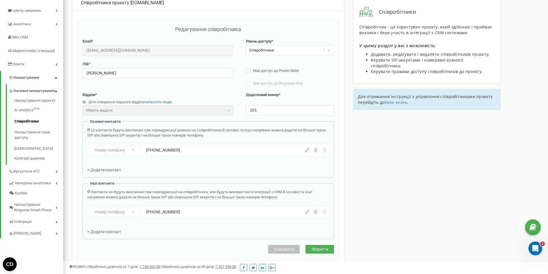
click at [327, 248] on span "Зберегти" at bounding box center [319, 249] width 17 height 5
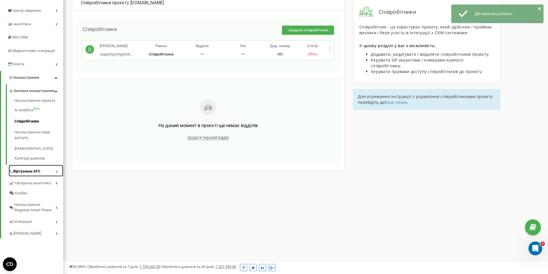
click at [51, 174] on link "Віртуальна АТС" at bounding box center [36, 171] width 55 height 12
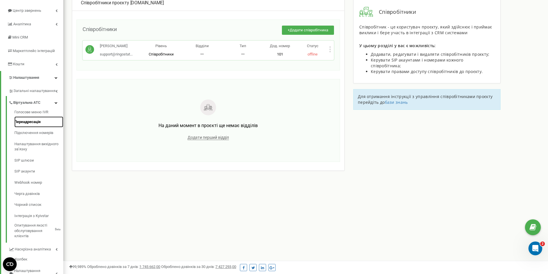
click at [35, 120] on link "Переадресація" at bounding box center [38, 121] width 49 height 11
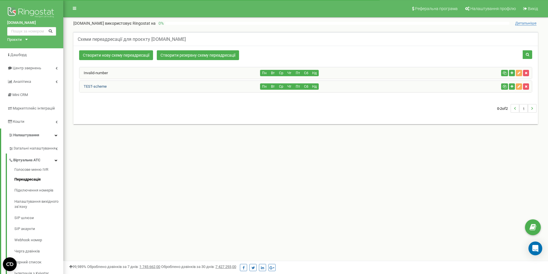
click at [97, 87] on link "TEST-scheme" at bounding box center [92, 86] width 27 height 4
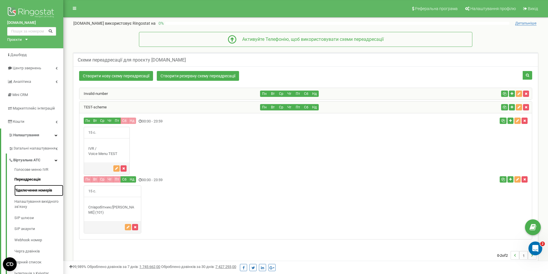
click at [42, 191] on link "Підключення номерів" at bounding box center [38, 190] width 49 height 11
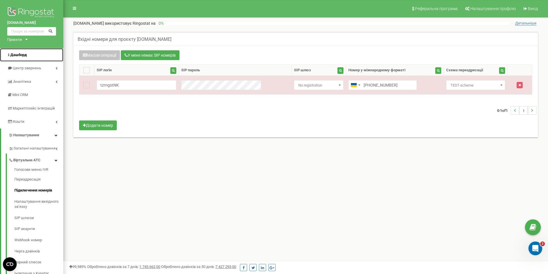
click at [23, 57] on span "Дашборд" at bounding box center [18, 55] width 16 height 4
